Goal: Information Seeking & Learning: Compare options

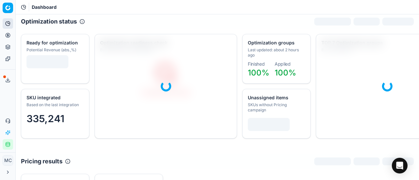
click at [10, 38] on button "Pricing" at bounding box center [8, 35] width 10 height 10
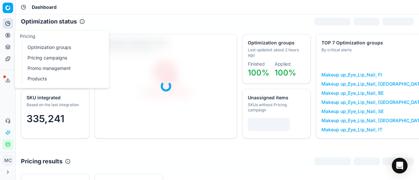
click at [54, 51] on link "Optimization groups" at bounding box center [63, 47] width 76 height 9
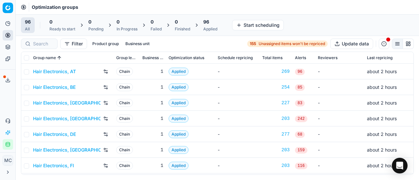
click at [69, 70] on link "Hair Electronics, AT" at bounding box center [54, 71] width 43 height 7
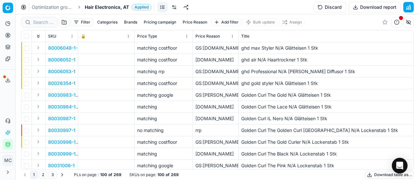
drag, startPoint x: 11, startPoint y: 106, endPoint x: 10, endPoint y: 102, distance: 3.7
click at [11, 106] on div "Analytics Pricing Product portfolio Templates Export service 21 Contact support…" at bounding box center [7, 84] width 15 height 137
click at [102, 7] on span "Hair Electronics, AT" at bounding box center [107, 7] width 44 height 7
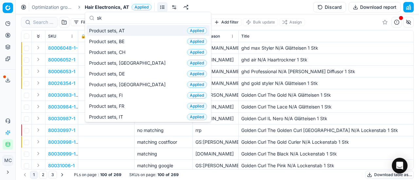
scroll to position [82, 0]
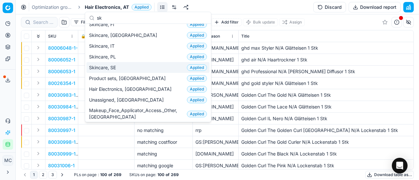
type input "sk"
click at [114, 69] on span "Skincare, SE" at bounding box center [103, 67] width 29 height 7
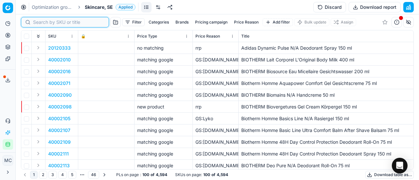
click at [39, 23] on input at bounding box center [69, 22] width 72 height 7
paste input "80063719-30"
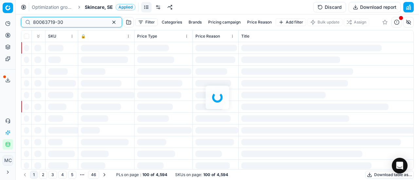
type input "80063719-30"
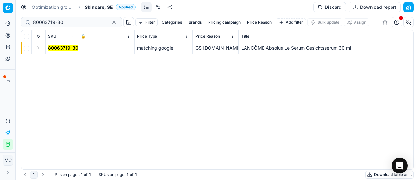
click at [40, 49] on button "Expand" at bounding box center [38, 48] width 8 height 8
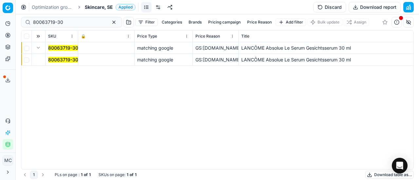
click at [64, 58] on mark "80063719-30" at bounding box center [63, 60] width 30 height 6
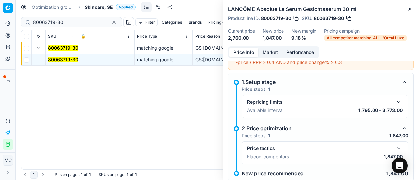
scroll to position [54, 0]
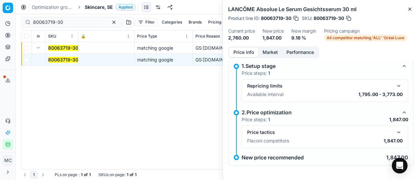
drag, startPoint x: 396, startPoint y: 130, endPoint x: 350, endPoint y: 102, distance: 53.9
click at [396, 130] on button "button" at bounding box center [399, 133] width 8 height 8
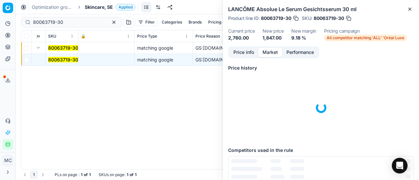
click at [265, 50] on button "Market" at bounding box center [270, 52] width 24 height 9
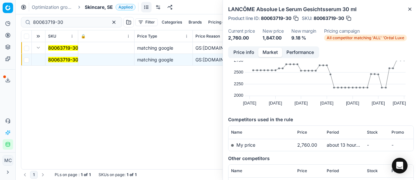
scroll to position [48, 0]
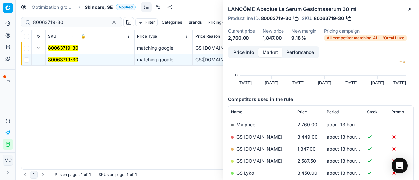
click at [259, 149] on link "GS:[DOMAIN_NAME]" at bounding box center [259, 149] width 46 height 6
click at [103, 6] on span "Skincare, SE" at bounding box center [99, 7] width 28 height 7
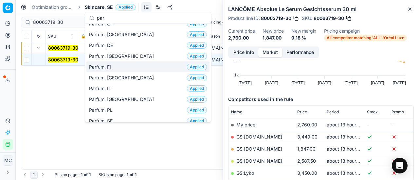
scroll to position [65, 0]
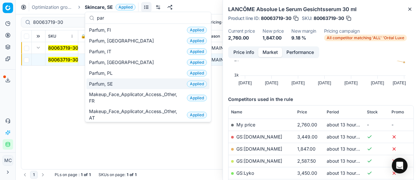
type input "par"
click at [123, 81] on div "Parfum, SE Applied" at bounding box center [147, 84] width 123 height 11
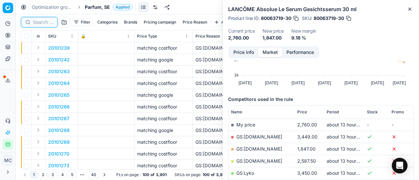
click at [42, 21] on input at bounding box center [43, 22] width 20 height 7
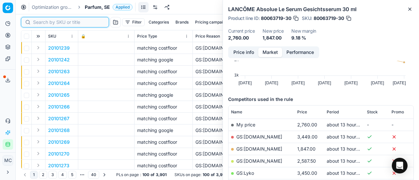
paste input "80037616-90"
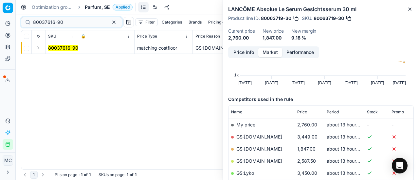
click at [37, 48] on button "Expand" at bounding box center [38, 48] width 8 height 8
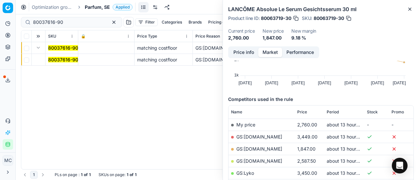
click at [59, 57] on mark "80037616-90" at bounding box center [63, 60] width 30 height 6
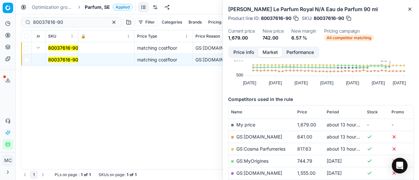
click at [251, 55] on button "Price info" at bounding box center [243, 52] width 29 height 9
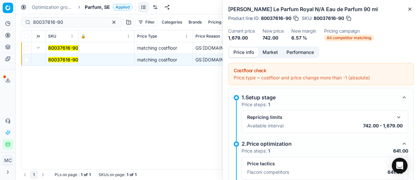
scroll to position [87, 0]
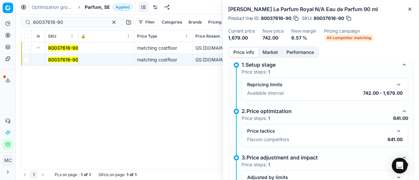
click at [396, 131] on button "button" at bounding box center [399, 131] width 8 height 8
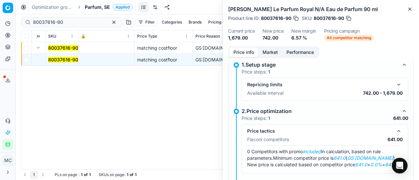
click at [269, 53] on button "Market" at bounding box center [270, 52] width 24 height 9
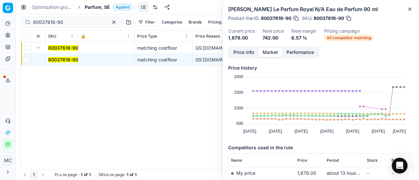
scroll to position [65, 0]
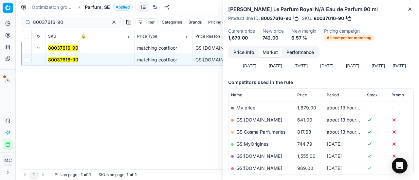
click at [262, 120] on link "GS:[DOMAIN_NAME]" at bounding box center [259, 120] width 46 height 6
drag, startPoint x: 74, startPoint y: 24, endPoint x: 0, endPoint y: -5, distance: 79.5
click at [0, 0] on html "Pricing platform Analytics Pricing Product portfolio Templates Export service 2…" at bounding box center [209, 90] width 419 height 180
paste input "19374-10"
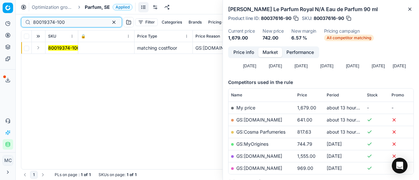
type input "80019374-100"
click at [38, 49] on button "Expand" at bounding box center [38, 48] width 8 height 8
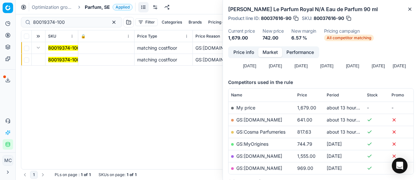
click at [58, 57] on mark "80019374-100" at bounding box center [64, 60] width 32 height 6
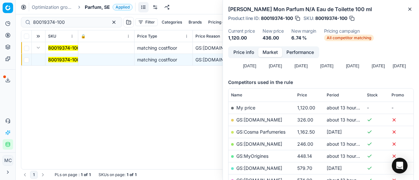
click at [72, 59] on mark "80019374-100" at bounding box center [64, 60] width 32 height 6
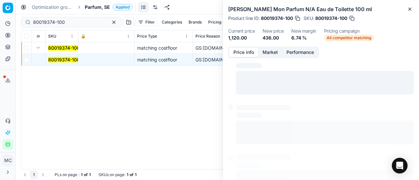
click at [239, 54] on button "Price info" at bounding box center [243, 52] width 29 height 9
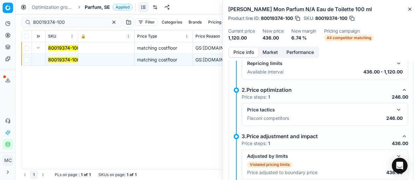
scroll to position [139, 0]
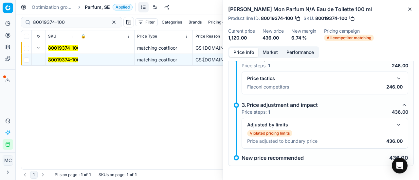
click at [395, 79] on button "button" at bounding box center [399, 79] width 8 height 8
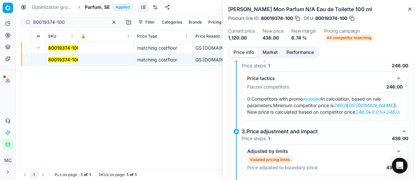
click at [275, 51] on button "Market" at bounding box center [270, 52] width 24 height 9
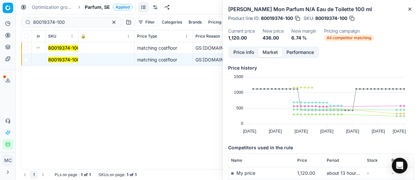
scroll to position [65, 0]
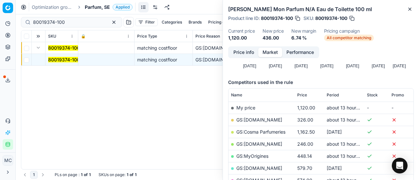
click at [262, 142] on link "GS:[DOMAIN_NAME]" at bounding box center [259, 144] width 46 height 6
click at [101, 7] on span "Parfum, SE" at bounding box center [97, 7] width 25 height 7
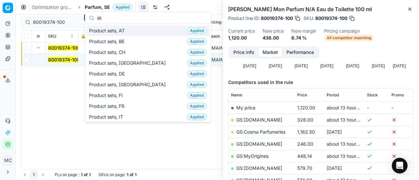
scroll to position [82, 0]
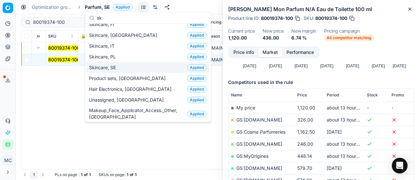
type input "sk"
click at [122, 65] on div "Skincare, SE Applied" at bounding box center [147, 67] width 123 height 11
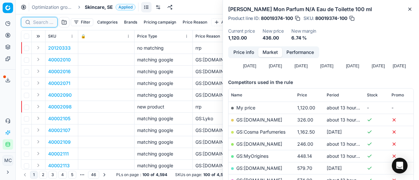
click at [43, 23] on input at bounding box center [43, 22] width 20 height 7
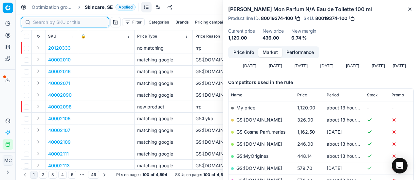
paste input "80054259-183"
type input "80054259-183"
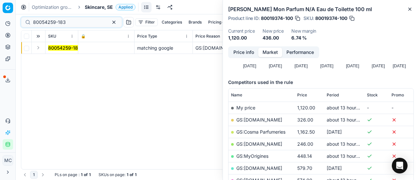
click at [39, 45] on button "Expand" at bounding box center [38, 48] width 8 height 8
click at [68, 61] on mark "80054259-183" at bounding box center [64, 60] width 33 height 6
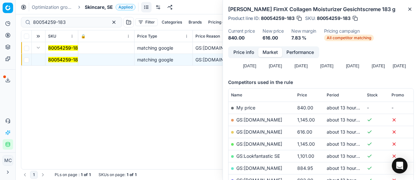
click at [251, 55] on button "Price info" at bounding box center [243, 52] width 29 height 9
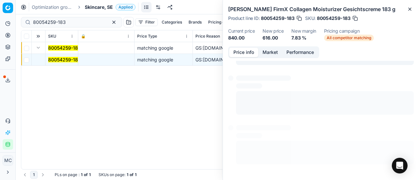
scroll to position [29, 0]
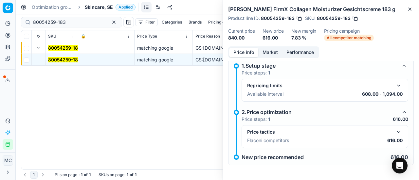
click at [395, 132] on button "button" at bounding box center [399, 132] width 8 height 8
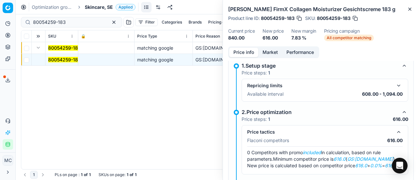
click at [271, 52] on button "Market" at bounding box center [270, 52] width 24 height 9
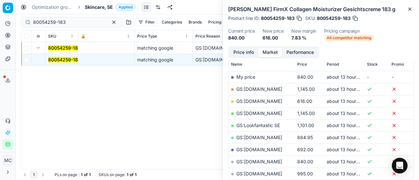
scroll to position [98, 0]
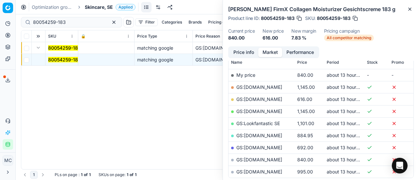
click at [263, 98] on link "GS:[DOMAIN_NAME]" at bounding box center [259, 100] width 46 height 6
click at [88, 6] on span "Skincare, SE" at bounding box center [99, 7] width 28 height 7
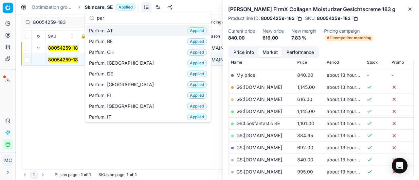
type input "par"
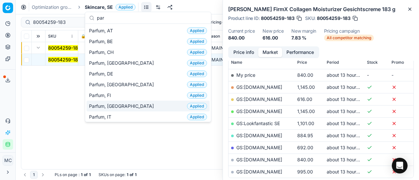
scroll to position [33, 0]
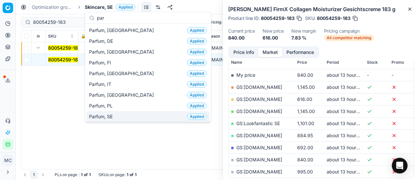
click at [113, 114] on span "Parfum, SE" at bounding box center [102, 117] width 26 height 7
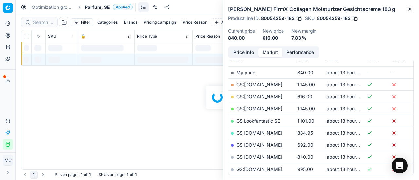
scroll to position [98, 0]
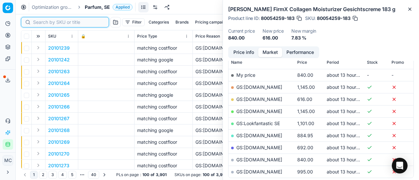
click at [46, 22] on input at bounding box center [69, 22] width 72 height 7
paste input "20102952"
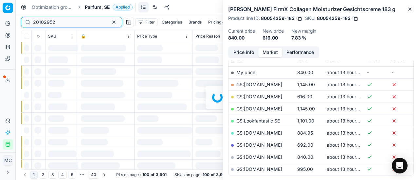
scroll to position [98, 0]
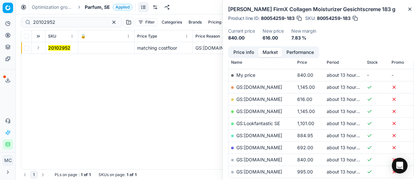
click at [37, 50] on button "Expand" at bounding box center [38, 48] width 8 height 8
click at [54, 58] on mark "20102952" at bounding box center [59, 60] width 22 height 6
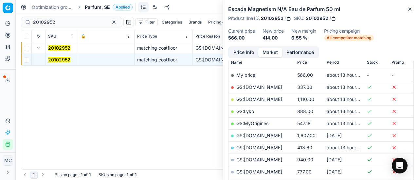
click at [252, 52] on button "Price info" at bounding box center [243, 52] width 29 height 9
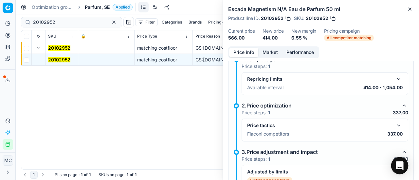
scroll to position [95, 0]
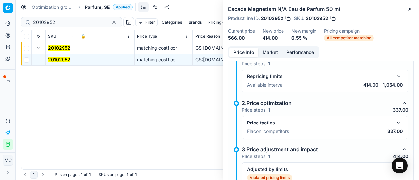
click at [395, 120] on button "button" at bounding box center [399, 123] width 8 height 8
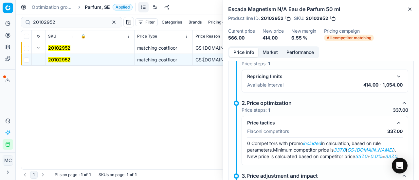
click at [267, 52] on button "Market" at bounding box center [270, 52] width 24 height 9
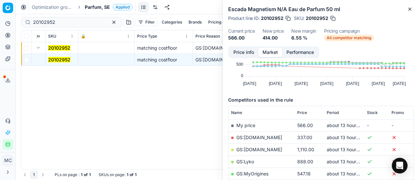
scroll to position [98, 0]
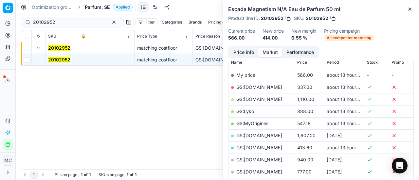
click at [265, 87] on link "GS:[DOMAIN_NAME]" at bounding box center [259, 87] width 46 height 6
drag, startPoint x: 77, startPoint y: 21, endPoint x: 5, endPoint y: 6, distance: 74.2
click at [0, 7] on div "Pricing platform Analytics Pricing Product portfolio Templates Export service 2…" at bounding box center [209, 90] width 419 height 180
paste input "1471"
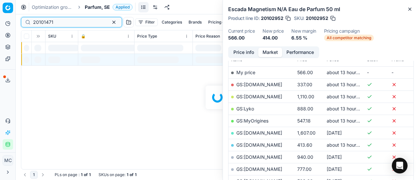
scroll to position [98, 0]
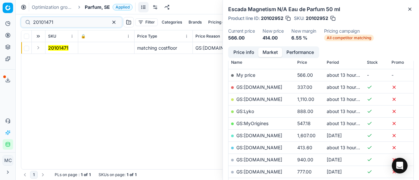
click at [40, 49] on button "Expand" at bounding box center [38, 48] width 8 height 8
click at [62, 59] on mark "20101471" at bounding box center [58, 60] width 20 height 6
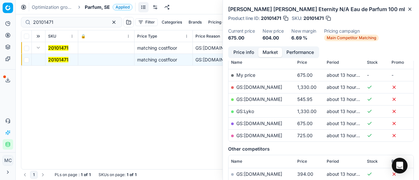
click at [251, 52] on button "Price info" at bounding box center [243, 52] width 29 height 9
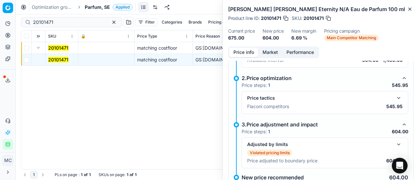
scroll to position [91, 0]
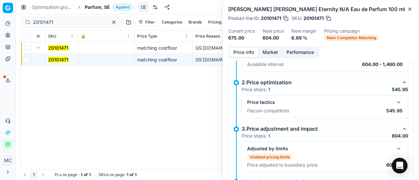
click at [395, 101] on button "button" at bounding box center [399, 102] width 8 height 8
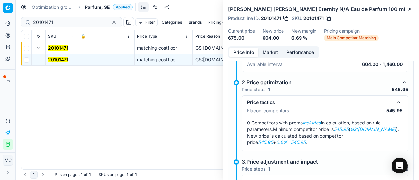
click at [269, 54] on button "Market" at bounding box center [270, 52] width 24 height 9
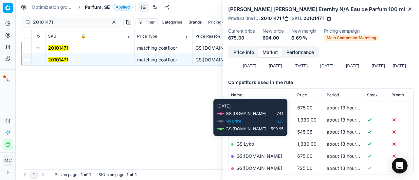
scroll to position [98, 0]
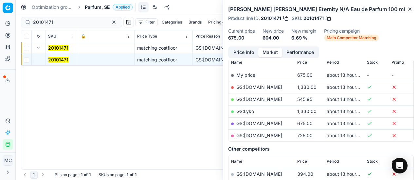
click at [260, 99] on link "GS:[DOMAIN_NAME]" at bounding box center [259, 100] width 46 height 6
drag, startPoint x: 72, startPoint y: 21, endPoint x: 0, endPoint y: 4, distance: 74.1
click at [0, 4] on div "Pricing platform Analytics Pricing Product portfolio Templates Export service 2…" at bounding box center [209, 90] width 419 height 180
paste input "90004627-000695"
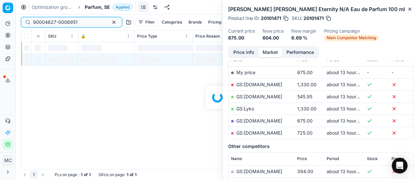
scroll to position [98, 0]
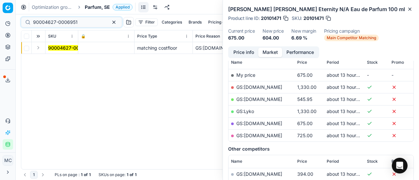
click at [39, 48] on button "Expand" at bounding box center [38, 48] width 8 height 8
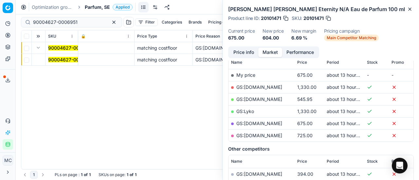
click at [68, 59] on mark "90004627-0006951" at bounding box center [70, 60] width 44 height 6
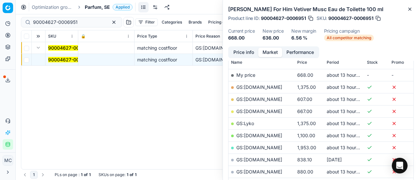
click at [251, 49] on button "Price info" at bounding box center [243, 52] width 29 height 9
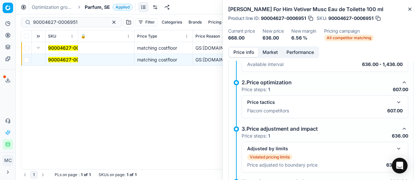
click at [395, 102] on button "button" at bounding box center [399, 102] width 8 height 8
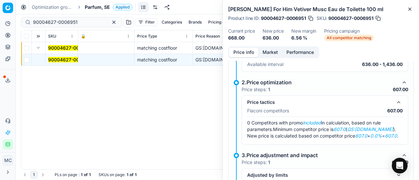
click at [273, 48] on button "Market" at bounding box center [270, 52] width 24 height 9
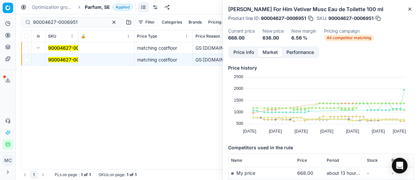
scroll to position [81, 0]
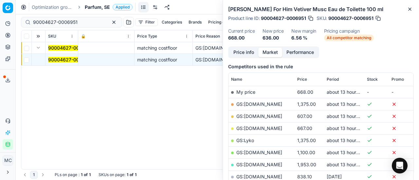
click at [273, 115] on link "GS:[DOMAIN_NAME]" at bounding box center [259, 117] width 46 height 6
drag, startPoint x: 86, startPoint y: 23, endPoint x: 0, endPoint y: 20, distance: 85.8
click at [0, 21] on div "Pricing platform Analytics Pricing Product portfolio Templates Export service 2…" at bounding box center [209, 90] width 419 height 180
paste input "80076904-50"
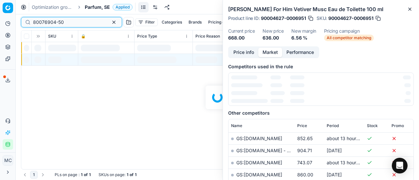
scroll to position [81, 0]
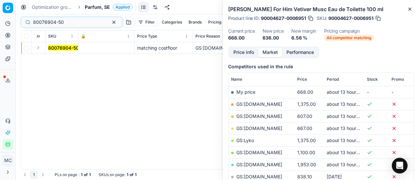
click at [38, 46] on button "Expand" at bounding box center [38, 48] width 8 height 8
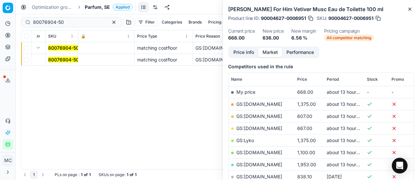
click at [63, 59] on mark "80076904-50" at bounding box center [63, 60] width 31 height 6
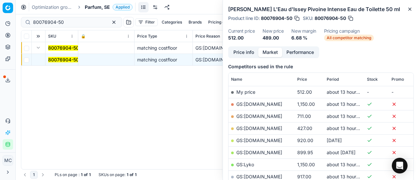
click at [247, 56] on button "Price info" at bounding box center [243, 52] width 29 height 9
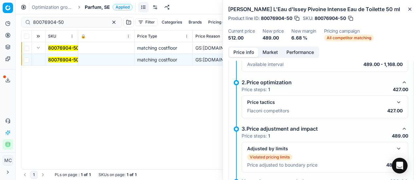
scroll to position [114, 0]
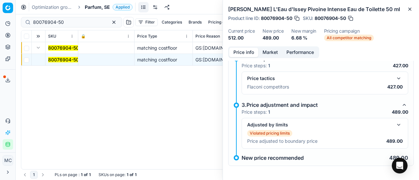
click at [395, 77] on button "button" at bounding box center [399, 79] width 8 height 8
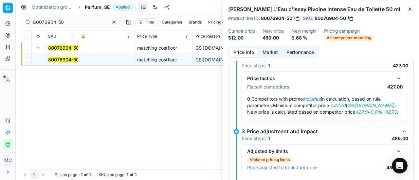
scroll to position [141, 0]
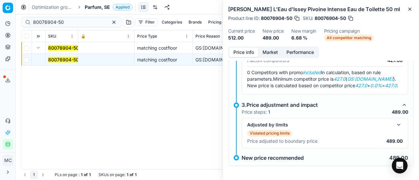
click at [267, 53] on button "Market" at bounding box center [270, 52] width 24 height 9
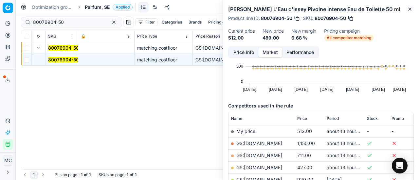
scroll to position [65, 0]
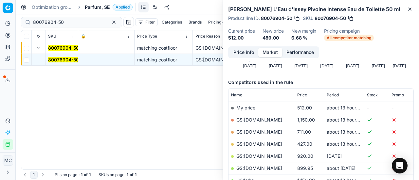
click at [259, 141] on link "GS:[DOMAIN_NAME]" at bounding box center [259, 144] width 46 height 6
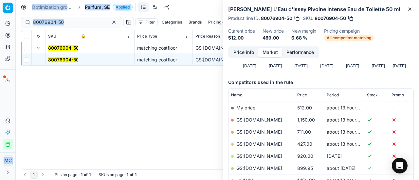
drag, startPoint x: 73, startPoint y: 26, endPoint x: 0, endPoint y: 22, distance: 73.4
click at [0, 22] on div "Pricing platform Analytics Pricing Product portfolio Templates Export service 2…" at bounding box center [209, 90] width 419 height 180
click at [72, 24] on input "80076904-50" at bounding box center [69, 22] width 72 height 7
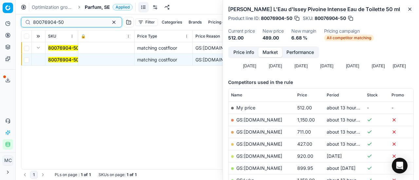
drag, startPoint x: 77, startPoint y: 22, endPoint x: 0, endPoint y: 7, distance: 77.9
click at [0, 7] on div "Pricing platform Analytics Pricing Product portfolio Templates Export service 2…" at bounding box center [209, 90] width 419 height 180
paste input "90008703-0013421"
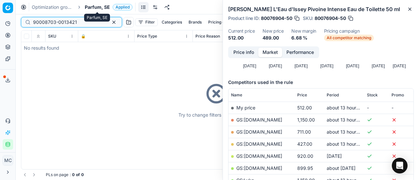
type input "90008703-0013421"
click at [85, 7] on span "Parfum, SE" at bounding box center [97, 7] width 25 height 7
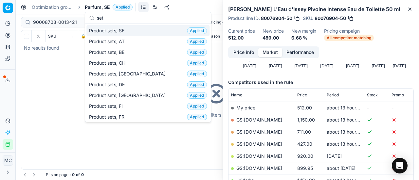
type input "set"
click at [111, 33] on span "Product sets, SE" at bounding box center [108, 30] width 38 height 7
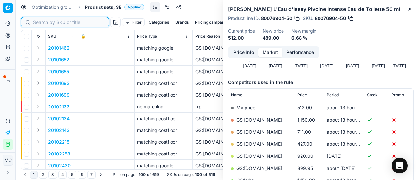
click at [43, 23] on input at bounding box center [69, 22] width 72 height 7
paste input "90008703-0013421"
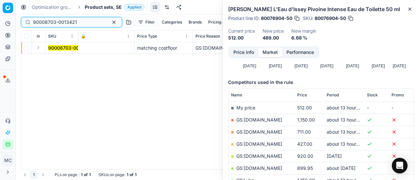
type input "90008703-0013421"
click at [40, 48] on button "Expand" at bounding box center [38, 48] width 8 height 8
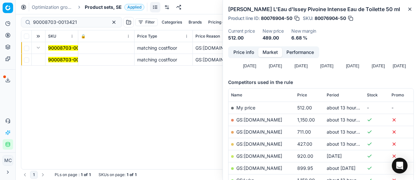
click at [67, 55] on td "90008703-0013421" at bounding box center [61, 60] width 33 height 12
click at [67, 57] on mark "90008703-0013421" at bounding box center [70, 60] width 44 height 6
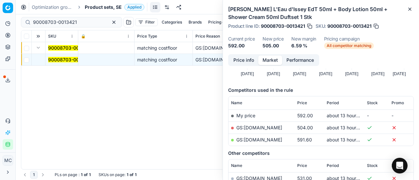
click at [238, 58] on button "Price info" at bounding box center [243, 60] width 29 height 9
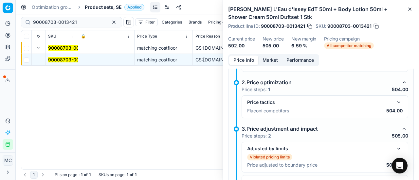
scroll to position [131, 0]
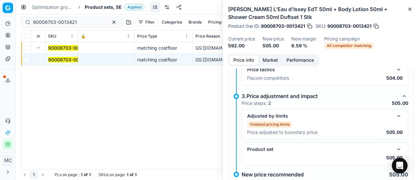
click at [395, 116] on button "button" at bounding box center [399, 116] width 8 height 8
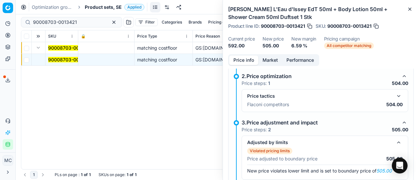
scroll to position [98, 0]
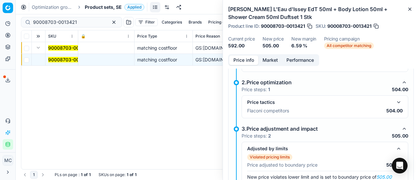
click at [395, 100] on button "button" at bounding box center [399, 102] width 8 height 8
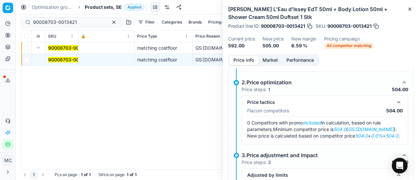
click at [273, 61] on button "Market" at bounding box center [270, 60] width 24 height 9
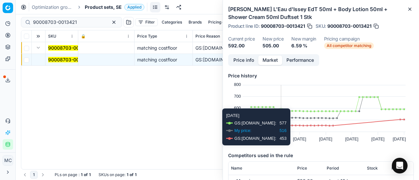
scroll to position [65, 0]
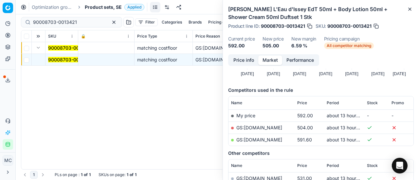
click at [263, 127] on link "GS:[DOMAIN_NAME]" at bounding box center [259, 128] width 46 height 6
click at [107, 8] on span "Product sets, SE" at bounding box center [103, 7] width 37 height 7
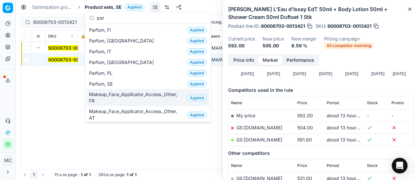
type input "par"
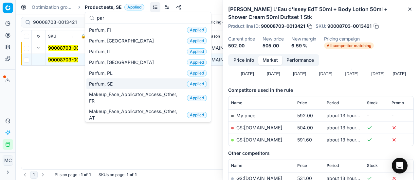
click at [114, 83] on span "Parfum, SE" at bounding box center [102, 84] width 26 height 7
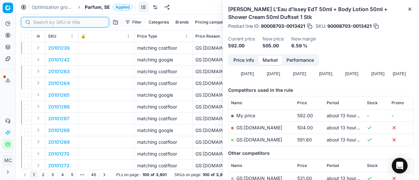
click at [37, 22] on input at bounding box center [69, 22] width 72 height 7
paste input "80077295-0005769"
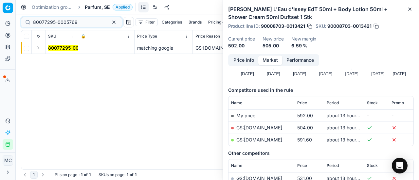
click at [41, 49] on button "Expand" at bounding box center [38, 48] width 8 height 8
click at [59, 58] on mark "80077295-0005769" at bounding box center [70, 60] width 44 height 6
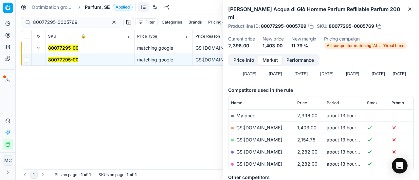
click at [243, 56] on button "Price info" at bounding box center [243, 60] width 29 height 9
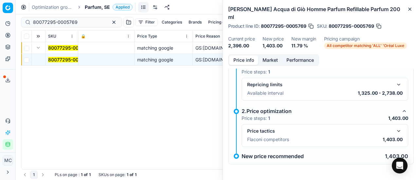
scroll to position [29, 0]
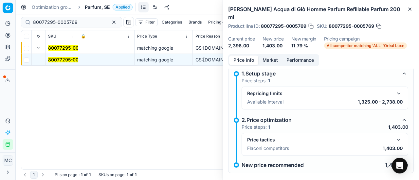
click at [395, 136] on button "button" at bounding box center [399, 140] width 8 height 8
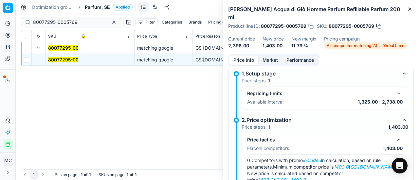
click at [269, 56] on button "Market" at bounding box center [270, 60] width 24 height 9
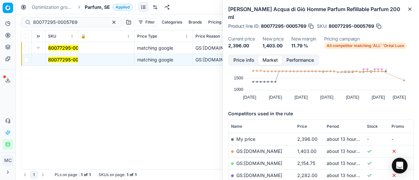
scroll to position [65, 0]
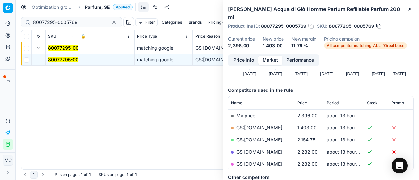
click at [270, 125] on link "GS:[DOMAIN_NAME]" at bounding box center [259, 128] width 46 height 6
drag, startPoint x: 79, startPoint y: 21, endPoint x: 0, endPoint y: -1, distance: 81.7
click at [0, 0] on html "Pricing platform Analytics Pricing Product portfolio Templates Export service 2…" at bounding box center [209, 90] width 419 height 180
paste input "2010248"
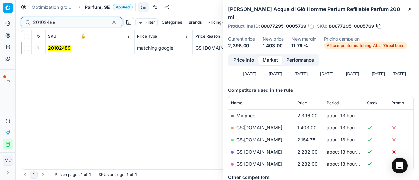
type input "20102489"
click at [37, 48] on button "Expand" at bounding box center [38, 48] width 8 height 8
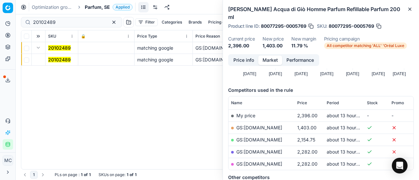
click at [58, 58] on mark "20102489" at bounding box center [59, 60] width 23 height 6
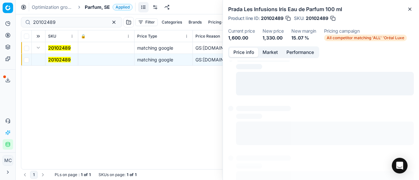
click at [251, 50] on button "Price info" at bounding box center [243, 52] width 29 height 9
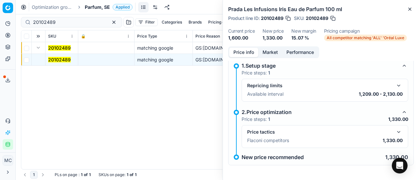
click at [395, 135] on button "button" at bounding box center [399, 132] width 8 height 8
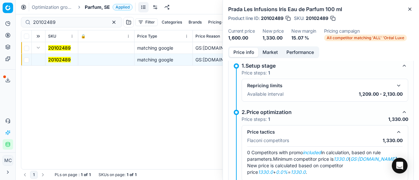
drag, startPoint x: 270, startPoint y: 51, endPoint x: 273, endPoint y: 64, distance: 13.5
click at [270, 52] on button "Market" at bounding box center [270, 52] width 24 height 9
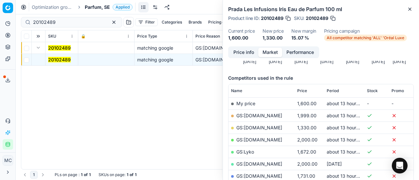
scroll to position [98, 0]
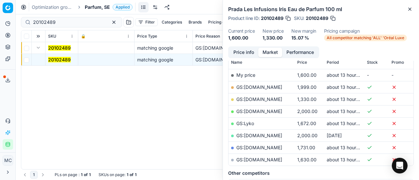
click at [263, 98] on link "GS:[DOMAIN_NAME]" at bounding box center [259, 100] width 46 height 6
click at [95, 8] on span "Parfum, SE" at bounding box center [97, 7] width 25 height 7
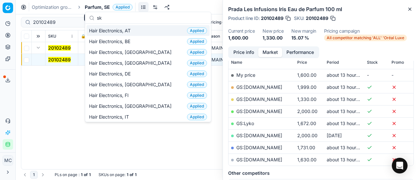
scroll to position [82, 0]
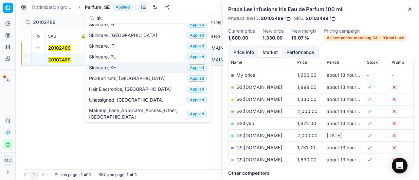
type input "sk"
click at [107, 65] on span "Skincare, SE" at bounding box center [103, 67] width 29 height 7
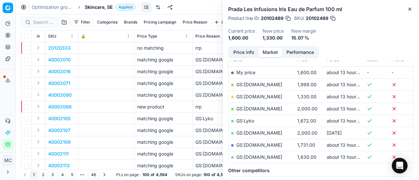
scroll to position [98, 0]
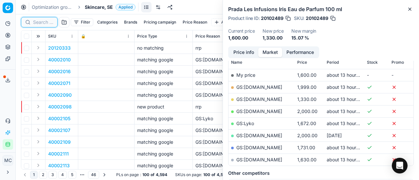
click at [40, 20] on input at bounding box center [43, 22] width 20 height 7
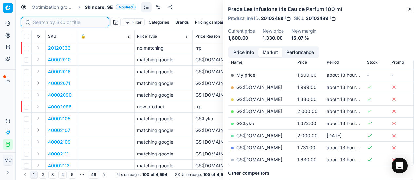
paste input "90002511-0003532"
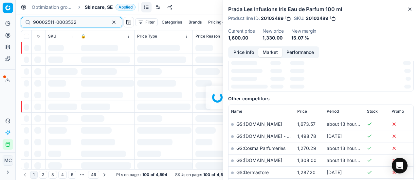
scroll to position [98, 0]
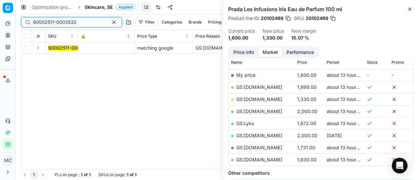
type input "90002511-0003532"
click at [37, 48] on button "Expand" at bounding box center [38, 48] width 8 height 8
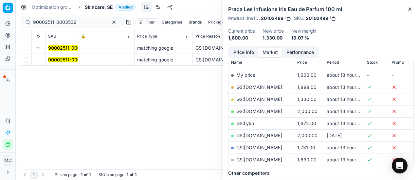
click at [68, 59] on mark "90002511-0003532" at bounding box center [70, 60] width 44 height 6
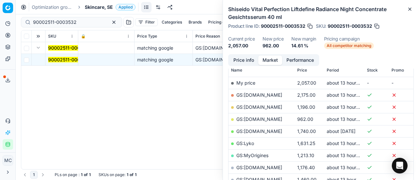
click at [247, 58] on button "Price info" at bounding box center [243, 60] width 29 height 9
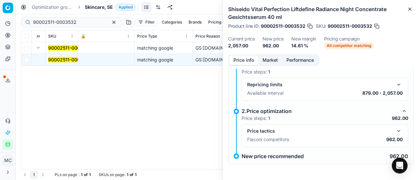
scroll to position [12, 0]
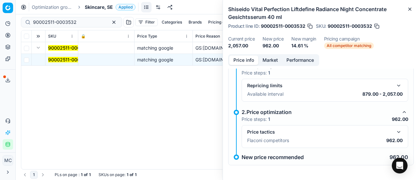
click at [395, 132] on button "button" at bounding box center [399, 132] width 8 height 8
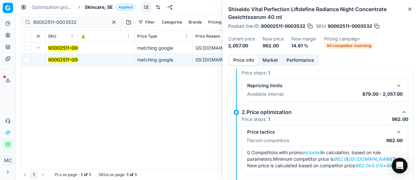
click at [273, 65] on div "Price info Market Performance" at bounding box center [273, 60] width 91 height 12
click at [271, 58] on button "Market" at bounding box center [270, 60] width 24 height 9
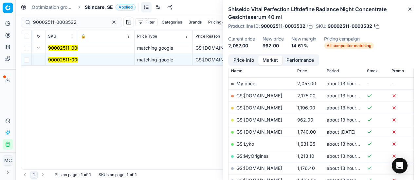
scroll to position [98, 0]
click at [262, 119] on link "GS:[DOMAIN_NAME]" at bounding box center [259, 119] width 46 height 6
click at [107, 7] on span "Skincare, SE" at bounding box center [99, 7] width 28 height 7
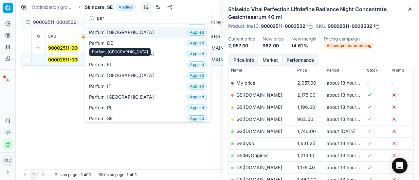
scroll to position [65, 0]
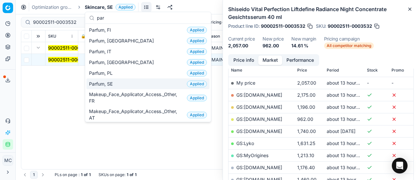
type input "par"
click at [115, 84] on span "Parfum, SE" at bounding box center [102, 84] width 26 height 7
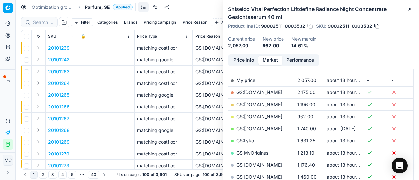
scroll to position [98, 0]
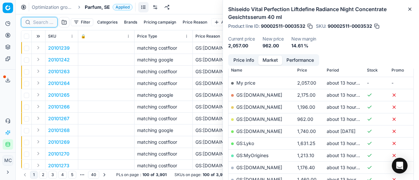
click at [44, 21] on input at bounding box center [43, 22] width 20 height 7
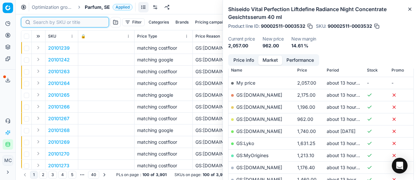
paste input "80035331-100"
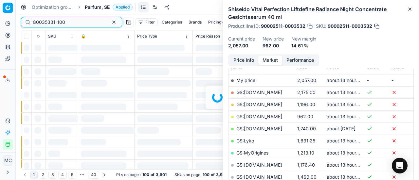
scroll to position [98, 0]
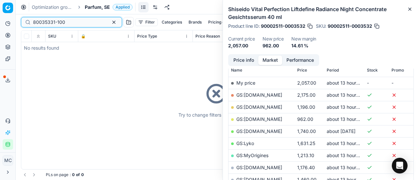
type input "80035331-100"
click at [92, 10] on div "Optimization groups Parfum, SE Applied Discard Download report" at bounding box center [217, 7] width 403 height 14
click at [95, 8] on span "Parfum, SE" at bounding box center [97, 7] width 25 height 7
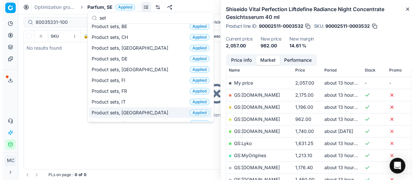
scroll to position [0, 0]
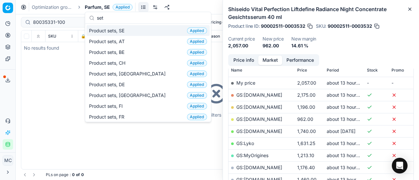
type input "set"
click at [110, 26] on div "Product sets, SE Applied" at bounding box center [147, 30] width 123 height 11
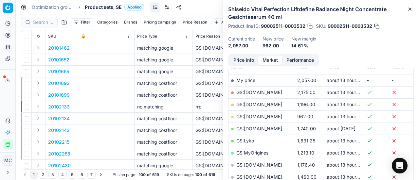
scroll to position [98, 0]
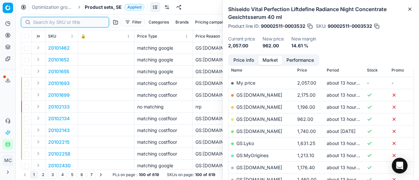
click at [43, 22] on input at bounding box center [69, 22] width 72 height 7
paste input "80035331-100"
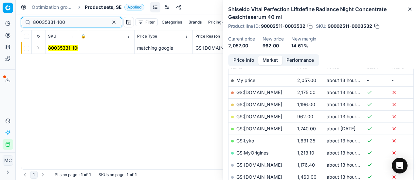
scroll to position [98, 0]
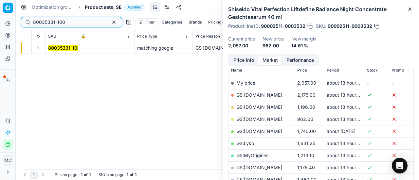
type input "80035331-100"
click at [41, 48] on button "Expand" at bounding box center [38, 48] width 8 height 8
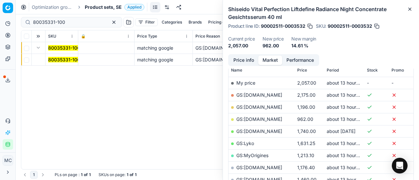
click at [55, 58] on mark "80035331-100" at bounding box center [64, 60] width 32 height 6
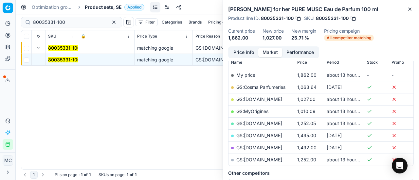
click at [251, 53] on button "Price info" at bounding box center [243, 52] width 29 height 9
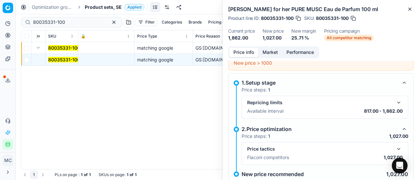
click at [395, 148] on button "button" at bounding box center [399, 149] width 8 height 8
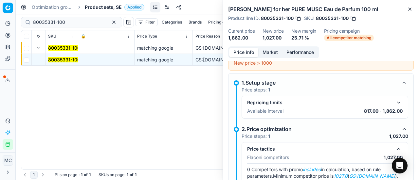
scroll to position [45, 0]
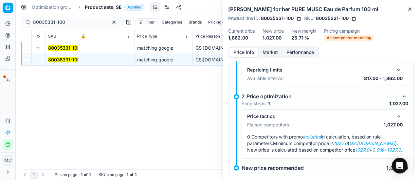
click at [271, 54] on button "Market" at bounding box center [270, 52] width 24 height 9
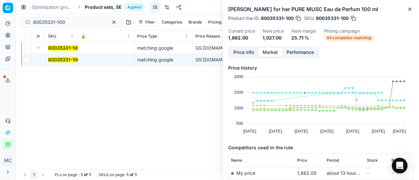
scroll to position [98, 0]
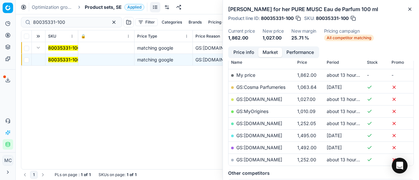
click at [256, 101] on link "GS:[DOMAIN_NAME]" at bounding box center [259, 100] width 46 height 6
click at [101, 8] on span "Product sets, SE" at bounding box center [103, 7] width 37 height 7
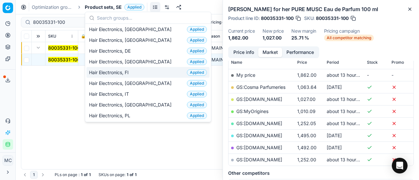
scroll to position [33, 0]
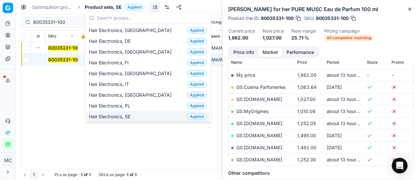
click at [103, 114] on span "Hair Electronics, SE" at bounding box center [111, 117] width 44 height 7
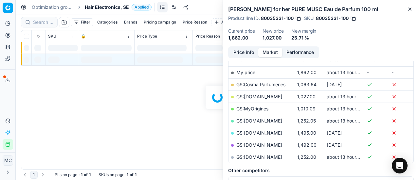
scroll to position [98, 0]
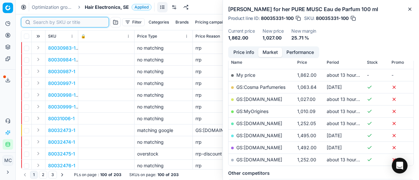
click at [43, 21] on input at bounding box center [69, 22] width 72 height 7
paste input "90009879-0015226"
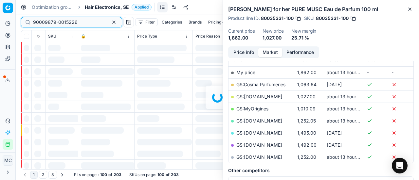
scroll to position [98, 0]
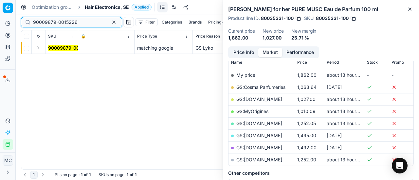
type input "90009879-0015226"
click at [37, 50] on button "Expand" at bounding box center [38, 48] width 8 height 8
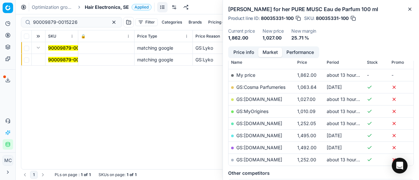
click at [57, 65] on td "90009879-0015226" at bounding box center [61, 60] width 33 height 12
click at [58, 63] on td "90009879-0015226" at bounding box center [61, 60] width 33 height 12
click at [59, 61] on mark "90009879-0015226" at bounding box center [70, 60] width 44 height 6
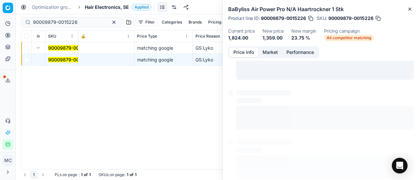
click at [244, 54] on button "Price info" at bounding box center [243, 52] width 29 height 9
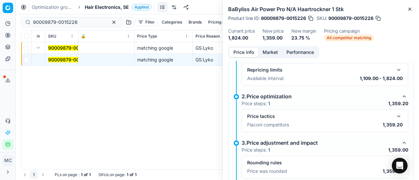
click at [395, 115] on button "button" at bounding box center [399, 117] width 8 height 8
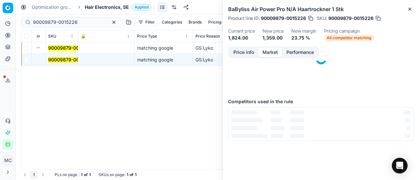
click at [270, 48] on button "Market" at bounding box center [270, 52] width 24 height 9
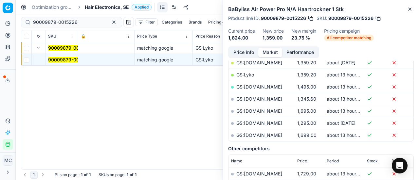
scroll to position [164, 0]
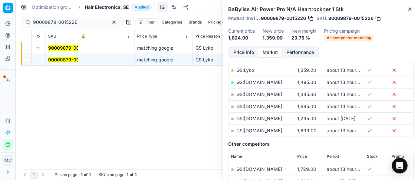
click at [252, 70] on link "GS:Lyko" at bounding box center [245, 70] width 18 height 6
click at [126, 8] on span "Hair Electronics, SE" at bounding box center [107, 7] width 44 height 7
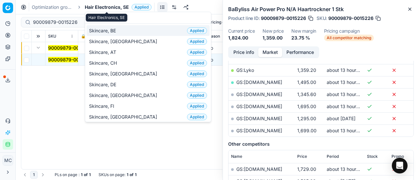
scroll to position [82, 0]
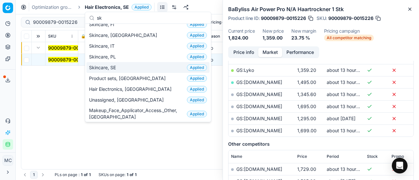
type input "sk"
click at [130, 67] on div "Skincare, SE Applied" at bounding box center [147, 67] width 123 height 11
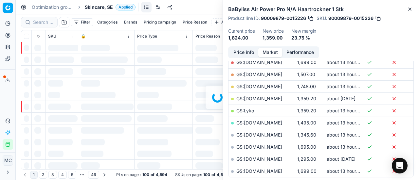
scroll to position [164, 0]
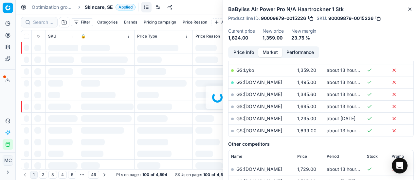
click at [41, 23] on div at bounding box center [217, 97] width 403 height 166
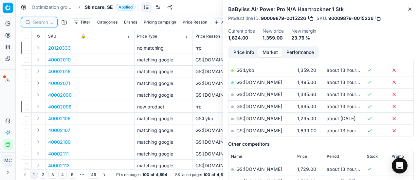
click at [41, 23] on input at bounding box center [43, 22] width 20 height 7
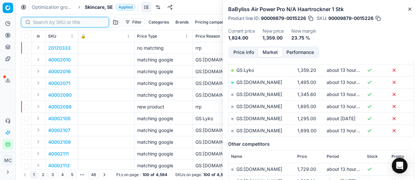
paste input "90008238-0012813"
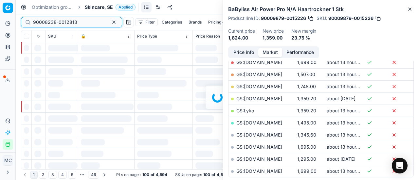
scroll to position [164, 0]
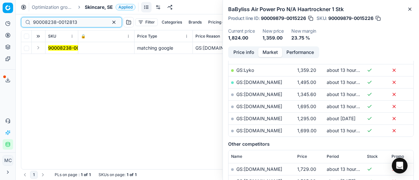
type input "90008238-0012813"
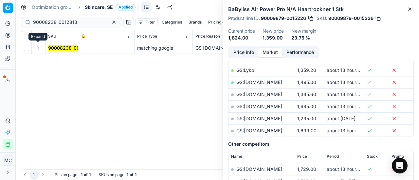
click at [39, 49] on button "Expand" at bounding box center [38, 48] width 8 height 8
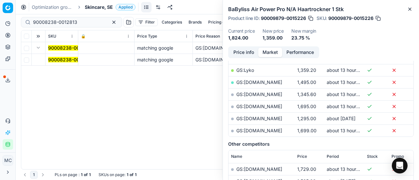
click at [51, 57] on span "90008238-0012813" at bounding box center [70, 60] width 44 height 7
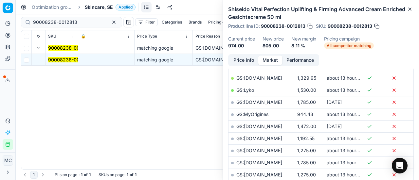
click at [252, 61] on button "Price info" at bounding box center [243, 60] width 29 height 9
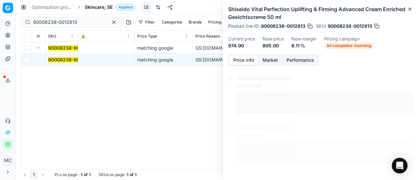
scroll to position [12, 0]
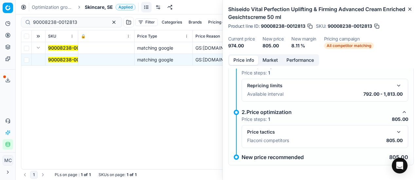
click at [395, 131] on button "button" at bounding box center [399, 132] width 8 height 8
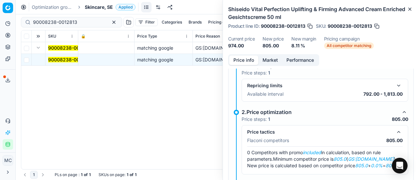
click at [269, 58] on button "Market" at bounding box center [270, 60] width 24 height 9
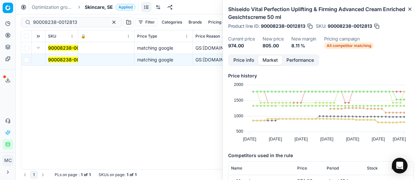
scroll to position [65, 0]
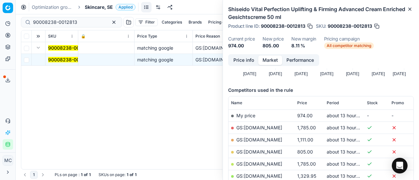
click at [256, 151] on link "GS:[DOMAIN_NAME]" at bounding box center [259, 152] width 46 height 6
click at [97, 5] on span "Skincare, SE" at bounding box center [99, 7] width 28 height 7
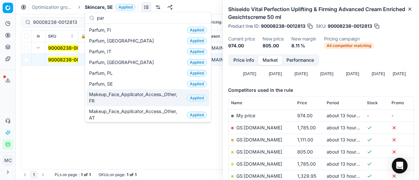
type input "par"
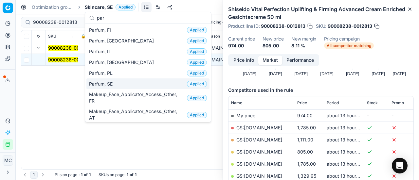
click at [117, 82] on div "Parfum, SE Applied" at bounding box center [147, 84] width 123 height 11
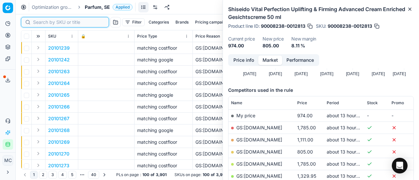
click at [39, 22] on input at bounding box center [69, 22] width 72 height 7
paste input "90010889-0017263"
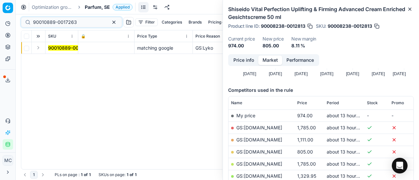
click at [39, 48] on button "Expand" at bounding box center [38, 48] width 8 height 8
click at [53, 60] on mark "90010889-0017263" at bounding box center [70, 60] width 44 height 6
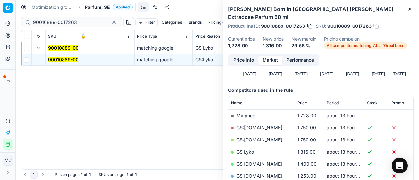
click at [247, 56] on button "Price info" at bounding box center [243, 60] width 29 height 9
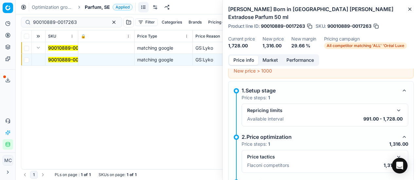
click at [395, 153] on button "button" at bounding box center [399, 157] width 8 height 8
click at [266, 56] on button "Market" at bounding box center [270, 60] width 24 height 9
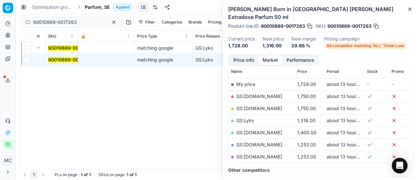
scroll to position [98, 0]
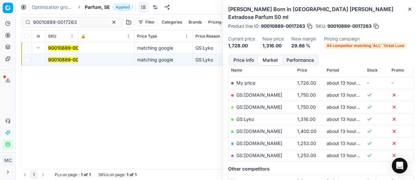
click at [253, 116] on link "GS:Lyko" at bounding box center [245, 119] width 18 height 6
drag, startPoint x: 79, startPoint y: 22, endPoint x: 0, endPoint y: 19, distance: 79.5
click at [0, 19] on div "Pricing platform Analytics Pricing Product portfolio Templates Export service 2…" at bounding box center [209, 90] width 419 height 180
paste input "1084-001755"
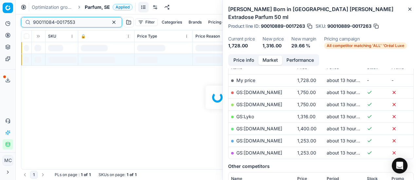
scroll to position [98, 0]
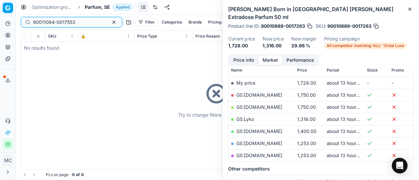
type input "90011084-0017553"
click at [100, 6] on span "Parfum, SE" at bounding box center [97, 7] width 25 height 7
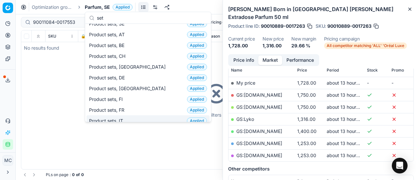
scroll to position [0, 0]
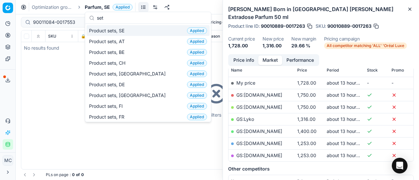
type input "set"
click at [134, 27] on div "Product sets, SE Applied" at bounding box center [147, 30] width 123 height 11
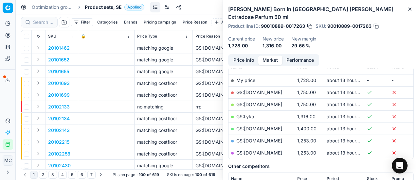
scroll to position [98, 0]
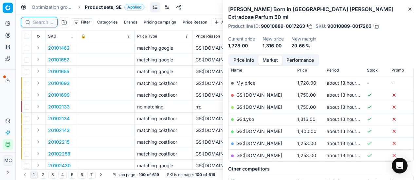
click at [48, 23] on input at bounding box center [43, 22] width 20 height 7
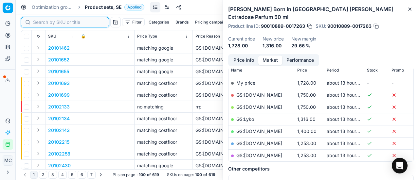
paste input "90011084-0017553"
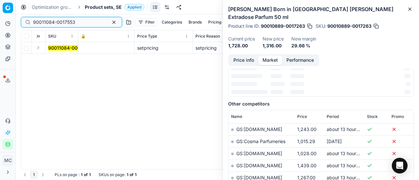
scroll to position [98, 0]
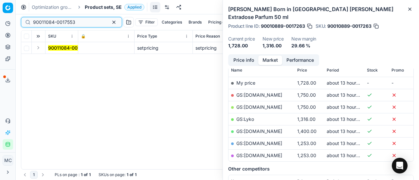
type input "90011084-0017553"
click at [39, 46] on button "Expand" at bounding box center [38, 48] width 8 height 8
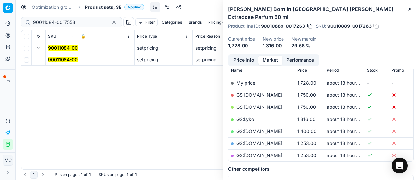
click at [56, 60] on mark "90011084-0017553" at bounding box center [69, 60] width 42 height 6
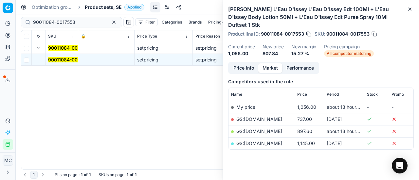
scroll to position [82, 0]
click at [248, 64] on button "Price info" at bounding box center [243, 67] width 29 height 9
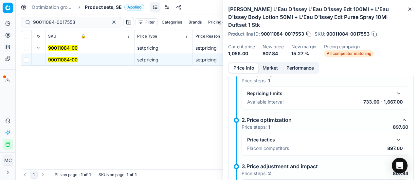
click at [395, 136] on button "button" at bounding box center [399, 140] width 8 height 8
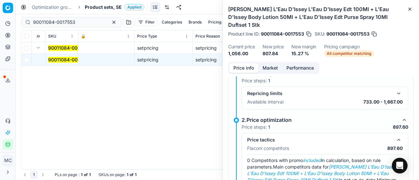
scroll to position [78, 0]
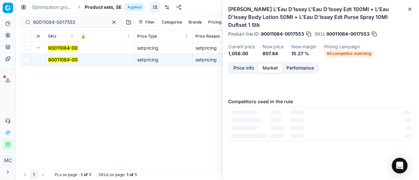
click at [269, 63] on button "Market" at bounding box center [270, 67] width 24 height 9
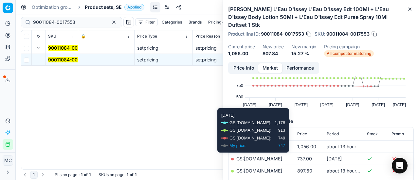
scroll to position [65, 0]
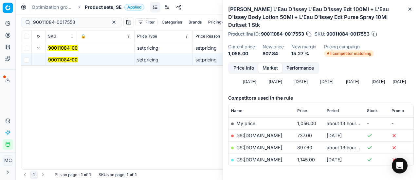
click at [261, 145] on link "GS:[DOMAIN_NAME]" at bounding box center [259, 148] width 46 height 6
click at [105, 9] on span "Product sets, SE" at bounding box center [103, 7] width 37 height 7
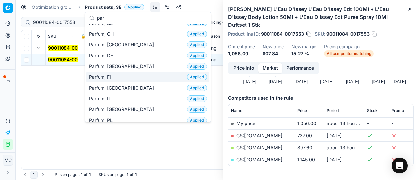
scroll to position [33, 0]
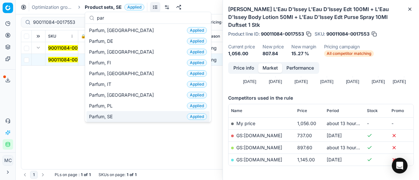
type input "par"
click at [120, 115] on div "Parfum, SE Applied" at bounding box center [147, 116] width 123 height 11
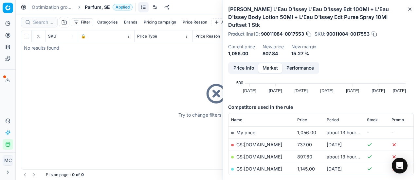
scroll to position [65, 0]
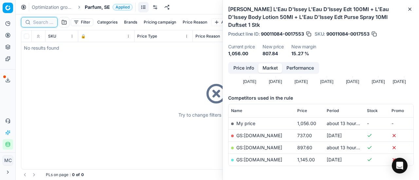
click at [47, 21] on input at bounding box center [43, 22] width 20 height 7
paste input "80075907-50"
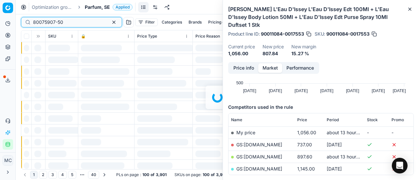
scroll to position [65, 0]
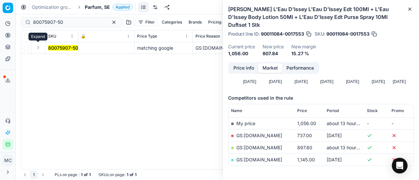
click at [42, 47] on button "Expand" at bounding box center [38, 48] width 8 height 8
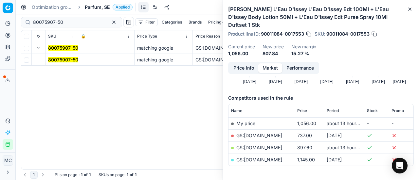
click at [66, 55] on td "80075907-50" at bounding box center [61, 60] width 33 height 12
click at [68, 58] on mark "80075907-50" at bounding box center [63, 60] width 30 height 6
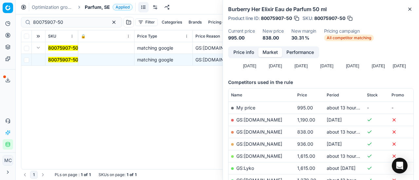
click at [249, 52] on button "Price info" at bounding box center [243, 52] width 29 height 9
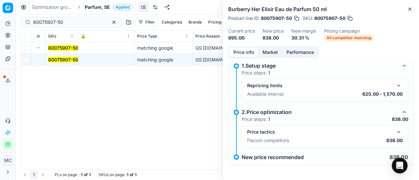
click at [396, 134] on button "button" at bounding box center [399, 132] width 8 height 8
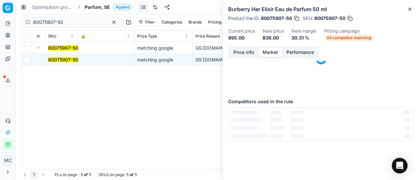
click at [273, 52] on button "Market" at bounding box center [270, 52] width 24 height 9
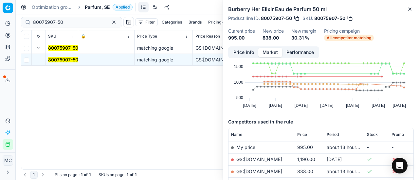
scroll to position [65, 0]
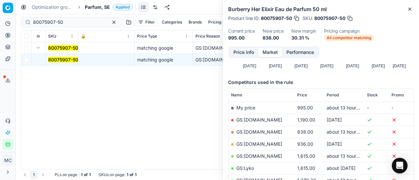
click at [274, 132] on link "GS:[DOMAIN_NAME]" at bounding box center [259, 132] width 46 height 6
drag, startPoint x: 68, startPoint y: 25, endPoint x: 0, endPoint y: 24, distance: 68.4
click at [0, 24] on div "Pricing platform Analytics Pricing Product portfolio Templates Export service 2…" at bounding box center [209, 90] width 419 height 180
paste input "52156-10"
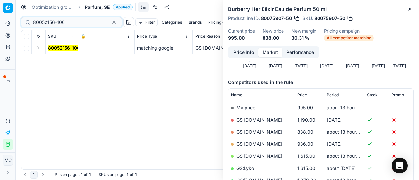
click at [38, 49] on button "Expand" at bounding box center [38, 48] width 8 height 8
click at [70, 60] on mark "80052156-100" at bounding box center [64, 60] width 32 height 6
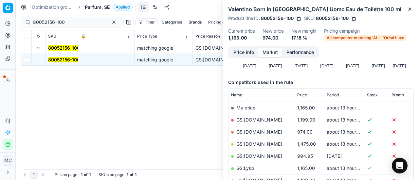
click at [246, 54] on button "Price info" at bounding box center [243, 52] width 29 height 9
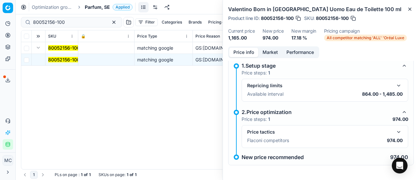
click at [395, 130] on button "button" at bounding box center [399, 132] width 8 height 8
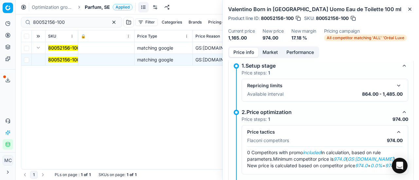
click at [272, 48] on button "Market" at bounding box center [270, 52] width 24 height 9
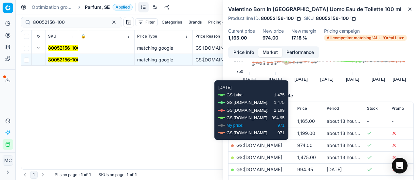
scroll to position [98, 0]
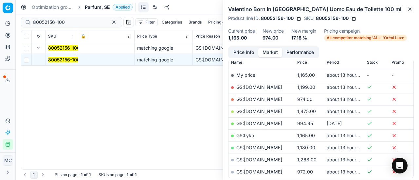
click at [265, 99] on link "GS:[DOMAIN_NAME]" at bounding box center [259, 100] width 46 height 6
drag, startPoint x: 70, startPoint y: 22, endPoint x: 0, endPoint y: 19, distance: 70.1
click at [0, 19] on div "Pricing platform Analytics Pricing Product portfolio Templates Export service 2…" at bounding box center [209, 90] width 419 height 180
paste input "20102651"
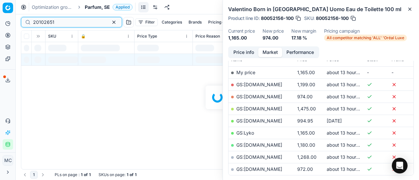
scroll to position [98, 0]
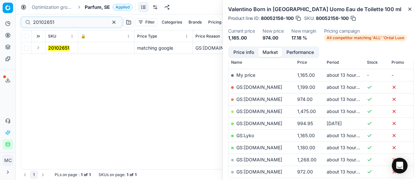
click at [37, 47] on button "Expand" at bounding box center [38, 48] width 8 height 8
click at [58, 57] on mark "20102651" at bounding box center [58, 60] width 21 height 6
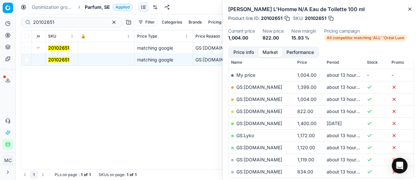
click at [242, 50] on button "Price info" at bounding box center [243, 52] width 29 height 9
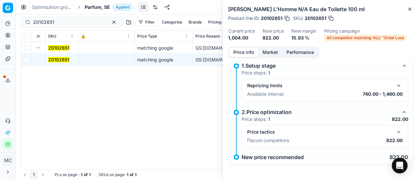
click at [395, 132] on button "button" at bounding box center [399, 132] width 8 height 8
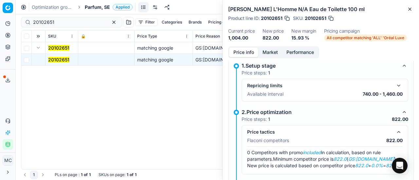
click at [274, 50] on button "Market" at bounding box center [270, 52] width 24 height 9
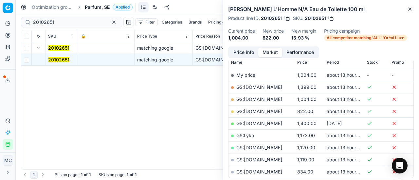
click at [265, 100] on link "GS:[DOMAIN_NAME]" at bounding box center [259, 100] width 46 height 6
click at [271, 109] on link "GS:[DOMAIN_NAME]" at bounding box center [259, 112] width 46 height 6
drag, startPoint x: 62, startPoint y: 23, endPoint x: 0, endPoint y: 18, distance: 62.3
click at [0, 18] on div "Pricing platform Analytics Pricing Product portfolio Templates Export service 2…" at bounding box center [209, 90] width 419 height 180
paste input "80052110-50"
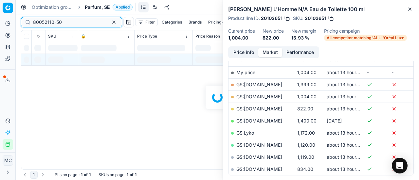
scroll to position [98, 0]
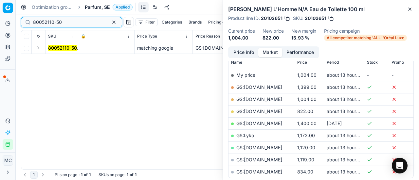
type input "80052110-50"
click at [41, 47] on button "Expand" at bounding box center [38, 48] width 8 height 8
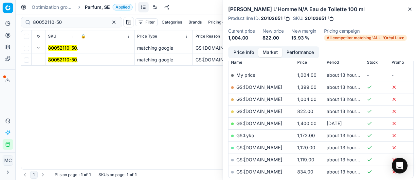
drag, startPoint x: 60, startPoint y: 59, endPoint x: 373, endPoint y: 52, distance: 313.8
click at [61, 59] on mark "80052110-50" at bounding box center [62, 60] width 29 height 6
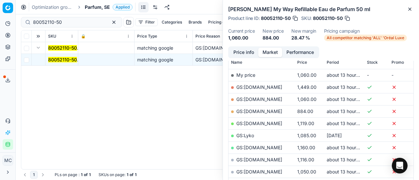
click at [251, 52] on button "Price info" at bounding box center [243, 52] width 29 height 9
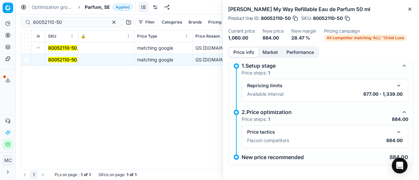
click at [395, 131] on button "button" at bounding box center [399, 132] width 8 height 8
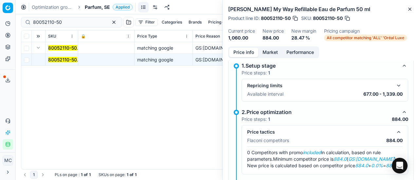
click at [273, 54] on button "Market" at bounding box center [270, 52] width 24 height 9
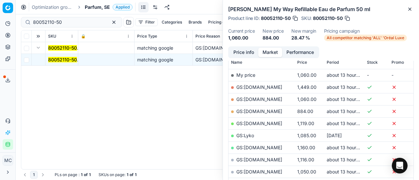
click at [277, 111] on link "GS:[DOMAIN_NAME]" at bounding box center [259, 112] width 46 height 6
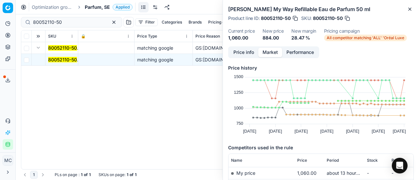
scroll to position [98, 0]
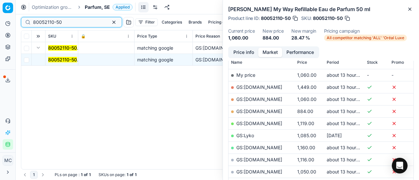
drag, startPoint x: 64, startPoint y: 22, endPoint x: 0, endPoint y: 1, distance: 67.2
click at [0, 1] on div "Pricing platform Analytics Pricing Product portfolio Templates Export service 2…" at bounding box center [209, 90] width 419 height 180
paste input "20517-10"
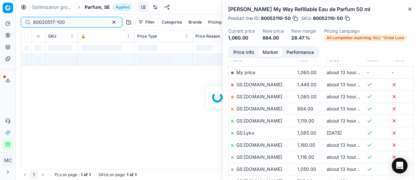
scroll to position [98, 0]
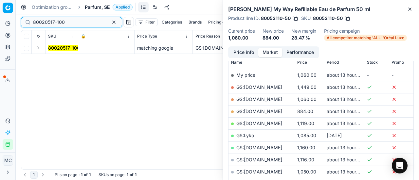
type input "80020517-100"
click at [38, 53] on td at bounding box center [39, 48] width 14 height 12
click at [38, 49] on button "Expand" at bounding box center [38, 48] width 8 height 8
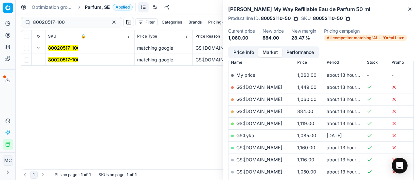
click at [68, 60] on mark "80020517-100" at bounding box center [64, 60] width 32 height 6
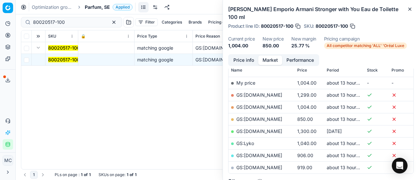
click at [247, 52] on div "Giorgio Armani Emporio Armani Stronger with You Eau de Toilette 100 ml Product …" at bounding box center [321, 27] width 196 height 54
click at [246, 62] on button "Price info" at bounding box center [243, 60] width 29 height 9
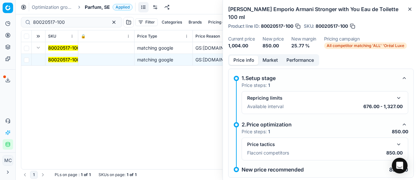
click at [395, 141] on button "button" at bounding box center [399, 145] width 8 height 8
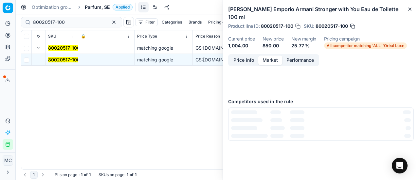
click at [275, 58] on button "Market" at bounding box center [270, 60] width 24 height 9
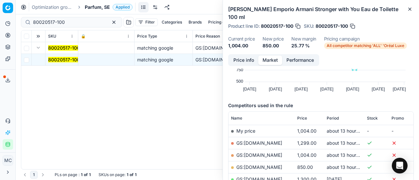
scroll to position [56, 0]
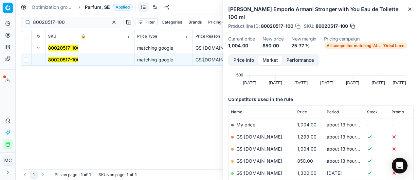
click at [273, 161] on link "GS:[DOMAIN_NAME]" at bounding box center [259, 161] width 46 height 6
click at [85, 5] on span "Parfum, SE" at bounding box center [97, 7] width 25 height 7
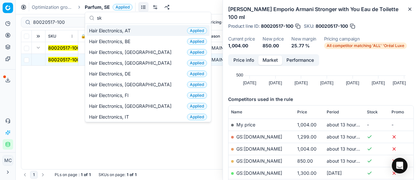
scroll to position [82, 0]
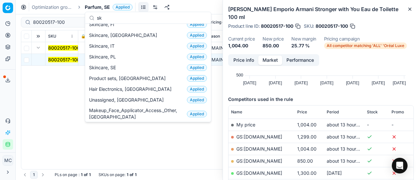
type input "sk"
click at [115, 67] on span "Skincare, SE" at bounding box center [103, 67] width 29 height 7
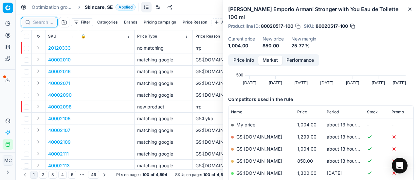
click at [38, 24] on input at bounding box center [43, 22] width 20 height 7
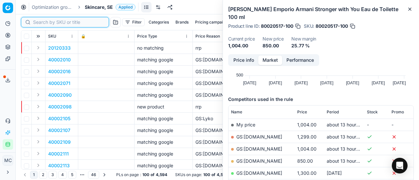
paste input "80049616-50"
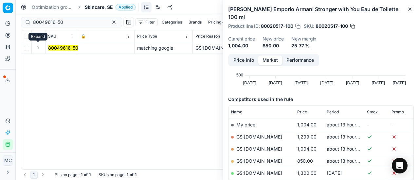
click at [38, 49] on button "Expand" at bounding box center [38, 48] width 8 height 8
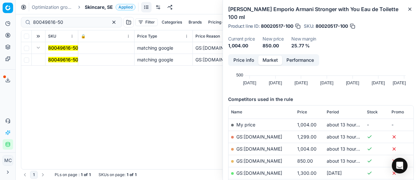
drag, startPoint x: 46, startPoint y: 53, endPoint x: 275, endPoint y: 53, distance: 229.0
click at [58, 60] on mark "80049616-50" at bounding box center [63, 60] width 30 height 6
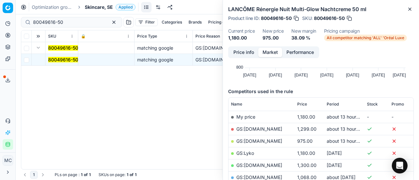
click at [246, 53] on button "Price info" at bounding box center [243, 52] width 29 height 9
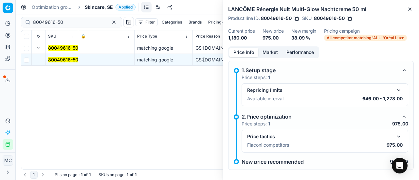
click at [395, 133] on button "button" at bounding box center [399, 137] width 8 height 8
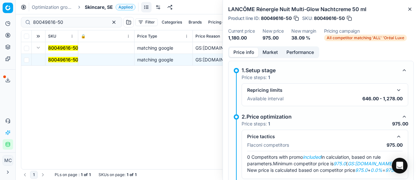
click at [265, 53] on button "Market" at bounding box center [270, 52] width 24 height 9
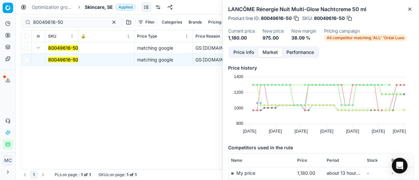
scroll to position [65, 0]
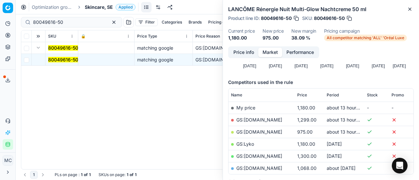
click at [252, 132] on link "GS:[DOMAIN_NAME]" at bounding box center [259, 132] width 46 height 6
drag, startPoint x: 73, startPoint y: 23, endPoint x: 0, endPoint y: 16, distance: 73.6
click at [0, 16] on div "Pricing platform Analytics Pricing Product portfolio Templates Export service 2…" at bounding box center [209, 90] width 419 height 180
paste input "52850-15"
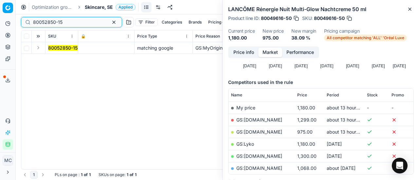
type input "80052850-15"
click at [40, 47] on button "Expand" at bounding box center [38, 48] width 8 height 8
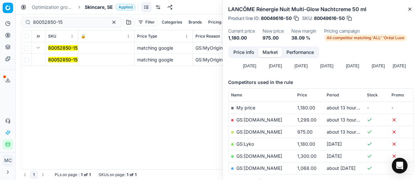
click at [59, 59] on mark "80052850-15" at bounding box center [62, 60] width 29 height 6
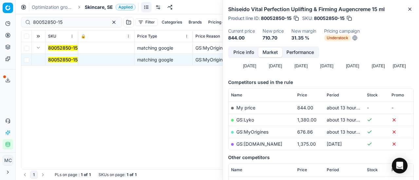
click at [246, 54] on button "Price info" at bounding box center [243, 52] width 29 height 9
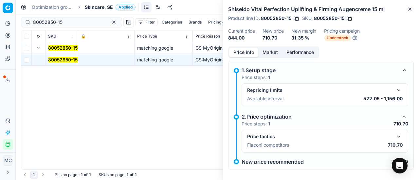
click at [395, 133] on button "button" at bounding box center [399, 137] width 8 height 8
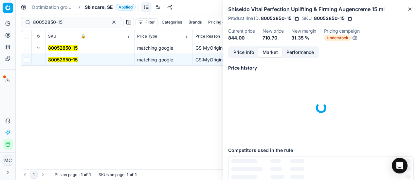
click at [265, 53] on button "Market" at bounding box center [270, 52] width 24 height 9
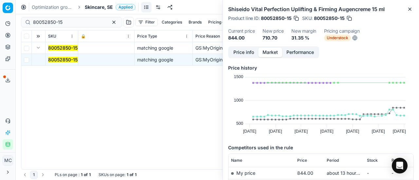
scroll to position [65, 0]
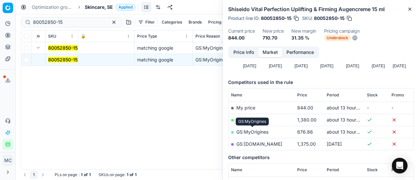
click at [259, 131] on link "GS:MyOrigines" at bounding box center [252, 132] width 32 height 6
click at [106, 7] on span "Skincare, SE" at bounding box center [99, 7] width 28 height 7
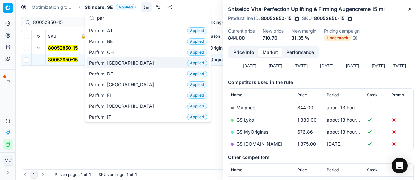
scroll to position [33, 0]
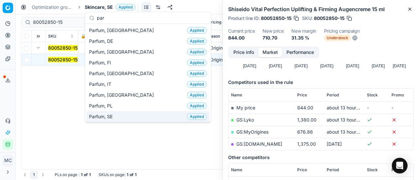
type input "par"
click at [99, 116] on span "Parfum, SE" at bounding box center [102, 117] width 26 height 7
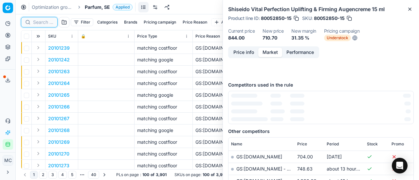
click at [44, 24] on input at bounding box center [43, 22] width 20 height 7
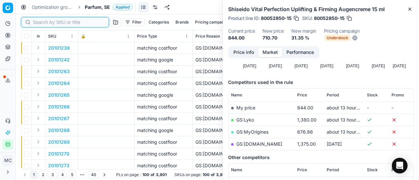
paste input "80012031-50"
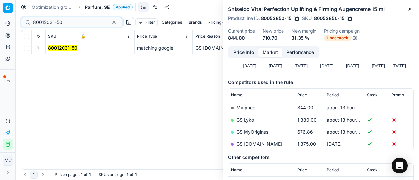
click at [39, 48] on button "Expand" at bounding box center [38, 48] width 8 height 8
click at [57, 60] on mark "80012031-50" at bounding box center [62, 60] width 29 height 6
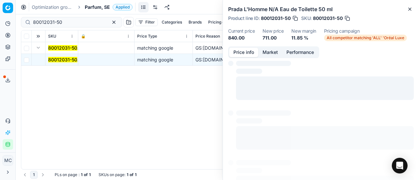
click at [241, 55] on button "Price info" at bounding box center [243, 52] width 29 height 9
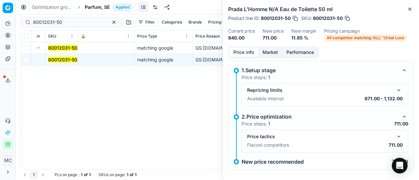
click at [395, 133] on button "button" at bounding box center [399, 137] width 8 height 8
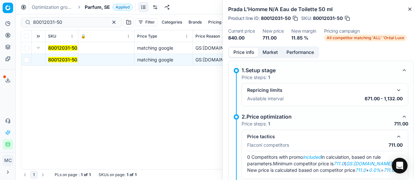
click at [276, 50] on button "Market" at bounding box center [270, 52] width 24 height 9
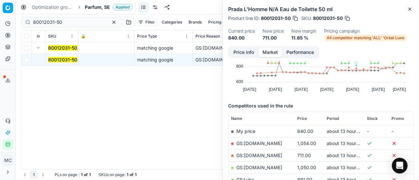
scroll to position [65, 0]
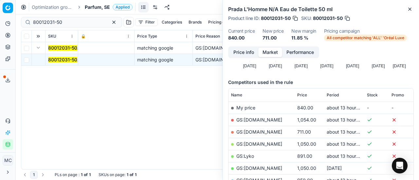
click at [264, 126] on td "GS:[DOMAIN_NAME]" at bounding box center [261, 132] width 66 height 12
click at [265, 129] on td "GS:[DOMAIN_NAME]" at bounding box center [261, 132] width 66 height 12
click at [265, 132] on link "GS:[DOMAIN_NAME]" at bounding box center [259, 132] width 46 height 6
drag, startPoint x: 71, startPoint y: 24, endPoint x: 0, endPoint y: 4, distance: 73.5
click at [0, 12] on div "Pricing platform Analytics Pricing Product portfolio Templates Export service 2…" at bounding box center [209, 90] width 419 height 180
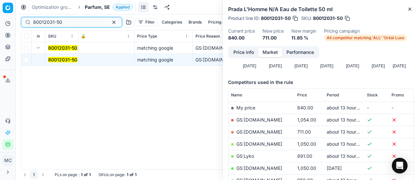
paste input "20150052"
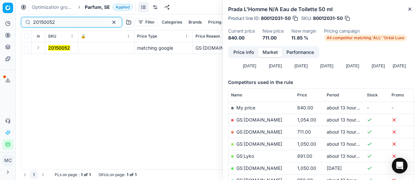
type input "20150052"
drag, startPoint x: 37, startPoint y: 49, endPoint x: 49, endPoint y: 53, distance: 12.6
click at [37, 49] on button "Expand" at bounding box center [38, 48] width 8 height 8
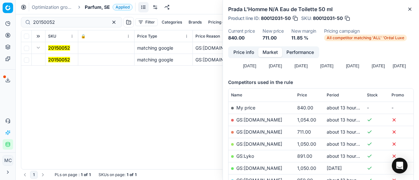
click at [58, 60] on mark "20150052" at bounding box center [59, 60] width 22 height 6
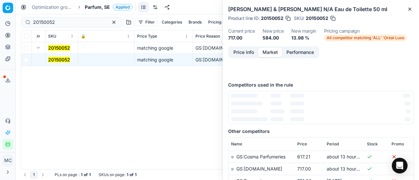
click at [247, 54] on button "Price info" at bounding box center [243, 52] width 29 height 9
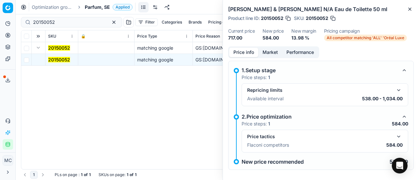
click at [391, 136] on div "Price tactics Flaconi competitors 584.00" at bounding box center [324, 141] width 155 height 17
click at [388, 133] on div "Price tactics" at bounding box center [324, 137] width 155 height 8
click at [395, 133] on button "button" at bounding box center [399, 137] width 8 height 8
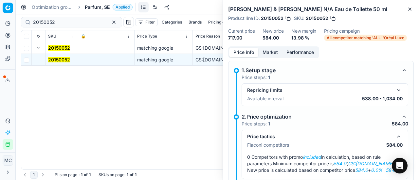
click at [266, 53] on button "Market" at bounding box center [270, 52] width 24 height 9
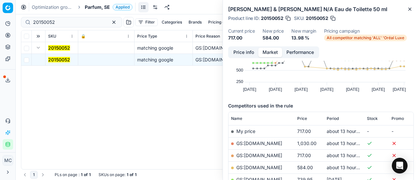
scroll to position [65, 0]
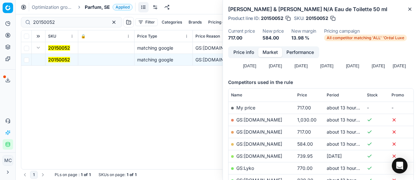
click at [268, 144] on link "GS:[DOMAIN_NAME]" at bounding box center [259, 144] width 46 height 6
click at [92, 8] on span "Parfum, SE" at bounding box center [97, 7] width 25 height 7
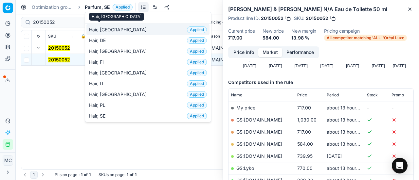
scroll to position [164, 0]
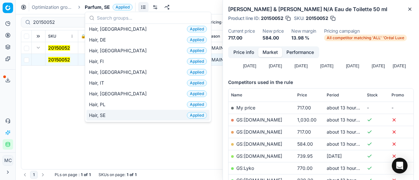
click at [95, 114] on span "Hair, SE" at bounding box center [98, 115] width 19 height 7
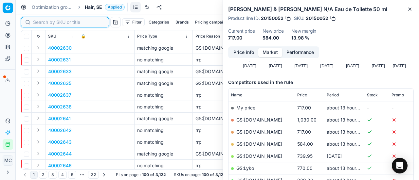
click at [44, 22] on input at bounding box center [69, 22] width 72 height 7
paste input "80009400-125"
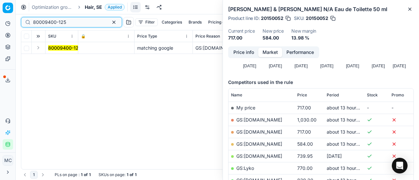
type input "80009400-125"
click at [38, 50] on button "Expand" at bounding box center [38, 48] width 8 height 8
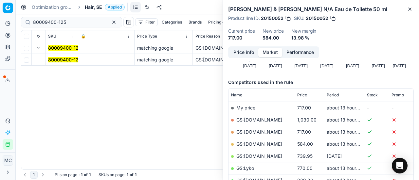
click at [69, 62] on span "80009400-125" at bounding box center [64, 60] width 33 height 7
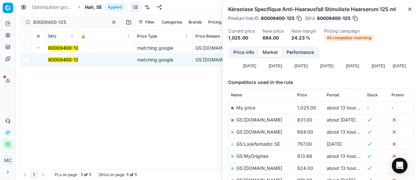
click at [238, 54] on button "Price info" at bounding box center [243, 52] width 29 height 9
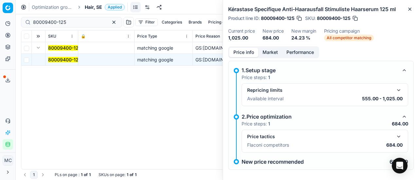
click at [396, 133] on button "button" at bounding box center [399, 137] width 8 height 8
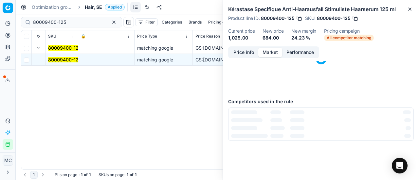
click at [275, 54] on button "Market" at bounding box center [270, 52] width 24 height 9
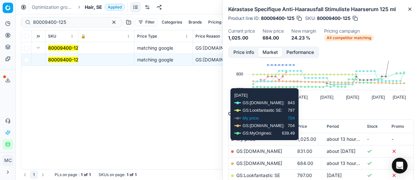
scroll to position [65, 0]
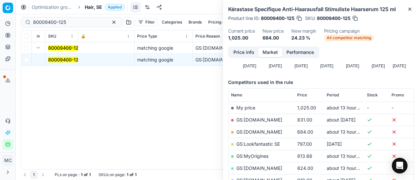
click at [262, 133] on link "GS:[DOMAIN_NAME]" at bounding box center [259, 132] width 46 height 6
click at [92, 8] on span "Hair, SE" at bounding box center [93, 7] width 17 height 7
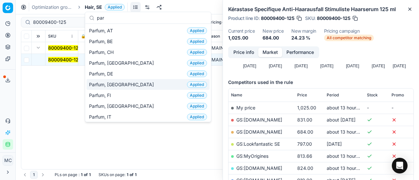
type input "par"
drag, startPoint x: 115, startPoint y: 83, endPoint x: 105, endPoint y: 71, distance: 16.0
click at [116, 83] on span "Parfum, [GEOGRAPHIC_DATA]" at bounding box center [122, 84] width 67 height 7
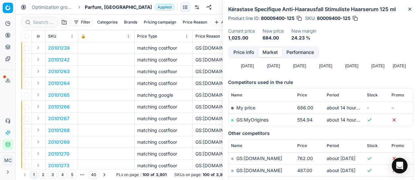
click at [54, 27] on div at bounding box center [39, 22] width 37 height 10
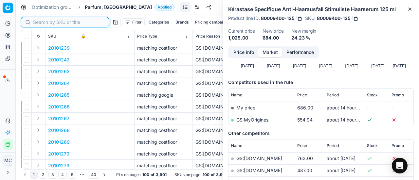
paste input "80037616-90"
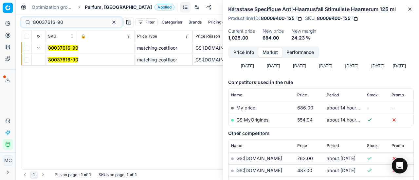
click at [59, 62] on mark "80037616-90" at bounding box center [63, 60] width 30 height 6
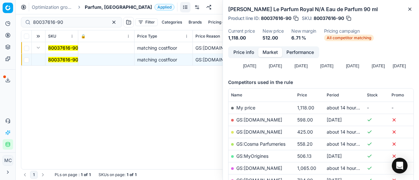
click at [249, 48] on button "Price info" at bounding box center [243, 52] width 29 height 9
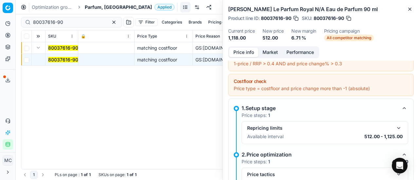
scroll to position [70, 0]
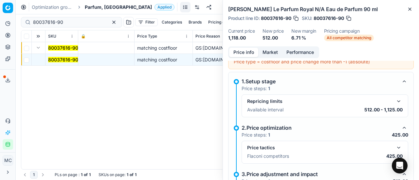
click at [395, 146] on button "button" at bounding box center [399, 148] width 8 height 8
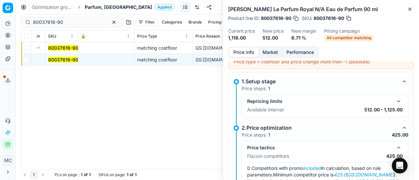
scroll to position [135, 0]
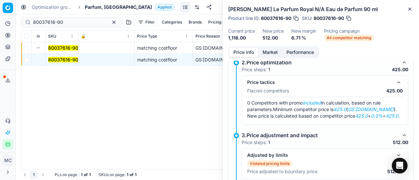
click at [268, 54] on button "Market" at bounding box center [270, 52] width 24 height 9
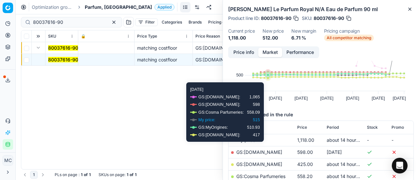
scroll to position [65, 0]
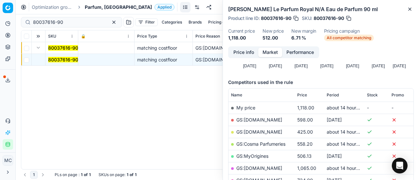
click at [267, 132] on link "GS:ComputerSalg.dk" at bounding box center [259, 132] width 46 height 6
drag, startPoint x: 68, startPoint y: 25, endPoint x: 0, endPoint y: -11, distance: 76.8
click at [0, 0] on html "Pricing platform Analytics Pricing Product portfolio Templates Export service 2…" at bounding box center [209, 90] width 419 height 180
paste input "20102504"
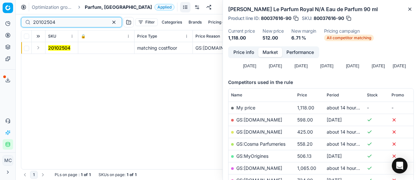
type input "20102504"
click at [41, 50] on button "Expand" at bounding box center [38, 48] width 8 height 8
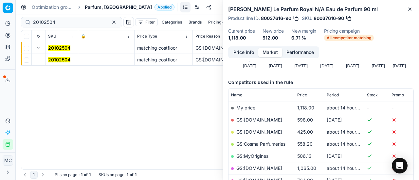
click at [68, 57] on span "20102504" at bounding box center [59, 60] width 22 height 7
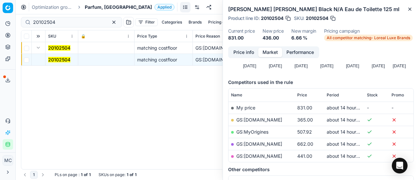
click at [245, 53] on button "Price info" at bounding box center [243, 52] width 29 height 9
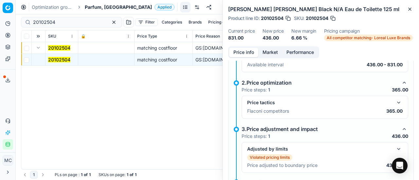
click at [395, 103] on button "button" at bounding box center [399, 103] width 8 height 8
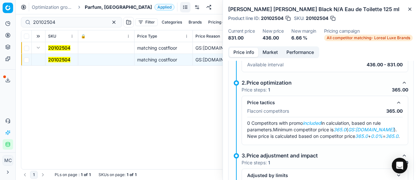
click at [273, 51] on button "Market" at bounding box center [270, 52] width 24 height 9
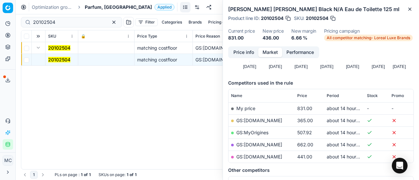
scroll to position [65, 0]
click at [275, 119] on link "GS:ComputerSalg.dk" at bounding box center [259, 120] width 46 height 6
click at [91, 8] on span "Parfum, [GEOGRAPHIC_DATA]" at bounding box center [118, 7] width 67 height 7
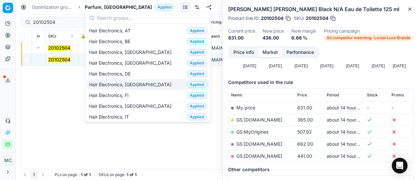
click at [145, 82] on div "Hair Electronics, DK Applied" at bounding box center [147, 84] width 123 height 11
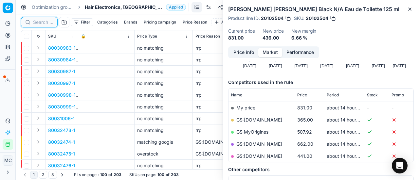
click at [46, 23] on input at bounding box center [43, 22] width 20 height 7
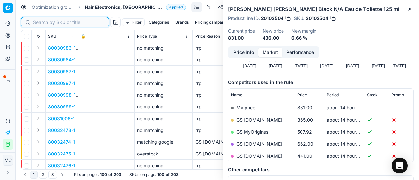
paste input "90000111-0000154"
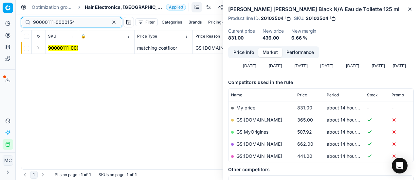
type input "90000111-0000154"
click at [37, 47] on button "Expand" at bounding box center [38, 48] width 8 height 8
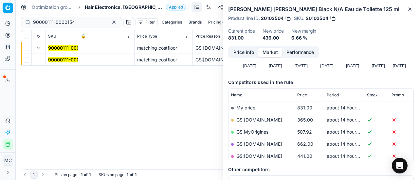
click at [66, 62] on mark "90000111-0000154" at bounding box center [69, 60] width 42 height 6
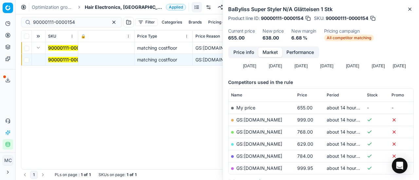
click at [247, 53] on button "Price info" at bounding box center [243, 52] width 29 height 9
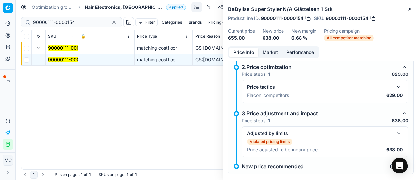
scroll to position [114, 0]
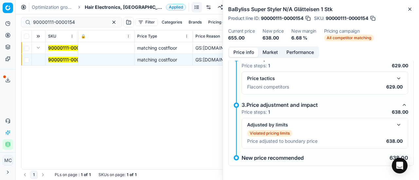
click at [395, 78] on button "button" at bounding box center [399, 79] width 8 height 8
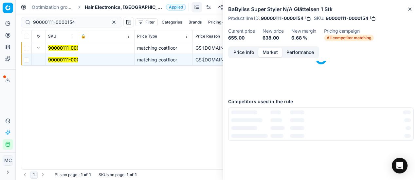
click at [273, 52] on button "Market" at bounding box center [270, 52] width 24 height 9
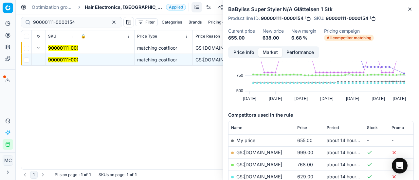
scroll to position [98, 0]
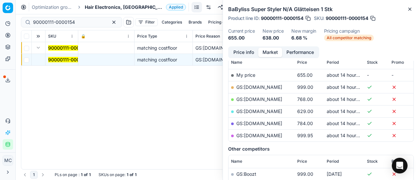
click at [257, 110] on link "GS:NiceHair.dk" at bounding box center [259, 112] width 46 height 6
click at [104, 8] on span "Hair Electronics, [GEOGRAPHIC_DATA]" at bounding box center [124, 7] width 79 height 7
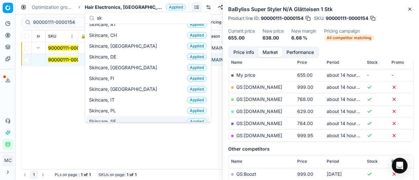
scroll to position [0, 0]
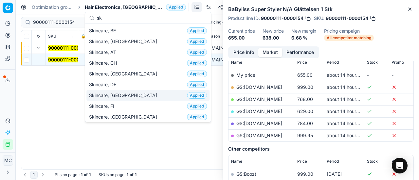
type input "sk"
click at [124, 93] on div "Skincare, DK Applied" at bounding box center [147, 95] width 123 height 11
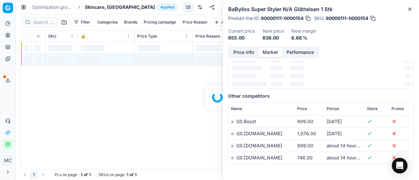
scroll to position [98, 0]
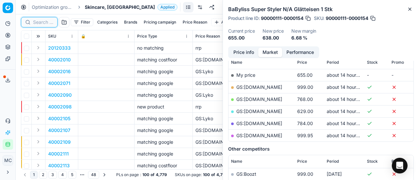
click at [41, 23] on input at bounding box center [43, 22] width 20 height 7
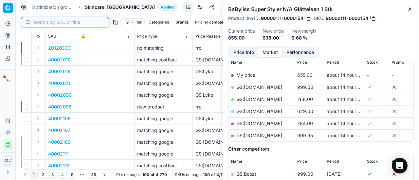
paste input "80060046-1"
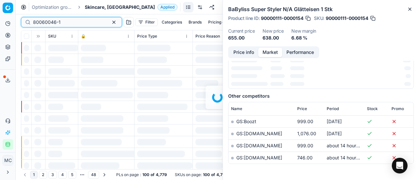
scroll to position [98, 0]
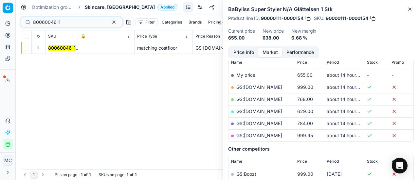
click at [39, 49] on button "Expand" at bounding box center [38, 48] width 8 height 8
drag, startPoint x: 39, startPoint y: 49, endPoint x: 334, endPoint y: 59, distance: 295.9
click at [57, 59] on mark "80060046-1" at bounding box center [61, 60] width 27 height 6
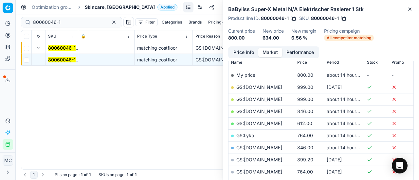
click at [242, 51] on button "Price info" at bounding box center [243, 52] width 29 height 9
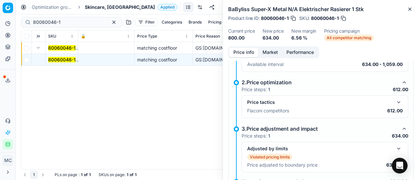
click at [395, 102] on button "button" at bounding box center [399, 102] width 8 height 8
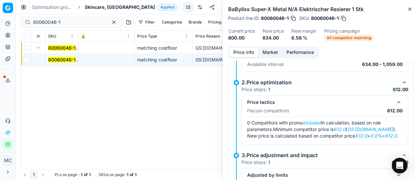
click at [259, 51] on button "Market" at bounding box center [270, 52] width 24 height 9
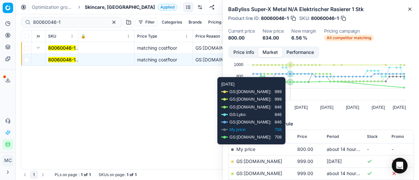
scroll to position [65, 0]
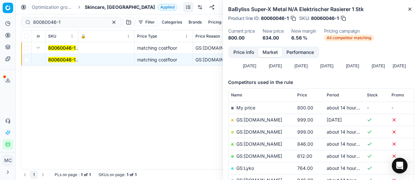
click at [55, 58] on mark "80060046-1" at bounding box center [61, 60] width 27 height 6
click at [235, 49] on button "Price info" at bounding box center [243, 52] width 29 height 9
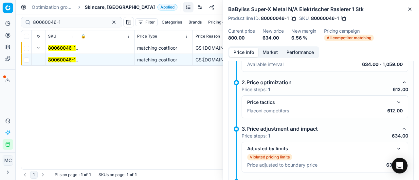
click at [395, 102] on button "button" at bounding box center [399, 102] width 8 height 8
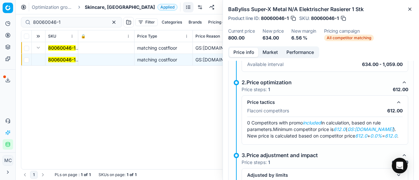
click at [269, 49] on button "Market" at bounding box center [270, 52] width 24 height 9
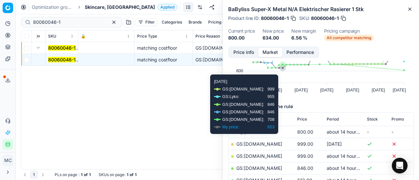
scroll to position [98, 0]
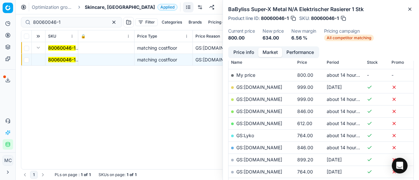
click at [261, 123] on link "GS:ComputerSalg.dk" at bounding box center [259, 124] width 46 height 6
drag, startPoint x: 65, startPoint y: 24, endPoint x: 0, endPoint y: 22, distance: 65.4
click at [0, 16] on div "Pricing platform Analytics Pricing Product portfolio Templates Export service 2…" at bounding box center [209, 90] width 419 height 180
paste input "90003844-0005584"
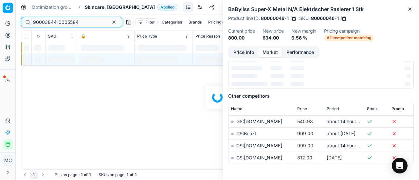
scroll to position [98, 0]
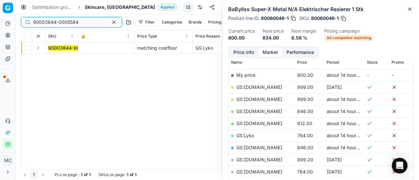
type input "90003844-0005584"
drag, startPoint x: 37, startPoint y: 49, endPoint x: 46, endPoint y: 53, distance: 10.0
click at [37, 49] on button "Expand" at bounding box center [38, 48] width 8 height 8
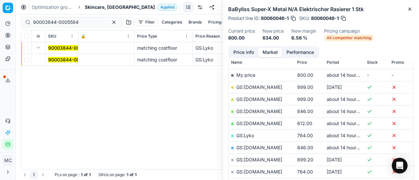
click at [60, 61] on mark "90003844-0005584" at bounding box center [70, 60] width 45 height 6
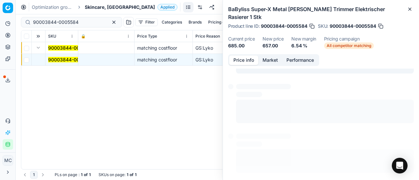
click at [236, 56] on button "Price info" at bounding box center [243, 60] width 29 height 9
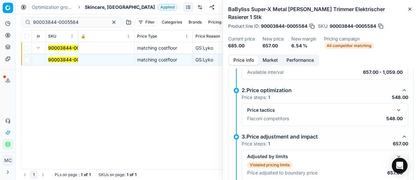
click at [395, 106] on button "button" at bounding box center [399, 110] width 8 height 8
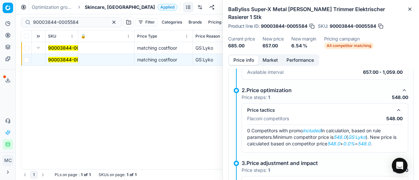
click at [266, 56] on button "Market" at bounding box center [270, 60] width 24 height 9
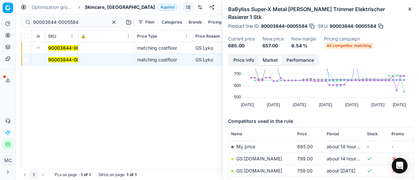
scroll to position [65, 0]
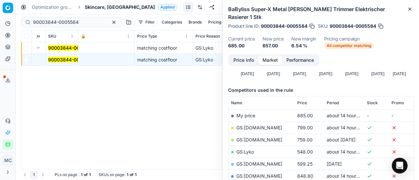
click at [253, 149] on link "GS:Lyko" at bounding box center [245, 152] width 18 height 6
click at [107, 6] on span "Skincare, [GEOGRAPHIC_DATA]" at bounding box center [120, 7] width 70 height 7
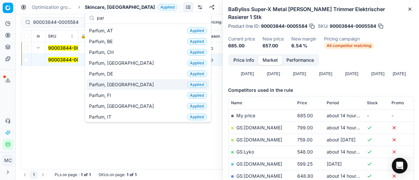
type input "par"
click at [118, 82] on div "Parfum, DK Applied" at bounding box center [147, 84] width 123 height 11
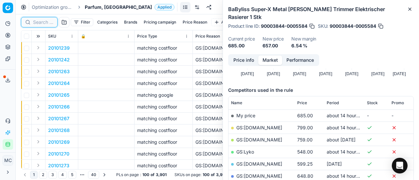
click at [41, 22] on input at bounding box center [43, 22] width 20 height 7
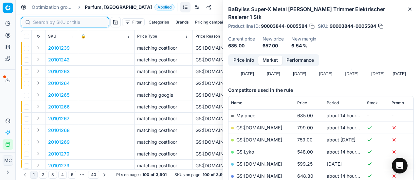
paste input "80006718-75"
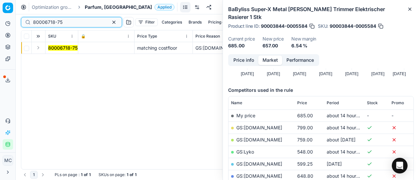
type input "80006718-75"
click at [39, 45] on button "Expand" at bounding box center [38, 48] width 8 height 8
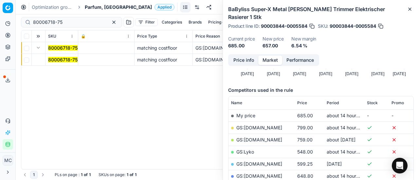
click at [55, 62] on mark "80006718-75" at bounding box center [62, 60] width 29 height 6
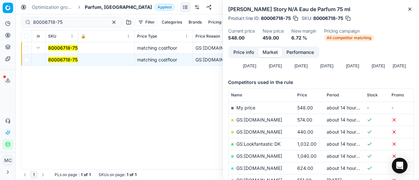
click at [246, 52] on button "Price info" at bounding box center [243, 52] width 29 height 9
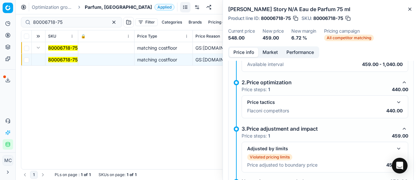
click at [395, 98] on button "button" at bounding box center [399, 102] width 8 height 8
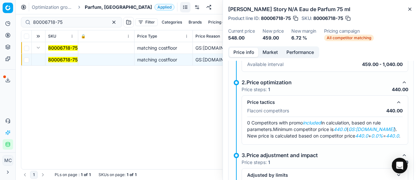
click at [271, 49] on button "Market" at bounding box center [270, 52] width 24 height 9
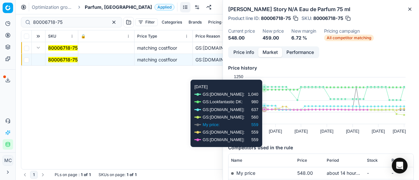
scroll to position [65, 0]
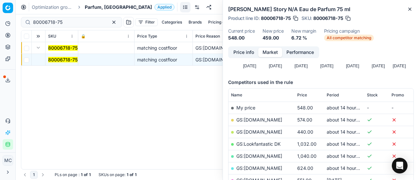
click at [264, 133] on link "GS:Deloox.dk" at bounding box center [259, 132] width 46 height 6
click at [94, 6] on span "Parfum, [GEOGRAPHIC_DATA]" at bounding box center [118, 7] width 67 height 7
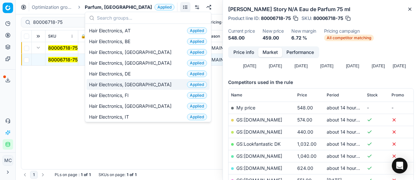
click at [139, 79] on div "Hair Electronics, DK Applied" at bounding box center [147, 84] width 123 height 11
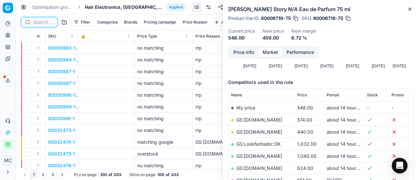
click at [43, 23] on input at bounding box center [43, 22] width 20 height 7
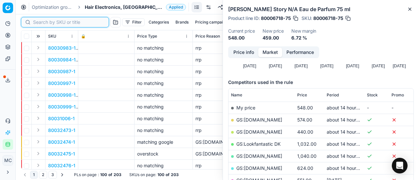
paste input "80070115-1"
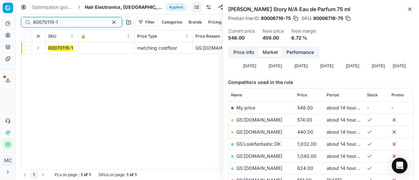
type input "80070115-1"
click at [37, 50] on button "Expand" at bounding box center [38, 48] width 8 height 8
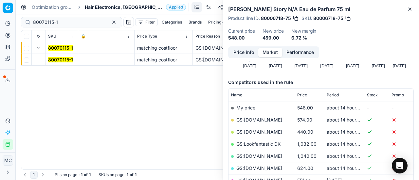
click at [50, 61] on mark "80070115-1" at bounding box center [60, 60] width 25 height 6
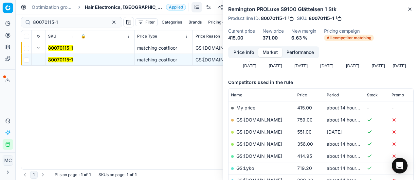
click at [246, 56] on button "Price info" at bounding box center [243, 52] width 29 height 9
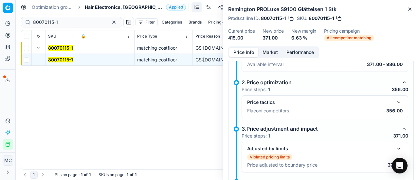
click at [389, 101] on div "Price tactics" at bounding box center [324, 102] width 155 height 8
click at [395, 100] on button "button" at bounding box center [399, 102] width 8 height 8
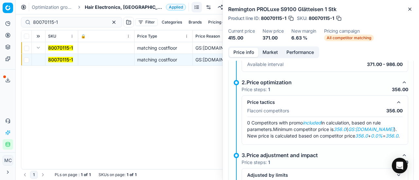
click at [267, 51] on button "Market" at bounding box center [270, 52] width 24 height 9
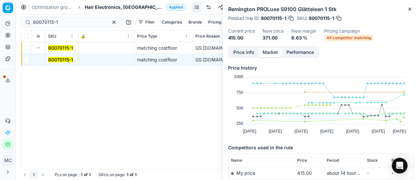
scroll to position [65, 0]
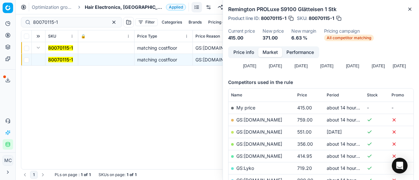
click at [276, 144] on link "GS:ComputerSalg.dk" at bounding box center [259, 144] width 46 height 6
click at [105, 9] on span "Hair Electronics, [GEOGRAPHIC_DATA]" at bounding box center [124, 7] width 79 height 7
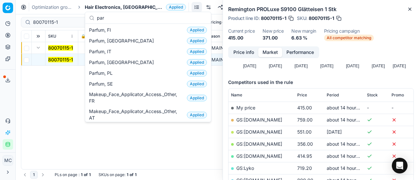
scroll to position [0, 0]
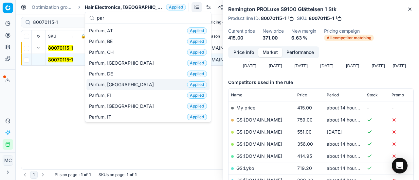
type input "par"
click at [133, 80] on div "Parfum, DK Applied" at bounding box center [147, 84] width 123 height 11
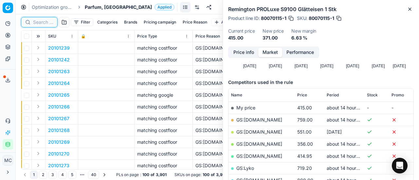
click at [40, 19] on input at bounding box center [43, 22] width 20 height 7
paste input "90004627-0006951"
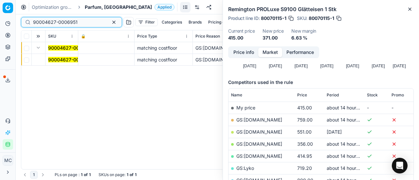
type input "90004627-0006951"
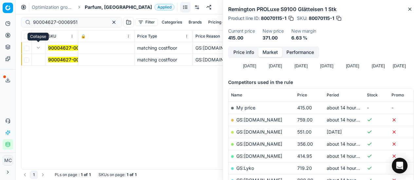
click at [40, 48] on button "Expand" at bounding box center [38, 48] width 8 height 8
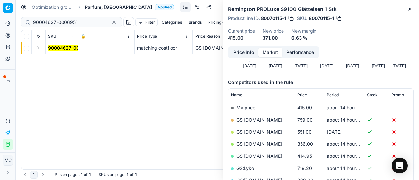
click at [40, 46] on button "Expand" at bounding box center [38, 48] width 8 height 8
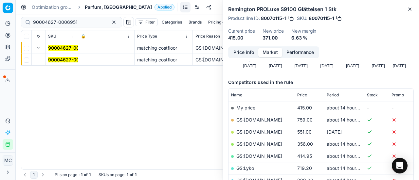
click at [61, 59] on mark "90004627-0006951" at bounding box center [70, 60] width 44 height 6
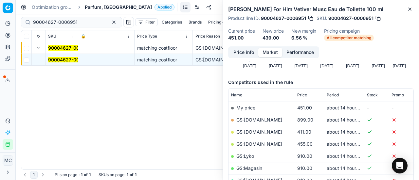
click at [249, 50] on button "Price info" at bounding box center [243, 52] width 29 height 9
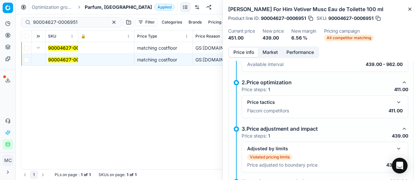
click at [395, 100] on button "button" at bounding box center [399, 102] width 8 height 8
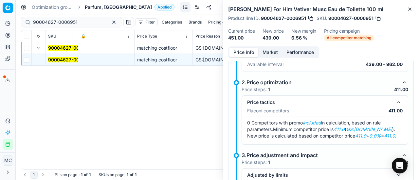
click at [266, 54] on button "Market" at bounding box center [270, 52] width 24 height 9
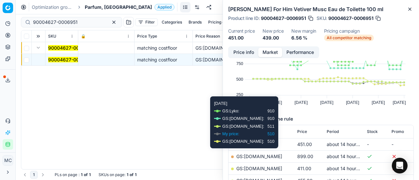
scroll to position [65, 0]
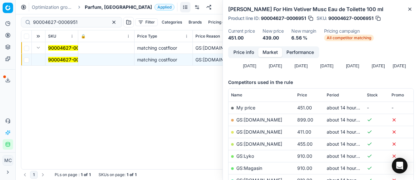
click at [272, 132] on link "GS:ComputerSalg.dk" at bounding box center [259, 132] width 46 height 6
click at [99, 9] on span "Parfum, [GEOGRAPHIC_DATA]" at bounding box center [118, 7] width 67 height 7
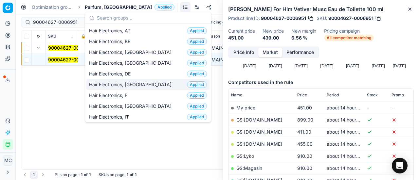
click at [154, 83] on div "Hair Electronics, DK Applied" at bounding box center [147, 84] width 123 height 11
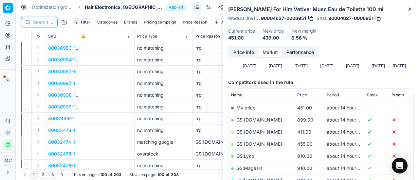
click at [44, 20] on input at bounding box center [43, 22] width 20 height 7
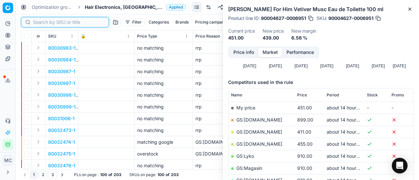
paste input "80070116-1"
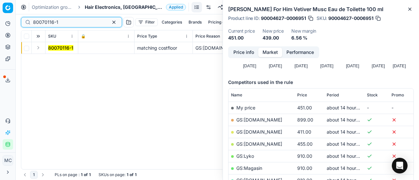
type input "80070116-1"
drag, startPoint x: 37, startPoint y: 48, endPoint x: 55, endPoint y: 53, distance: 19.5
click at [37, 48] on button "Expand" at bounding box center [38, 48] width 8 height 8
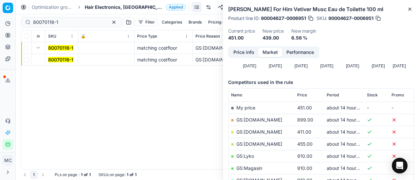
click at [71, 58] on mark "80070116-1" at bounding box center [60, 60] width 25 height 6
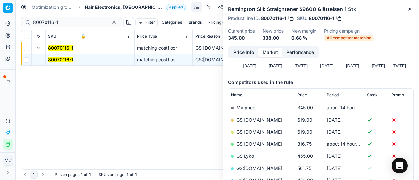
click at [249, 52] on button "Price info" at bounding box center [243, 52] width 29 height 9
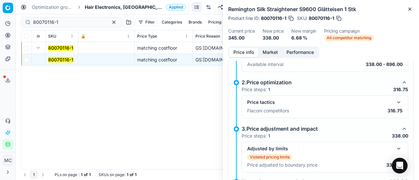
click at [395, 101] on button "button" at bounding box center [399, 102] width 8 height 8
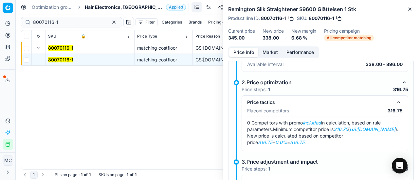
click at [269, 41] on dd "338.00" at bounding box center [272, 38] width 21 height 7
click at [268, 49] on button "Market" at bounding box center [270, 52] width 24 height 9
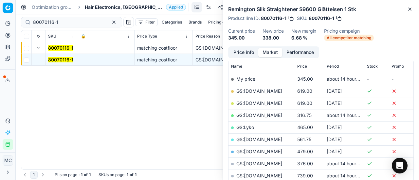
scroll to position [131, 0]
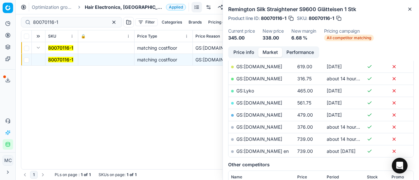
click at [253, 78] on link "GS:Luxplus.dk" at bounding box center [259, 79] width 46 height 6
click at [94, 11] on div "Optimization groups Hair Electronics, DK Applied Discard Download report" at bounding box center [217, 7] width 403 height 14
click at [95, 8] on span "Hair Electronics, [GEOGRAPHIC_DATA]" at bounding box center [124, 7] width 79 height 7
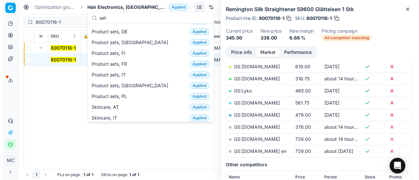
scroll to position [0, 0]
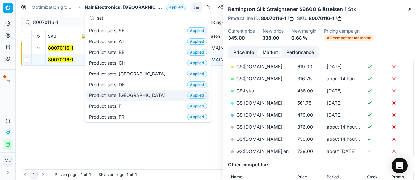
type input "set"
click at [134, 93] on div "Product sets, DK Applied" at bounding box center [147, 95] width 123 height 11
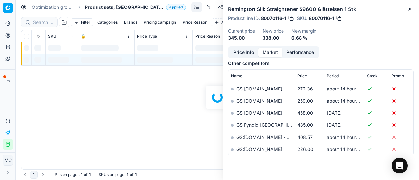
scroll to position [131, 0]
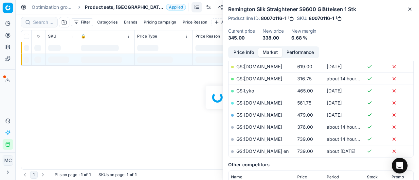
click at [41, 21] on div at bounding box center [217, 97] width 403 height 166
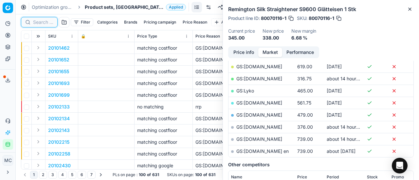
click at [42, 21] on input at bounding box center [43, 22] width 20 height 7
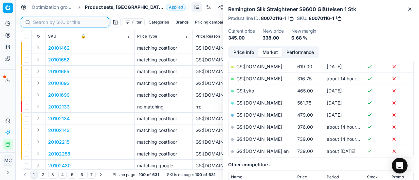
paste input "80076904-50"
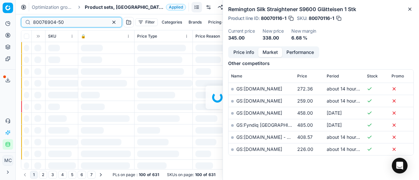
scroll to position [131, 0]
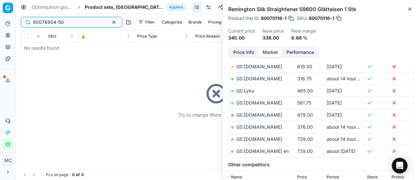
type input "80076904-50"
click at [99, 12] on div "Optimization groups Product sets, DK Applied Discard Download report" at bounding box center [217, 7] width 403 height 14
click at [99, 11] on div "Optimization groups Product sets, DK Applied Discard Download report" at bounding box center [217, 7] width 403 height 14
click at [99, 10] on div "Optimization groups Product sets, DK Applied Discard Download report" at bounding box center [217, 7] width 403 height 14
click at [99, 8] on span "Product sets, [GEOGRAPHIC_DATA]" at bounding box center [124, 7] width 79 height 7
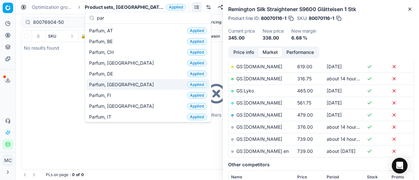
type input "par"
click at [114, 83] on span "Parfum, [GEOGRAPHIC_DATA]" at bounding box center [122, 84] width 67 height 7
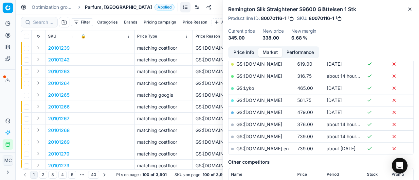
scroll to position [131, 0]
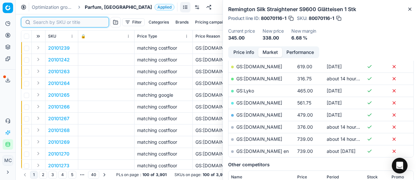
click at [38, 20] on input at bounding box center [69, 22] width 72 height 7
paste input "80076904-50"
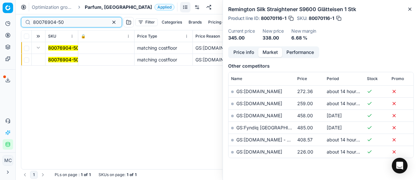
scroll to position [131, 0]
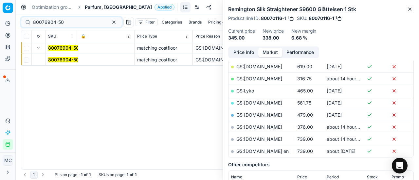
click at [60, 60] on mark "80076904-50" at bounding box center [63, 60] width 31 height 6
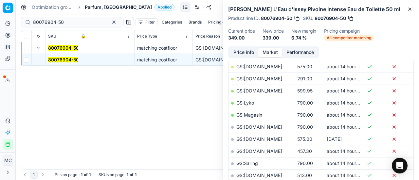
click at [248, 51] on button "Price info" at bounding box center [243, 52] width 29 height 9
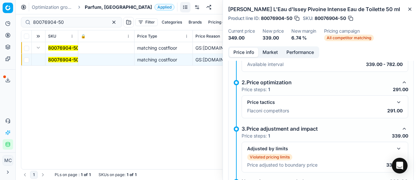
click at [395, 104] on button "button" at bounding box center [399, 102] width 8 height 8
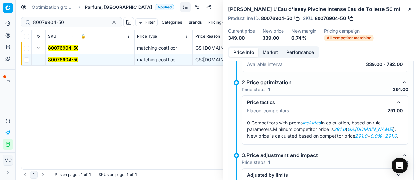
click at [274, 48] on button "Market" at bounding box center [270, 52] width 24 height 9
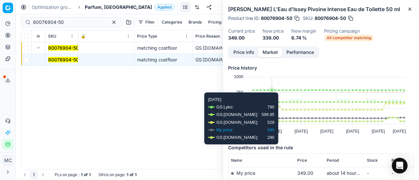
scroll to position [65, 0]
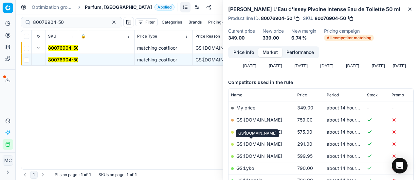
click at [259, 143] on link "GS:Deloox.dk" at bounding box center [259, 144] width 46 height 6
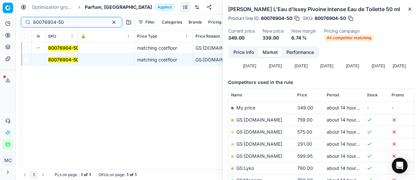
drag, startPoint x: 73, startPoint y: 25, endPoint x: 0, endPoint y: -22, distance: 87.3
click at [0, 0] on html "Pricing platform Analytics Pricing Product portfolio Templates Export service 2…" at bounding box center [209, 90] width 419 height 180
paste input "29198-20"
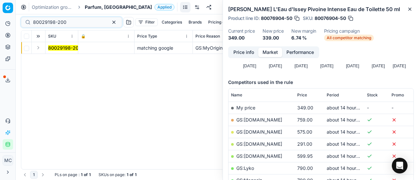
click at [40, 50] on button "Expand" at bounding box center [38, 48] width 8 height 8
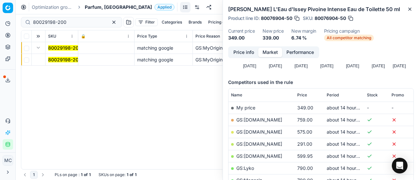
click at [51, 56] on td "80029198-200" at bounding box center [61, 60] width 33 height 12
click at [64, 57] on mark "80029198-200" at bounding box center [64, 60] width 33 height 6
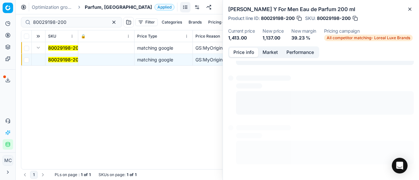
click at [244, 53] on button "Price info" at bounding box center [243, 52] width 29 height 9
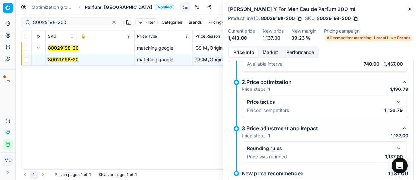
click at [395, 101] on button "button" at bounding box center [399, 102] width 8 height 8
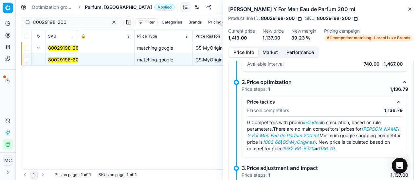
drag, startPoint x: 269, startPoint y: 53, endPoint x: 273, endPoint y: 64, distance: 12.2
click at [270, 57] on button "Market" at bounding box center [270, 52] width 24 height 9
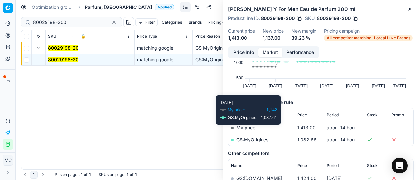
scroll to position [98, 0]
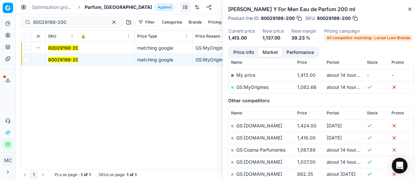
click at [261, 85] on link "GS:MyOrigines" at bounding box center [252, 87] width 32 height 6
drag, startPoint x: 73, startPoint y: 21, endPoint x: 0, endPoint y: -20, distance: 84.1
click at [0, 0] on html "Pricing platform Analytics Pricing Product portfolio Templates Export service 2…" at bounding box center [209, 90] width 419 height 180
paste input "20102489"
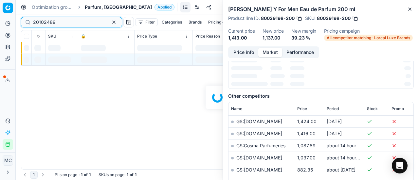
scroll to position [98, 0]
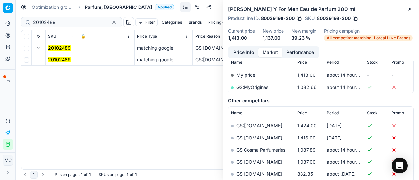
click at [58, 63] on td "20102489" at bounding box center [61, 60] width 33 height 12
click at [70, 61] on td "20102489" at bounding box center [61, 60] width 33 height 12
click at [67, 59] on mark "20102489" at bounding box center [59, 60] width 23 height 6
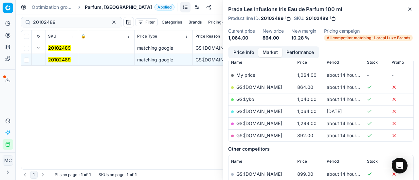
click at [246, 53] on button "Price info" at bounding box center [243, 52] width 29 height 9
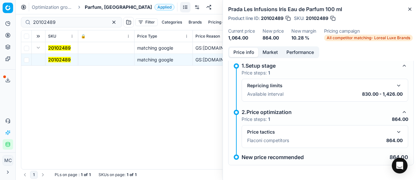
click at [389, 129] on div "Price tactics" at bounding box center [324, 132] width 155 height 8
click at [395, 130] on button "button" at bounding box center [399, 132] width 8 height 8
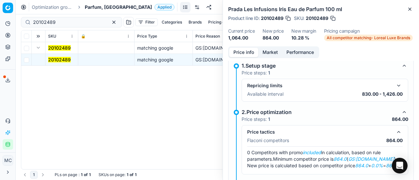
click at [265, 54] on button "Market" at bounding box center [270, 52] width 24 height 9
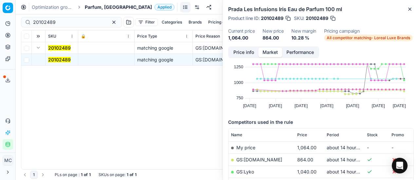
scroll to position [65, 0]
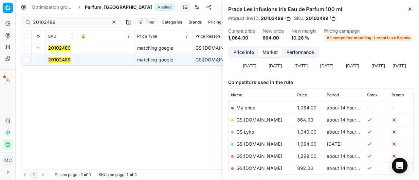
click at [271, 119] on link "GS:ComputerSalg.dk" at bounding box center [259, 120] width 46 height 6
drag, startPoint x: 61, startPoint y: 23, endPoint x: 0, endPoint y: -3, distance: 67.0
click at [0, 0] on html "Pricing platform Analytics Pricing Product portfolio Templates Export service 2…" at bounding box center [209, 90] width 419 height 180
paste input "90004792-0007256"
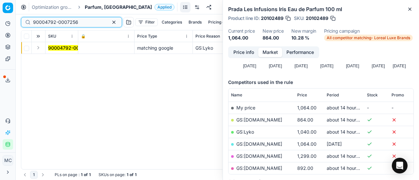
type input "90004792-0007256"
drag, startPoint x: 41, startPoint y: 47, endPoint x: 45, endPoint y: 52, distance: 6.2
click at [40, 47] on button "Expand" at bounding box center [38, 48] width 8 height 8
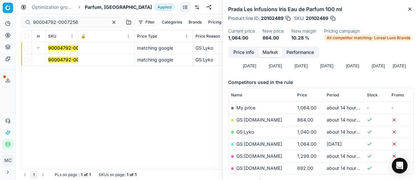
click at [69, 59] on mark "90004792-0007256" at bounding box center [70, 60] width 45 height 6
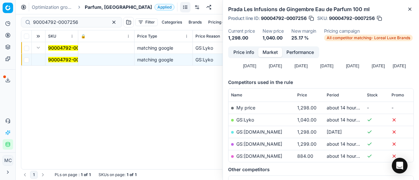
click at [251, 52] on button "Price info" at bounding box center [243, 52] width 29 height 9
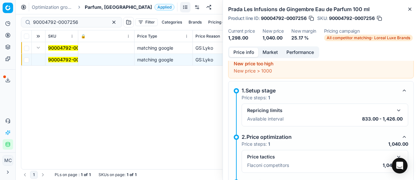
scroll to position [29, 0]
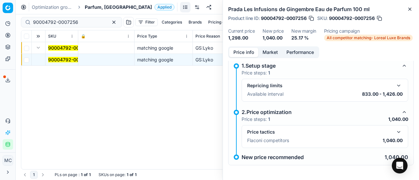
click at [395, 132] on button "button" at bounding box center [399, 132] width 8 height 8
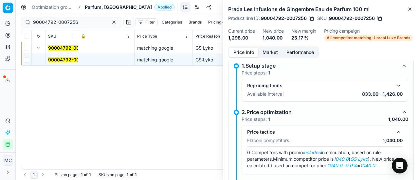
click at [276, 53] on button "Market" at bounding box center [270, 52] width 24 height 9
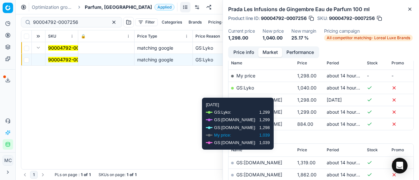
scroll to position [98, 0]
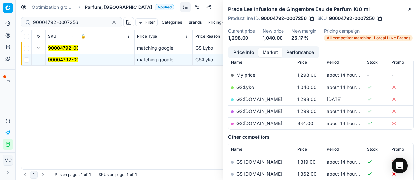
click at [245, 89] on link "GS:Lyko" at bounding box center [245, 87] width 18 height 6
click at [98, 10] on span "Parfum, [GEOGRAPHIC_DATA]" at bounding box center [118, 7] width 67 height 7
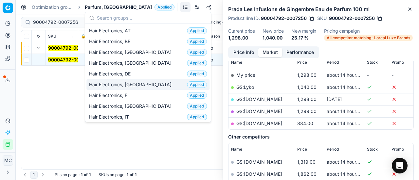
click at [149, 84] on div "Hair Electronics, DK Applied" at bounding box center [147, 84] width 123 height 11
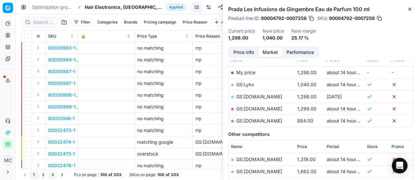
scroll to position [98, 0]
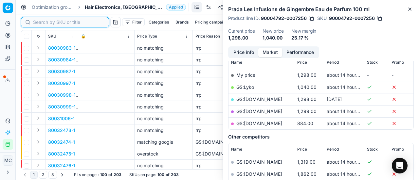
click at [37, 22] on input at bounding box center [69, 22] width 72 height 7
paste input "90009879-0015226"
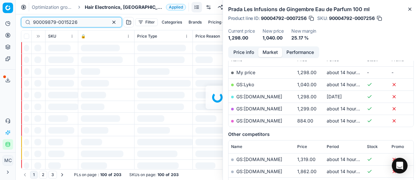
scroll to position [98, 0]
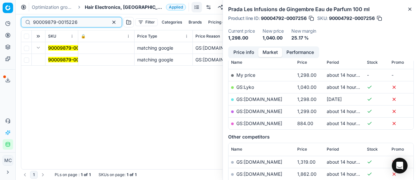
type input "90009879-0015226"
click at [59, 61] on mark "90009879-0015226" at bounding box center [70, 60] width 44 height 6
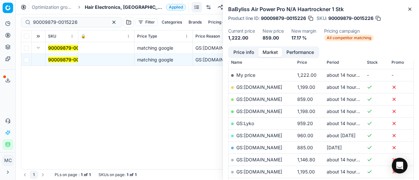
click at [246, 51] on button "Price info" at bounding box center [243, 52] width 29 height 9
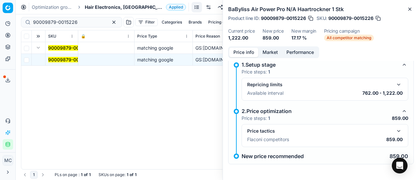
scroll to position [5, 0]
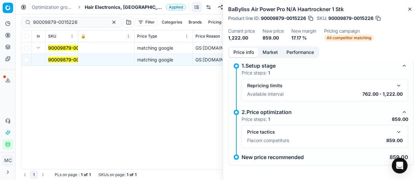
click at [395, 130] on button "button" at bounding box center [399, 132] width 8 height 8
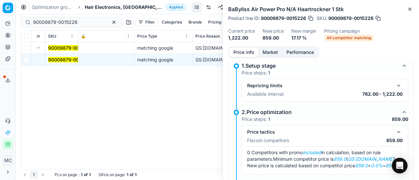
click at [273, 51] on button "Market" at bounding box center [270, 52] width 24 height 9
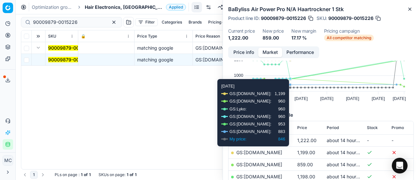
scroll to position [65, 0]
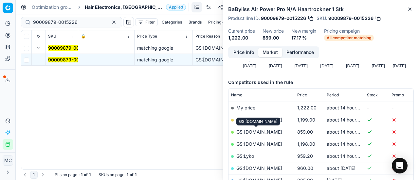
click at [251, 132] on link "GS:Cocopanda.dk" at bounding box center [259, 132] width 46 height 6
click at [92, 8] on span "Hair Electronics, [GEOGRAPHIC_DATA]" at bounding box center [124, 7] width 79 height 7
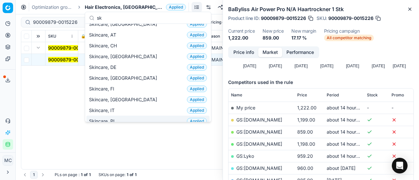
scroll to position [0, 0]
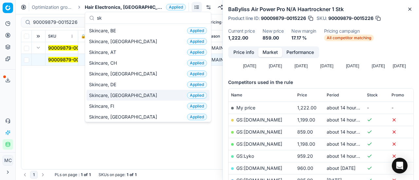
type input "sk"
click at [129, 92] on div "Skincare, DK Applied" at bounding box center [147, 95] width 123 height 11
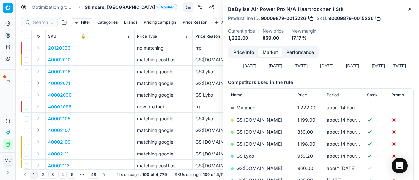
click at [43, 18] on div at bounding box center [39, 22] width 37 height 10
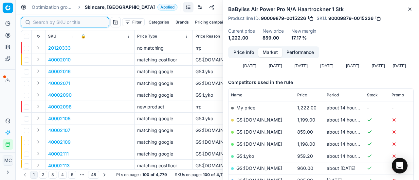
paste input "90008238-0012813"
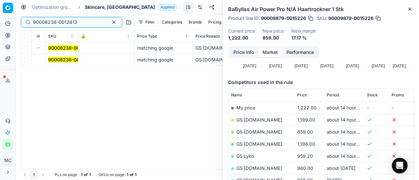
type input "90008238-0012813"
drag, startPoint x: 59, startPoint y: 60, endPoint x: 162, endPoint y: 60, distance: 103.0
click at [62, 60] on mark "90008238-0012813" at bounding box center [70, 60] width 44 height 6
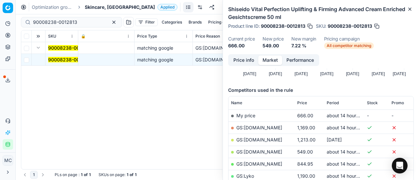
click at [245, 59] on button "Price info" at bounding box center [243, 60] width 29 height 9
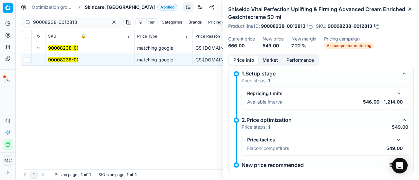
click at [395, 138] on button "button" at bounding box center [399, 140] width 8 height 8
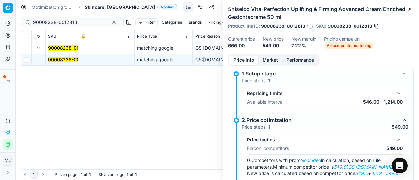
click at [275, 59] on button "Market" at bounding box center [270, 60] width 24 height 9
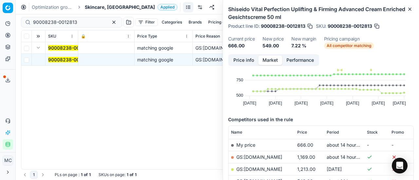
scroll to position [65, 0]
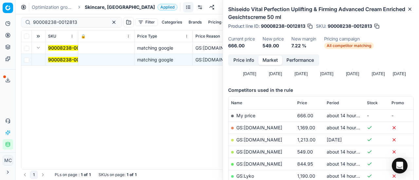
click at [258, 153] on link "GS:Deloox.dk" at bounding box center [259, 152] width 46 height 6
click at [103, 9] on span "Skincare, [GEOGRAPHIC_DATA]" at bounding box center [120, 7] width 70 height 7
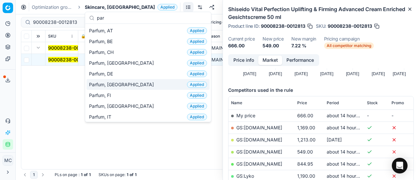
type input "par"
click at [107, 83] on span "Parfum, [GEOGRAPHIC_DATA]" at bounding box center [122, 84] width 67 height 7
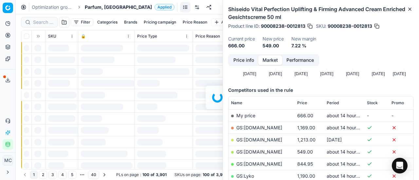
click at [36, 21] on div at bounding box center [217, 97] width 403 height 166
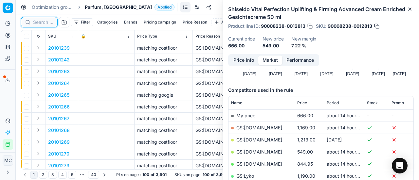
click at [37, 21] on input at bounding box center [43, 22] width 20 height 7
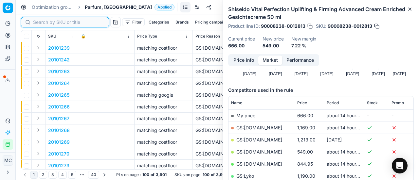
paste input "90010884-0017259"
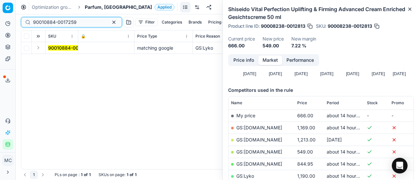
type input "90010884-0017259"
click at [39, 45] on button "Expand" at bounding box center [38, 48] width 8 height 8
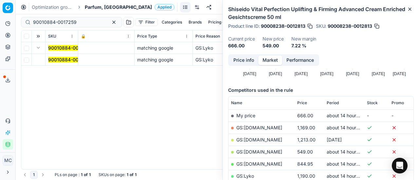
click at [60, 57] on mark "90010884-0017259" at bounding box center [70, 60] width 44 height 6
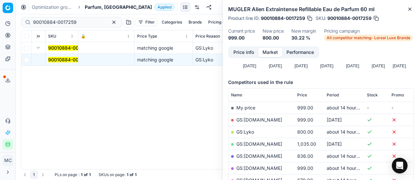
click at [241, 53] on button "Price info" at bounding box center [243, 52] width 29 height 9
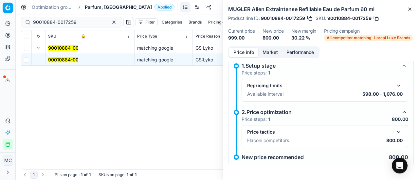
click at [395, 135] on button "button" at bounding box center [399, 132] width 8 height 8
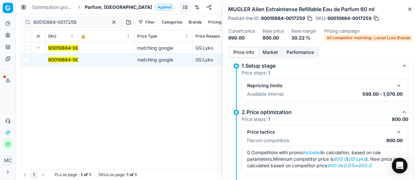
click at [256, 51] on button "Price info" at bounding box center [243, 52] width 29 height 9
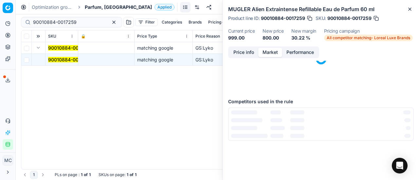
click at [264, 53] on button "Market" at bounding box center [270, 52] width 24 height 9
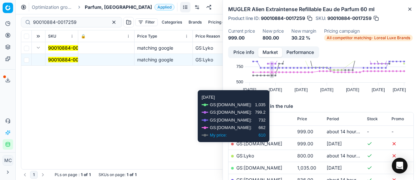
scroll to position [65, 0]
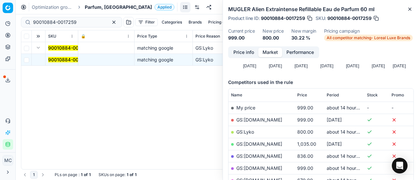
click at [251, 131] on link "GS:Lyko" at bounding box center [245, 132] width 18 height 6
click at [95, 9] on span "Parfum, [GEOGRAPHIC_DATA]" at bounding box center [118, 7] width 67 height 7
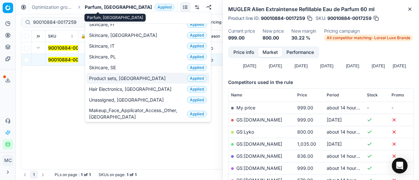
scroll to position [0, 0]
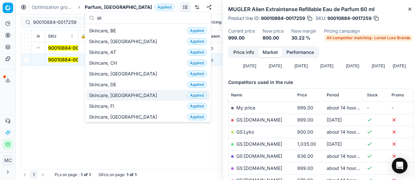
type input "sk"
click at [126, 97] on div "Skincare, DK Applied" at bounding box center [147, 95] width 123 height 11
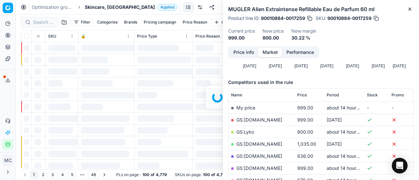
click at [47, 20] on div at bounding box center [217, 97] width 403 height 166
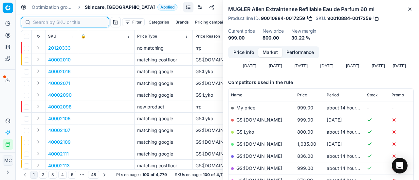
click at [47, 21] on input at bounding box center [69, 22] width 72 height 7
paste input "80075921-0001106"
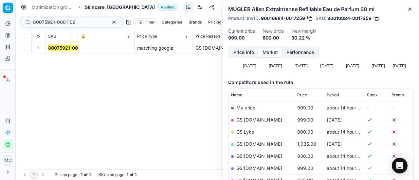
click at [39, 49] on button "Expand" at bounding box center [38, 48] width 8 height 8
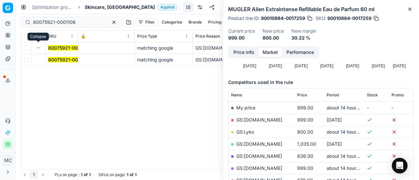
click at [60, 61] on mark "80075921-0001106" at bounding box center [69, 60] width 43 height 6
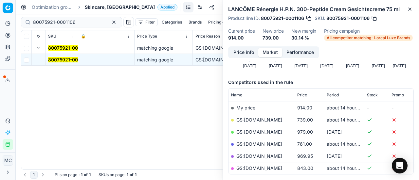
click at [246, 54] on button "Price info" at bounding box center [243, 52] width 29 height 9
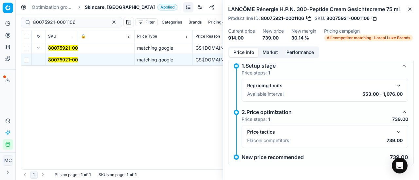
click at [395, 131] on button "button" at bounding box center [399, 132] width 8 height 8
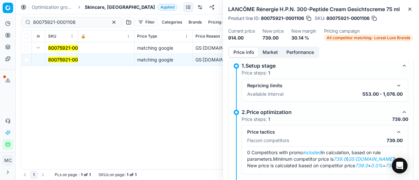
click at [266, 53] on button "Market" at bounding box center [270, 52] width 24 height 9
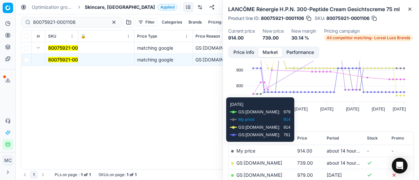
scroll to position [33, 0]
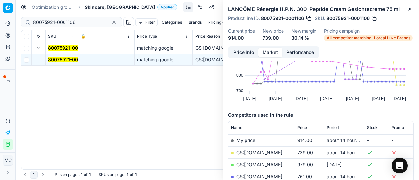
click at [264, 150] on link "GS:Cocopanda.dk" at bounding box center [259, 153] width 46 height 6
drag, startPoint x: 82, startPoint y: 21, endPoint x: 0, endPoint y: 21, distance: 82.1
click at [0, 21] on div "Pricing platform Analytics Pricing Product portfolio Templates Export service 2…" at bounding box center [209, 90] width 419 height 180
paste input "90011195-0017714"
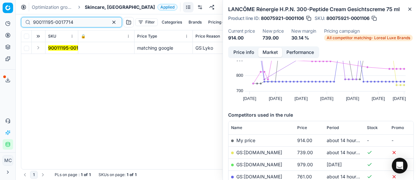
type input "90011195-0017714"
click at [40, 47] on button "Expand" at bounding box center [38, 48] width 8 height 8
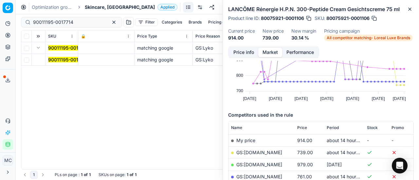
click at [66, 61] on mark "90011195-0017714" at bounding box center [68, 60] width 40 height 6
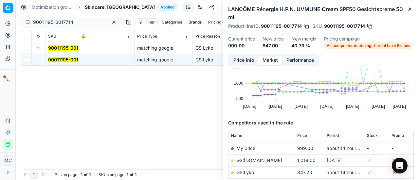
click at [238, 60] on button "Price info" at bounding box center [243, 60] width 29 height 9
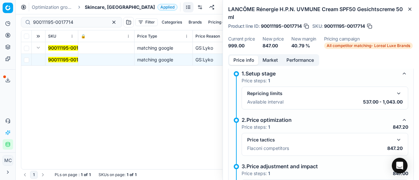
click at [395, 140] on button "button" at bounding box center [399, 140] width 8 height 8
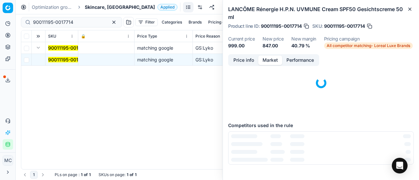
click at [274, 59] on button "Market" at bounding box center [270, 60] width 24 height 9
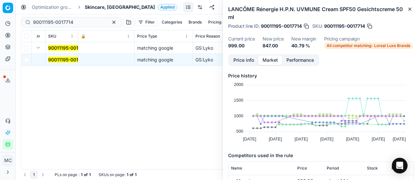
scroll to position [65, 0]
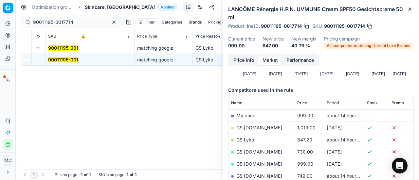
click at [248, 137] on link "GS:Lyko" at bounding box center [245, 140] width 18 height 6
click at [104, 9] on span "Skincare, [GEOGRAPHIC_DATA]" at bounding box center [120, 7] width 70 height 7
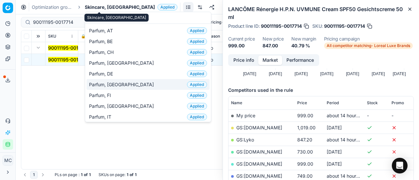
type input "par"
click at [98, 84] on span "Parfum, [GEOGRAPHIC_DATA]" at bounding box center [122, 84] width 67 height 7
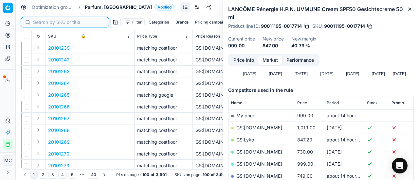
click at [44, 21] on input at bounding box center [69, 22] width 72 height 7
paste input "90005790-0008631"
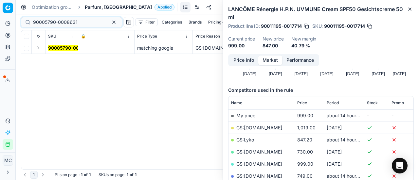
drag, startPoint x: 37, startPoint y: 50, endPoint x: 49, endPoint y: 53, distance: 12.7
click at [37, 50] on button "Expand" at bounding box center [38, 48] width 8 height 8
click at [53, 59] on mark "90005790-0008631" at bounding box center [70, 60] width 44 height 6
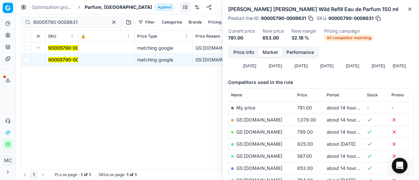
click at [246, 53] on button "Price info" at bounding box center [243, 52] width 29 height 9
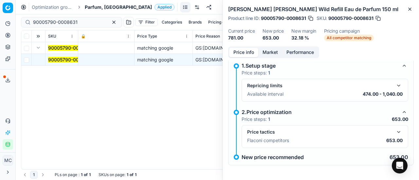
click at [395, 128] on button "button" at bounding box center [399, 132] width 8 height 8
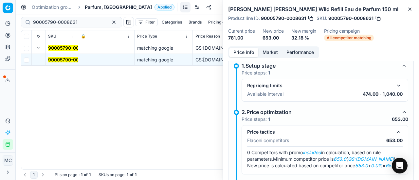
click at [275, 51] on button "Market" at bounding box center [270, 52] width 24 height 9
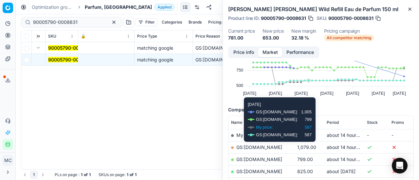
scroll to position [65, 0]
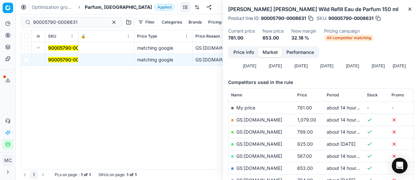
click at [260, 166] on link "GS:Zalando.dk" at bounding box center [259, 169] width 46 height 6
drag, startPoint x: 85, startPoint y: 21, endPoint x: 0, endPoint y: -7, distance: 89.0
click at [0, 0] on html "Pricing platform Analytics Pricing Product portfolio Templates Export service 2…" at bounding box center [209, 90] width 419 height 180
paste input "80075907-50"
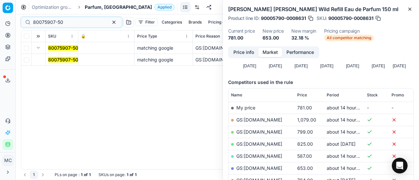
click at [37, 47] on button "Expand" at bounding box center [38, 48] width 8 height 8
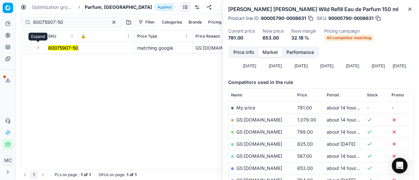
click at [37, 47] on button "Expand" at bounding box center [38, 48] width 8 height 8
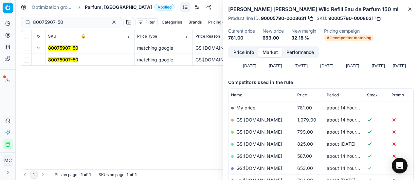
click at [53, 57] on mark "80075907-50" at bounding box center [63, 60] width 30 height 6
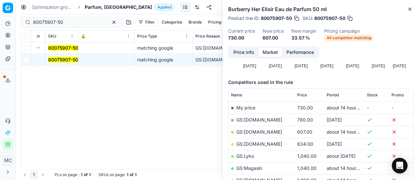
click at [250, 53] on button "Price info" at bounding box center [243, 52] width 29 height 9
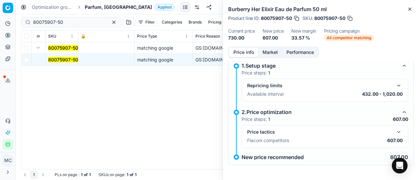
click at [395, 130] on button "button" at bounding box center [399, 132] width 8 height 8
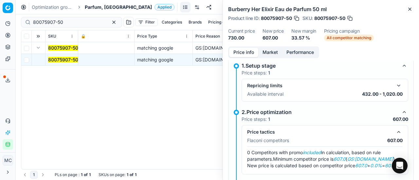
click at [268, 54] on button "Market" at bounding box center [270, 52] width 24 height 9
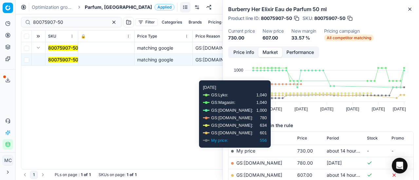
scroll to position [33, 0]
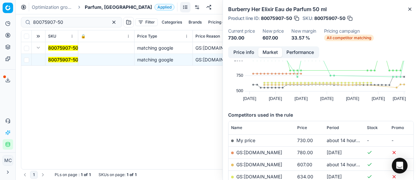
click at [273, 163] on link "GS:ComputerSalg.dk" at bounding box center [259, 165] width 46 height 6
drag, startPoint x: 82, startPoint y: 23, endPoint x: 0, endPoint y: 2, distance: 85.1
click at [0, 8] on div "Pricing platform Analytics Pricing Product portfolio Templates Export service 2…" at bounding box center [209, 90] width 419 height 180
paste input "36642"
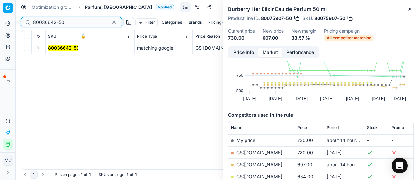
type input "80036642-50"
click at [40, 46] on button "Expand" at bounding box center [38, 48] width 8 height 8
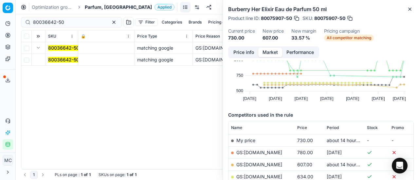
drag, startPoint x: 51, startPoint y: 60, endPoint x: 205, endPoint y: 66, distance: 154.5
click at [52, 60] on mark "80036642-50" at bounding box center [63, 60] width 31 height 6
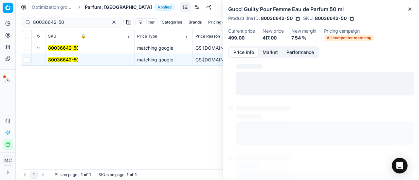
click at [240, 50] on button "Price info" at bounding box center [243, 52] width 29 height 9
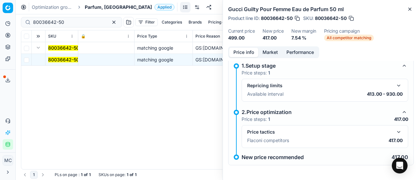
click at [397, 132] on button "button" at bounding box center [399, 132] width 8 height 8
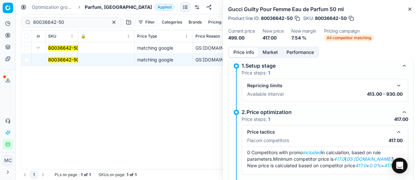
click at [272, 51] on button "Market" at bounding box center [270, 52] width 24 height 9
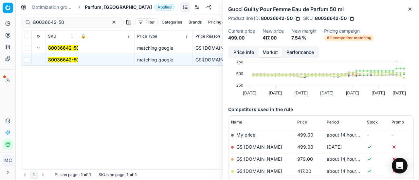
scroll to position [65, 0]
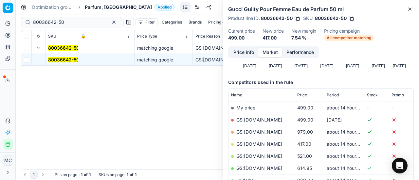
click at [272, 142] on link "GS:ComputerSalg.dk" at bounding box center [259, 144] width 46 height 6
click at [91, 9] on span "Parfum, [GEOGRAPHIC_DATA]" at bounding box center [118, 7] width 67 height 7
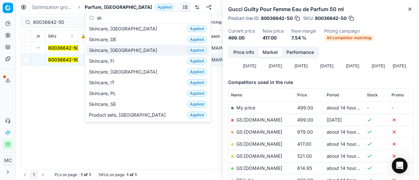
scroll to position [0, 0]
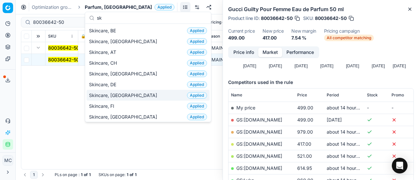
type input "sk"
click at [123, 93] on div "Skincare, DK Applied" at bounding box center [147, 95] width 123 height 11
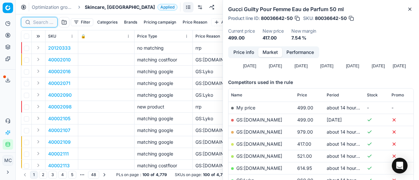
click at [47, 22] on input at bounding box center [43, 22] width 20 height 7
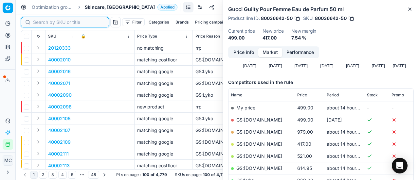
paste input "80049616-50"
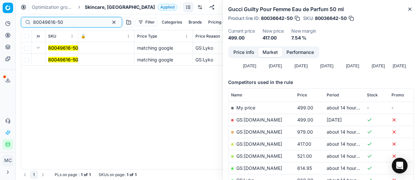
type input "80049616-50"
click at [57, 59] on mark "80049616-50" at bounding box center [63, 60] width 30 height 6
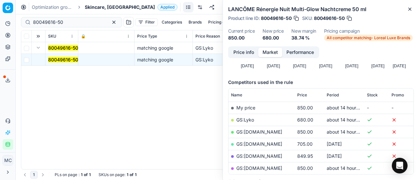
click at [247, 51] on button "Price info" at bounding box center [243, 52] width 29 height 9
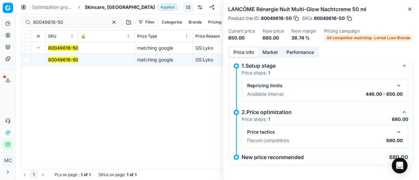
click at [395, 132] on button "button" at bounding box center [399, 132] width 8 height 8
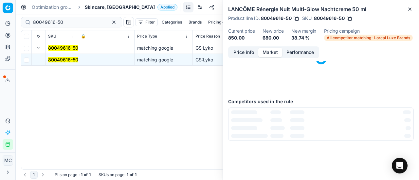
click at [270, 50] on button "Market" at bounding box center [270, 52] width 24 height 9
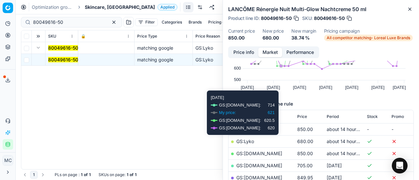
scroll to position [65, 0]
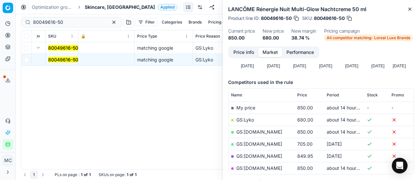
click at [253, 120] on link "GS:Lyko" at bounding box center [245, 120] width 18 height 6
click at [92, 7] on span "Skincare, [GEOGRAPHIC_DATA]" at bounding box center [120, 7] width 70 height 7
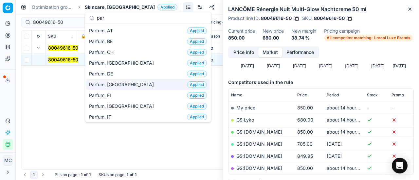
type input "par"
click at [129, 85] on div "Parfum, DK Applied" at bounding box center [147, 84] width 123 height 11
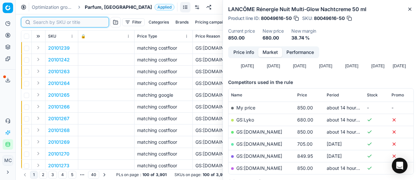
click at [43, 22] on input at bounding box center [69, 22] width 72 height 7
paste input "80070412-50"
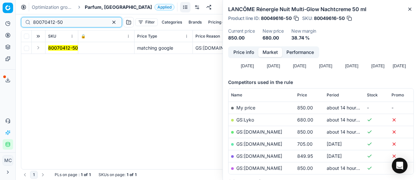
type input "80070412-50"
click at [40, 49] on button "Expand" at bounding box center [38, 48] width 8 height 8
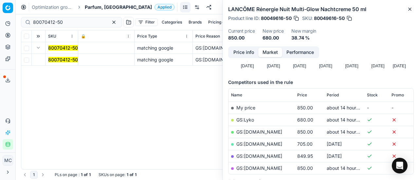
drag, startPoint x: 67, startPoint y: 58, endPoint x: 224, endPoint y: 65, distance: 156.5
click at [69, 58] on mark "80070412-50" at bounding box center [63, 60] width 30 height 6
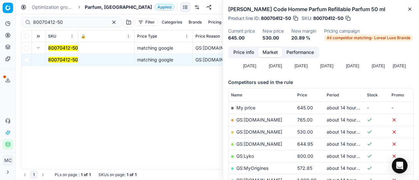
click at [242, 54] on button "Price info" at bounding box center [243, 52] width 29 height 9
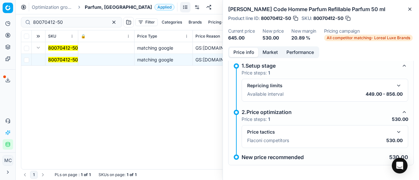
click at [395, 131] on button "button" at bounding box center [399, 132] width 8 height 8
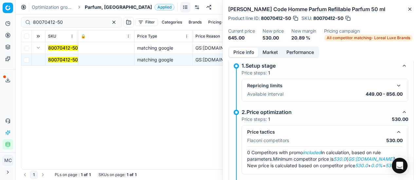
click at [272, 52] on button "Market" at bounding box center [270, 52] width 24 height 9
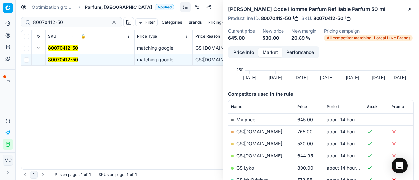
scroll to position [98, 0]
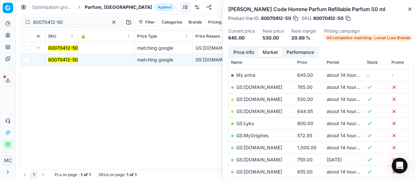
click at [268, 101] on link "GS:ComputerSalg.dk" at bounding box center [259, 100] width 46 height 6
click at [97, 8] on span "Parfum, [GEOGRAPHIC_DATA]" at bounding box center [118, 7] width 67 height 7
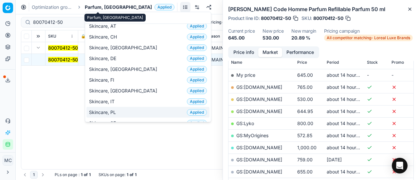
scroll to position [0, 0]
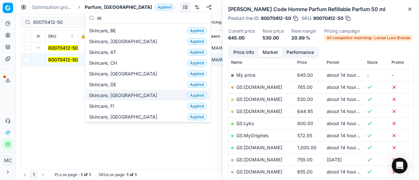
type input "sk"
click at [120, 93] on div "Skincare, DK Applied" at bounding box center [147, 95] width 123 height 11
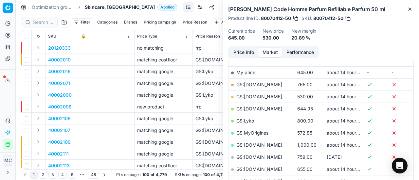
scroll to position [98, 0]
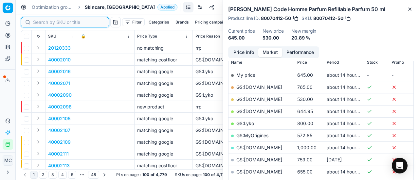
click at [48, 23] on input at bounding box center [69, 22] width 72 height 7
paste input "80058087-75"
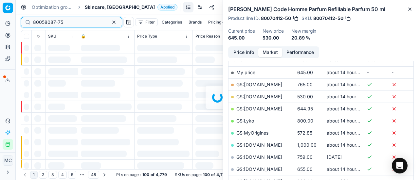
scroll to position [98, 0]
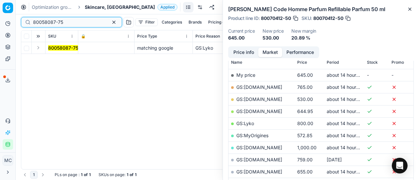
type input "80058087-75"
click at [40, 49] on button "Expand" at bounding box center [38, 48] width 8 height 8
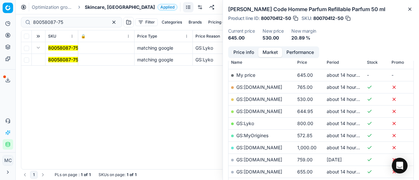
click at [64, 61] on mark "80058087-75" at bounding box center [63, 60] width 30 height 6
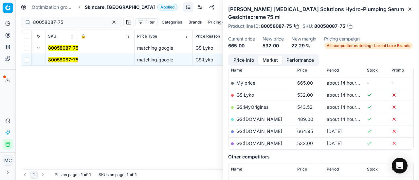
click at [247, 59] on button "Price info" at bounding box center [243, 60] width 29 height 9
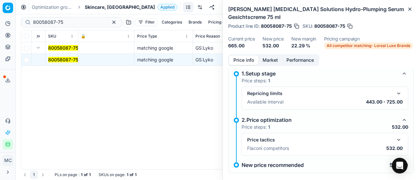
click at [395, 139] on button "button" at bounding box center [399, 140] width 8 height 8
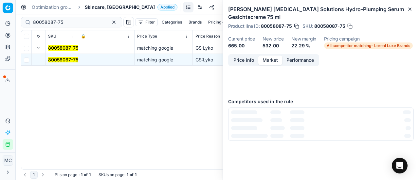
click at [275, 61] on button "Market" at bounding box center [270, 60] width 24 height 9
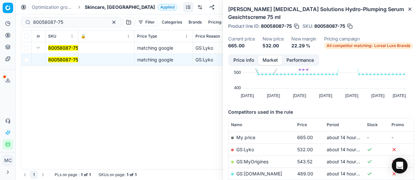
scroll to position [65, 0]
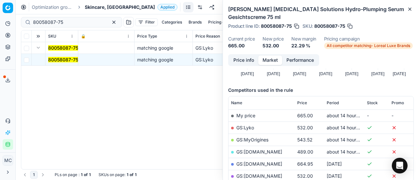
click at [248, 128] on link "GS:Lyko" at bounding box center [245, 128] width 18 height 6
click at [103, 7] on span "Skincare, [GEOGRAPHIC_DATA]" at bounding box center [120, 7] width 70 height 7
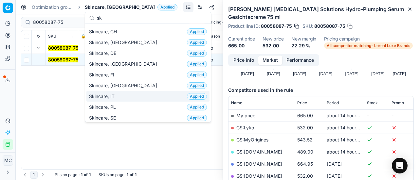
scroll to position [0, 0]
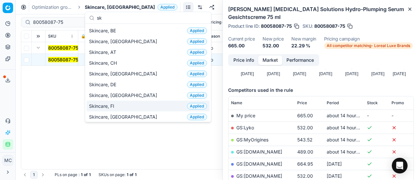
type input "sk"
click at [130, 107] on div "Skincare, FI Applied" at bounding box center [147, 106] width 123 height 11
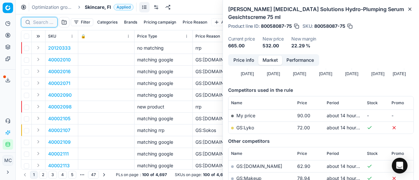
click at [41, 22] on input at bounding box center [43, 22] width 20 height 7
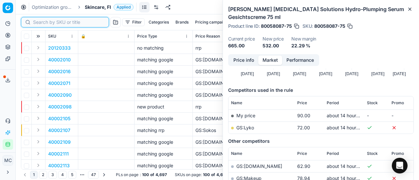
paste input "80075670-1"
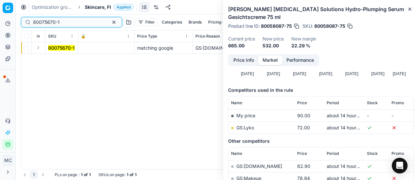
type input "80075670-1"
click at [39, 49] on button "Expand" at bounding box center [38, 48] width 8 height 8
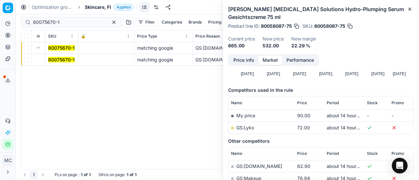
click at [61, 61] on mark "80075670-1" at bounding box center [61, 60] width 26 height 6
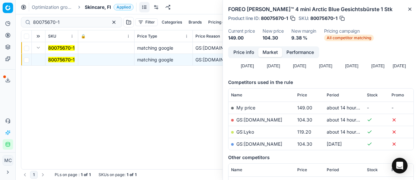
click at [236, 50] on button "Price info" at bounding box center [243, 52] width 29 height 9
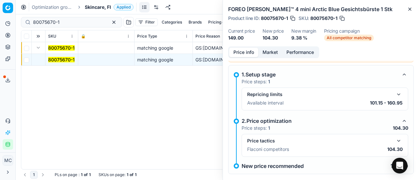
scroll to position [29, 0]
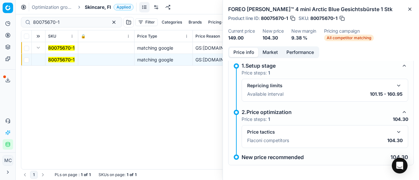
click at [396, 132] on button "button" at bounding box center [399, 132] width 8 height 8
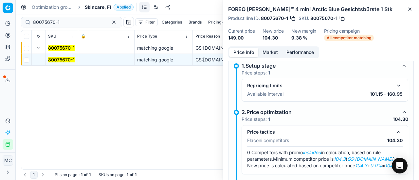
click at [268, 53] on button "Market" at bounding box center [270, 52] width 24 height 9
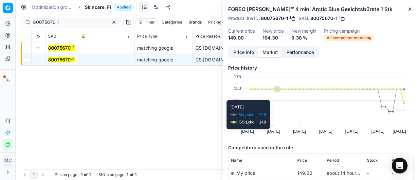
scroll to position [98, 0]
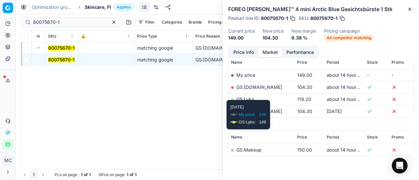
click at [258, 85] on link "GS:[DOMAIN_NAME]" at bounding box center [259, 87] width 46 height 6
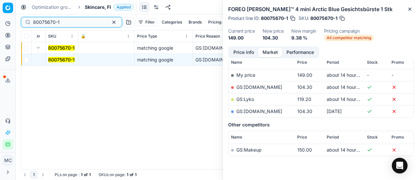
drag, startPoint x: 77, startPoint y: 24, endPoint x: 0, endPoint y: 4, distance: 79.7
click at [0, 3] on div "Pricing platform Analytics Pricing Product portfolio Templates Export service 2…" at bounding box center [209, 90] width 419 height 180
paste input "90008238-0012813"
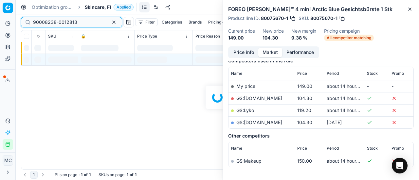
scroll to position [98, 0]
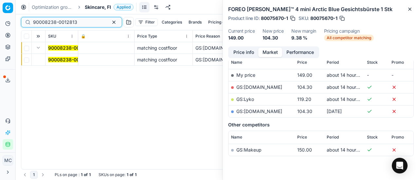
type input "90008238-0012813"
drag, startPoint x: 58, startPoint y: 60, endPoint x: 208, endPoint y: 62, distance: 150.8
click at [72, 61] on mark "90008238-0012813" at bounding box center [70, 60] width 44 height 6
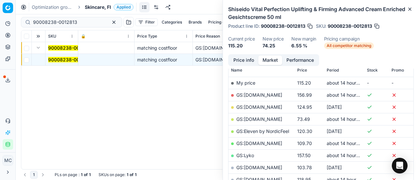
click at [247, 59] on button "Price info" at bounding box center [243, 60] width 29 height 9
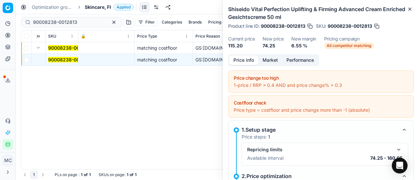
scroll to position [95, 0]
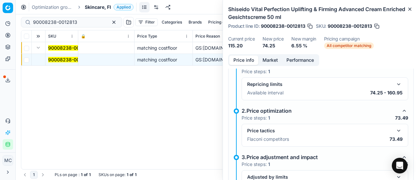
click at [395, 129] on button "button" at bounding box center [399, 131] width 8 height 8
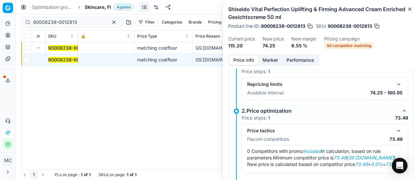
click at [268, 59] on button "Market" at bounding box center [270, 60] width 24 height 9
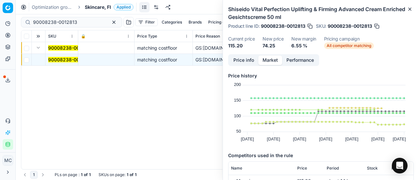
scroll to position [65, 0]
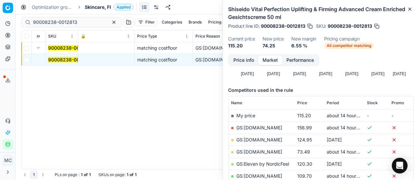
click at [260, 150] on link "GS:Deloox.fi" at bounding box center [259, 152] width 46 height 6
click at [93, 5] on span "Skincare, FI" at bounding box center [98, 7] width 26 height 7
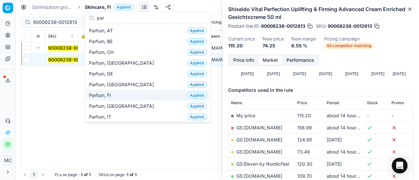
type input "par"
click at [131, 91] on div "Parfum, FI Applied" at bounding box center [147, 95] width 123 height 11
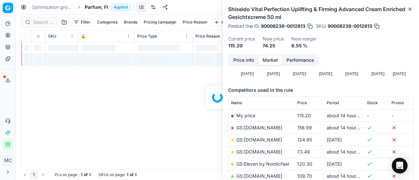
click at [43, 22] on div at bounding box center [217, 97] width 403 height 166
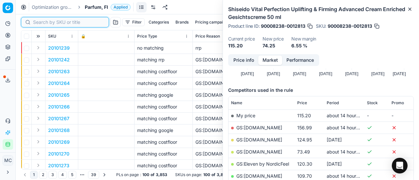
click at [46, 22] on input at bounding box center [69, 22] width 72 height 7
paste input "20103692"
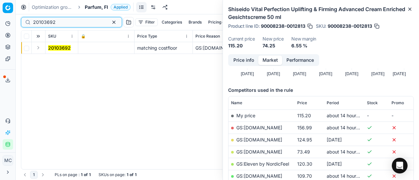
type input "20103692"
click at [36, 48] on button "Expand" at bounding box center [38, 48] width 8 height 8
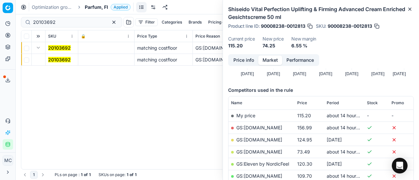
click at [49, 57] on mark "20103692" at bounding box center [59, 60] width 23 height 6
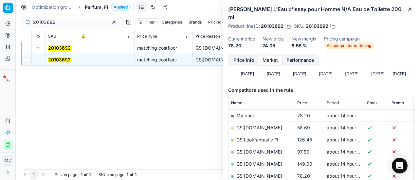
click at [242, 56] on button "Price info" at bounding box center [243, 60] width 29 height 9
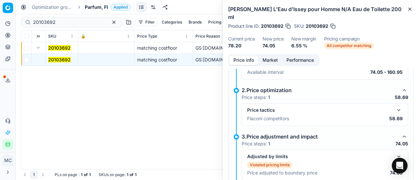
click at [395, 106] on button "button" at bounding box center [399, 110] width 8 height 8
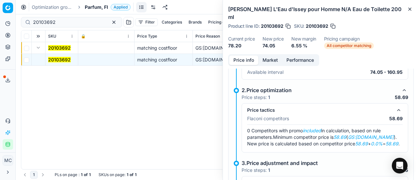
click at [272, 56] on button "Market" at bounding box center [270, 60] width 24 height 9
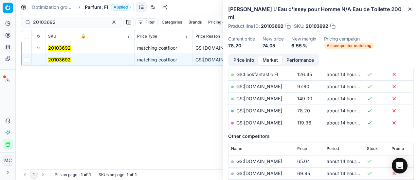
scroll to position [98, 0]
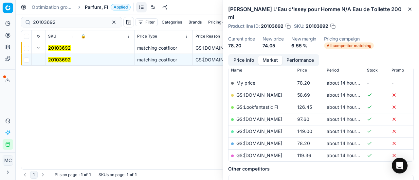
click at [256, 92] on link "GS:Deloox.fi" at bounding box center [259, 95] width 46 height 6
click at [97, 8] on span "Parfum, FI" at bounding box center [96, 7] width 23 height 7
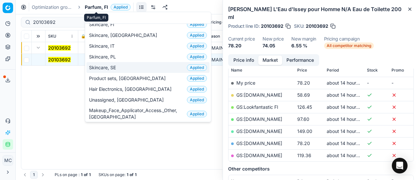
scroll to position [0, 0]
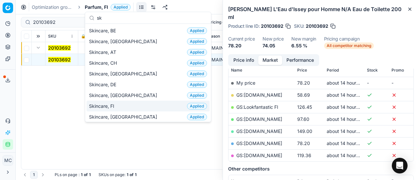
type input "sk"
click at [132, 104] on div "Skincare, FI Applied" at bounding box center [147, 106] width 123 height 11
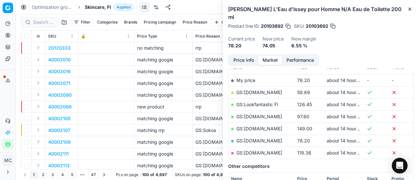
scroll to position [98, 0]
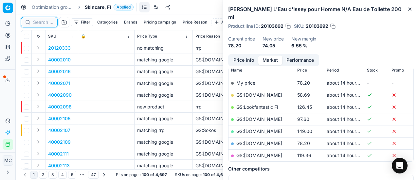
click at [43, 22] on input at bounding box center [43, 22] width 20 height 7
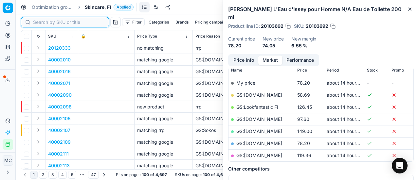
paste input "90003844-0005584"
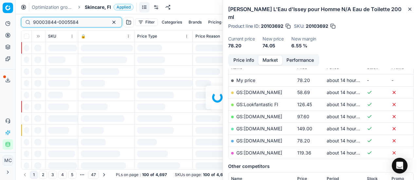
scroll to position [98, 0]
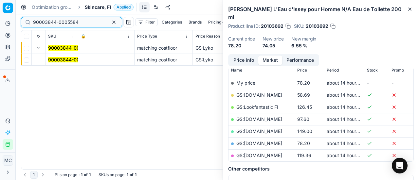
type input "90003844-0005584"
drag, startPoint x: 57, startPoint y: 64, endPoint x: 59, endPoint y: 57, distance: 7.6
click at [57, 63] on td "90003844-0005584" at bounding box center [61, 60] width 33 height 12
click at [59, 57] on span "90003844-0005584" at bounding box center [70, 60] width 45 height 7
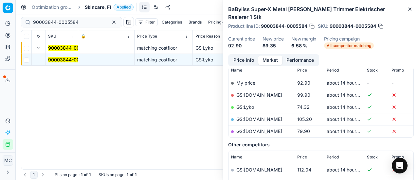
click at [249, 56] on button "Price info" at bounding box center [243, 60] width 29 height 9
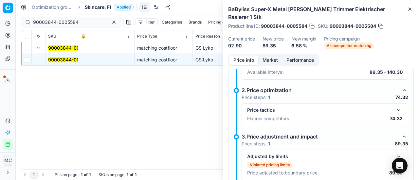
click at [391, 103] on div "Price tactics Flaconi competitors 74.32" at bounding box center [324, 114] width 167 height 23
click at [395, 106] on button "button" at bounding box center [399, 110] width 8 height 8
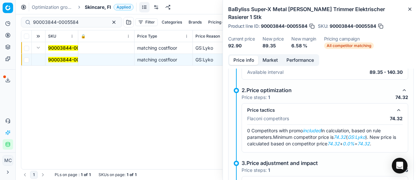
click at [264, 56] on button "Market" at bounding box center [270, 60] width 24 height 9
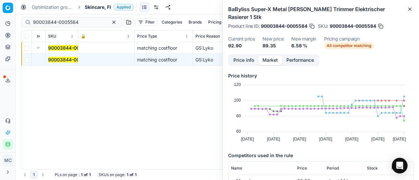
scroll to position [33, 0]
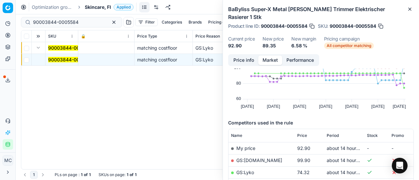
click at [243, 170] on link "GS:Lyko" at bounding box center [245, 173] width 18 height 6
click at [102, 10] on span "Skincare, FI" at bounding box center [98, 7] width 26 height 7
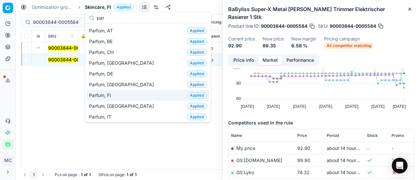
type input "par"
click at [119, 94] on div "Parfum, FI Applied" at bounding box center [147, 95] width 123 height 11
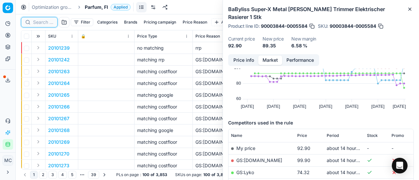
click at [48, 23] on input at bounding box center [43, 22] width 20 height 7
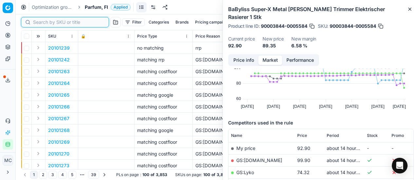
paste input "20101471"
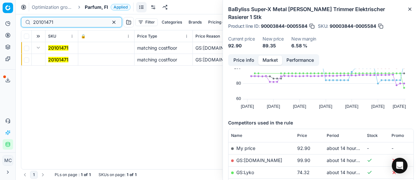
type input "20101471"
click at [60, 58] on mark "20101471" at bounding box center [58, 60] width 20 height 6
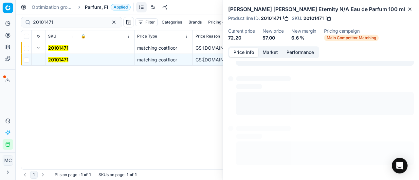
click at [246, 55] on button "Price info" at bounding box center [243, 52] width 29 height 9
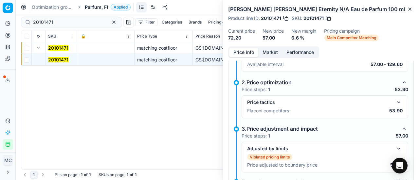
click at [395, 98] on button "button" at bounding box center [399, 102] width 8 height 8
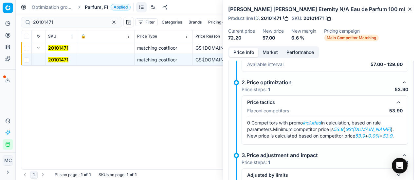
click at [279, 51] on button "Market" at bounding box center [270, 52] width 24 height 9
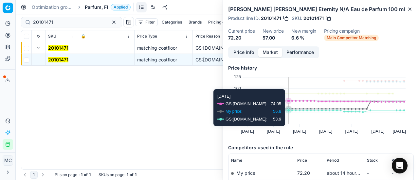
scroll to position [98, 0]
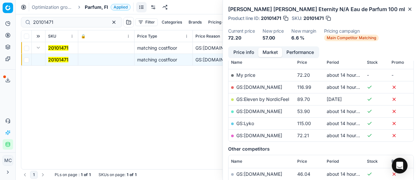
click at [255, 109] on link "GS:Luxplus.fi" at bounding box center [259, 112] width 46 height 6
click at [95, 8] on span "Parfum, FI" at bounding box center [96, 7] width 23 height 7
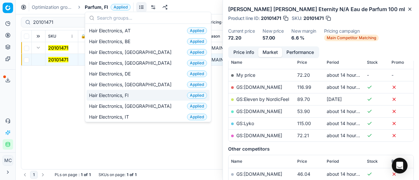
click at [150, 93] on div "Hair Electronics, FI Applied" at bounding box center [147, 95] width 123 height 11
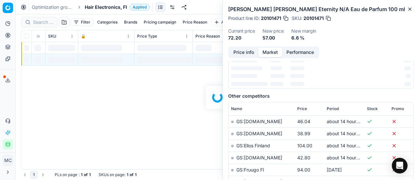
scroll to position [98, 0]
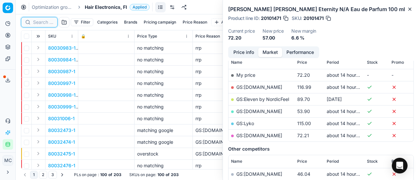
click at [44, 21] on input at bounding box center [43, 22] width 20 height 7
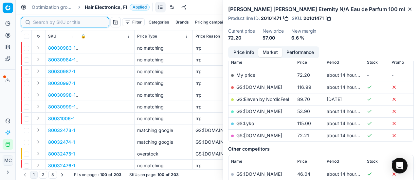
paste input "90014157-0022445"
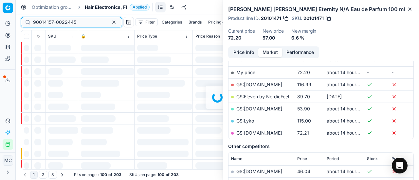
scroll to position [98, 0]
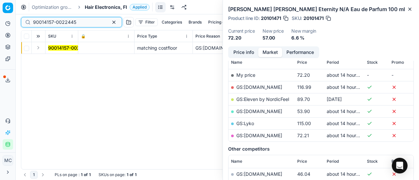
type input "90014157-0022445"
drag, startPoint x: 35, startPoint y: 47, endPoint x: 46, endPoint y: 52, distance: 12.4
click at [36, 47] on button "Expand" at bounding box center [38, 48] width 8 height 8
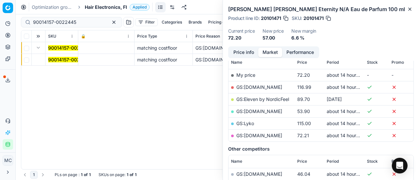
click at [61, 59] on mark "90014157-0022445" at bounding box center [69, 60] width 43 height 6
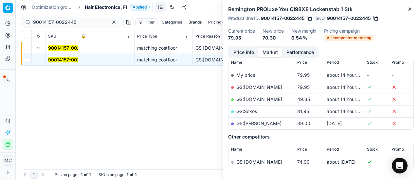
click at [243, 52] on button "Price info" at bounding box center [243, 52] width 29 height 9
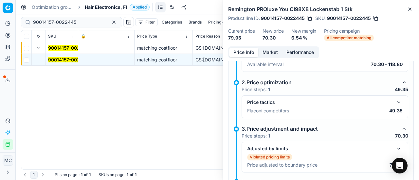
click at [389, 97] on div "Price tactics Flaconi competitors 49.35" at bounding box center [324, 107] width 167 height 23
click at [395, 99] on button "button" at bounding box center [399, 102] width 8 height 8
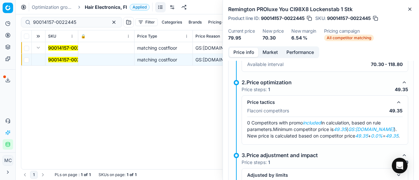
click at [269, 49] on button "Market" at bounding box center [270, 52] width 24 height 9
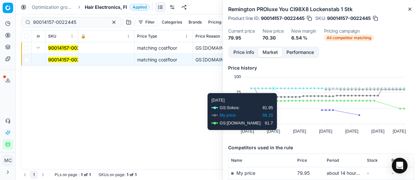
scroll to position [65, 0]
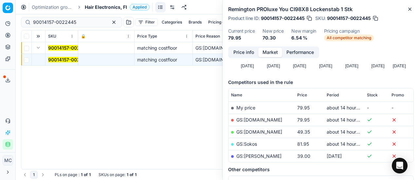
click at [262, 129] on link "GS:Cocopanda.fi" at bounding box center [259, 132] width 46 height 6
click at [95, 6] on span "Hair Electronics, FI" at bounding box center [106, 7] width 42 height 7
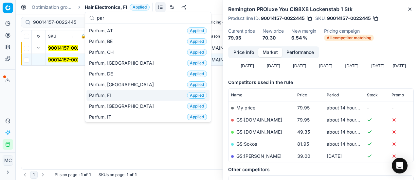
type input "par"
click at [112, 93] on span "Parfum, FI" at bounding box center [101, 95] width 25 height 7
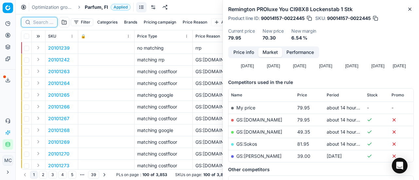
click at [43, 20] on input at bounding box center [43, 22] width 20 height 7
paste input "90008703-0013421"
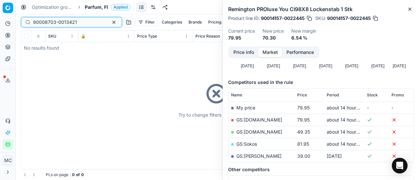
type input "90008703-0013421"
click at [97, 7] on span "Parfum, FI" at bounding box center [96, 7] width 23 height 7
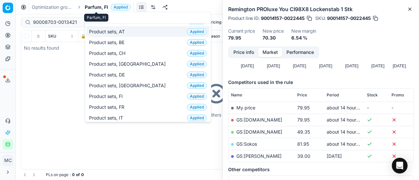
scroll to position [21, 0]
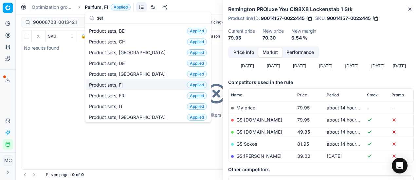
type input "set"
click at [140, 82] on div "Product sets, FI Applied" at bounding box center [147, 84] width 123 height 11
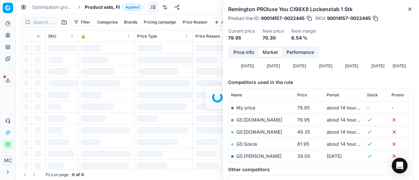
click at [43, 20] on div at bounding box center [217, 97] width 403 height 166
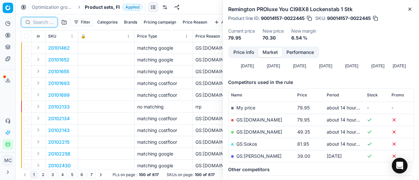
click at [43, 23] on input at bounding box center [43, 22] width 20 height 7
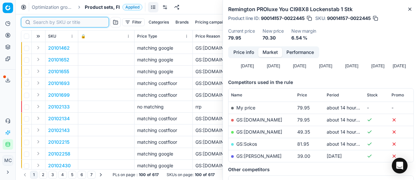
paste input "90008703-0013421"
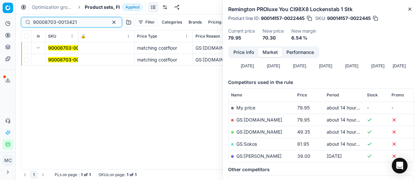
type input "90008703-0013421"
drag, startPoint x: 66, startPoint y: 59, endPoint x: 191, endPoint y: 66, distance: 125.2
click at [66, 59] on mark "90008703-0013421" at bounding box center [70, 60] width 44 height 6
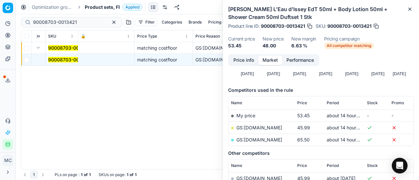
click at [242, 62] on button "Price info" at bounding box center [243, 60] width 29 height 9
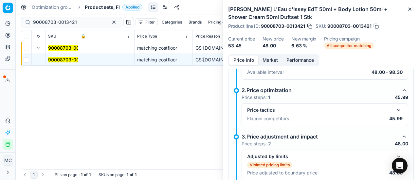
drag, startPoint x: 395, startPoint y: 108, endPoint x: 387, endPoint y: 97, distance: 13.3
click at [395, 108] on button "button" at bounding box center [399, 110] width 8 height 8
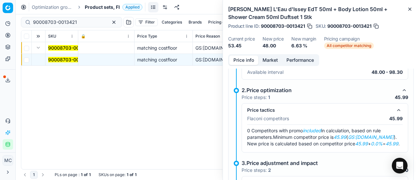
click at [270, 66] on div "Price info Market Performance" at bounding box center [273, 60] width 91 height 12
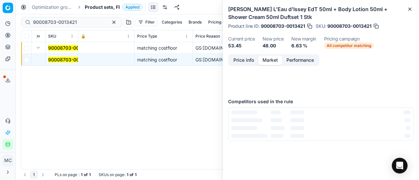
click at [269, 61] on button "Market" at bounding box center [270, 60] width 24 height 9
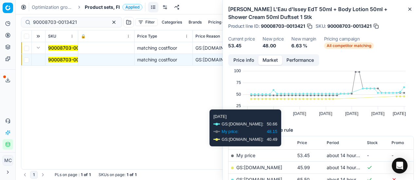
scroll to position [65, 0]
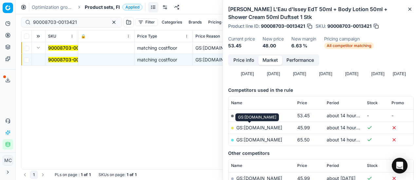
click at [258, 129] on link "GS:Deloox.fi" at bounding box center [259, 128] width 46 height 6
click at [86, 3] on div "Optimization groups Product sets, FI Applied Discard Download report" at bounding box center [217, 7] width 403 height 14
click at [87, 4] on span "Product sets, FI" at bounding box center [102, 7] width 35 height 7
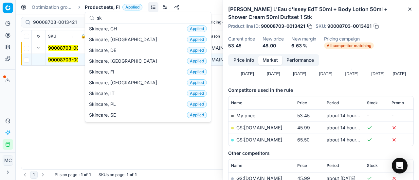
scroll to position [0, 0]
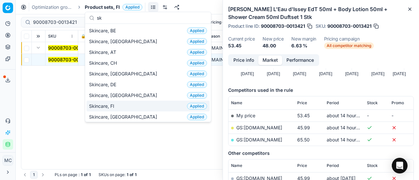
type input "sk"
click at [127, 103] on div "Skincare, FI Applied" at bounding box center [147, 106] width 123 height 11
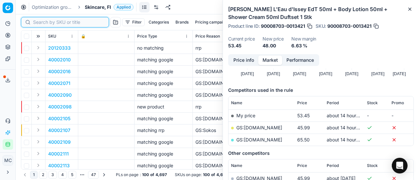
click at [43, 22] on input at bounding box center [69, 22] width 72 height 7
paste input "80016827-300"
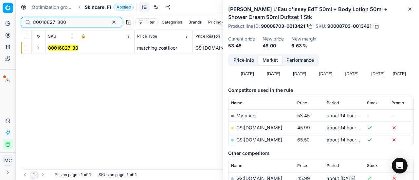
type input "80016827-300"
click at [40, 49] on button "Expand" at bounding box center [38, 48] width 8 height 8
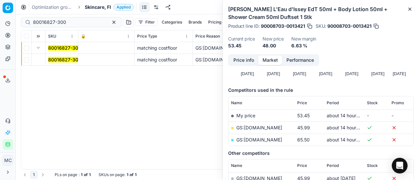
click at [58, 57] on mark "80016827-300" at bounding box center [64, 60] width 33 height 6
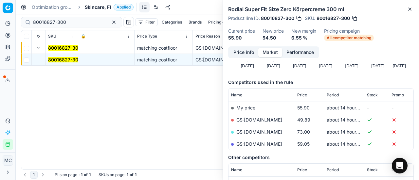
click at [239, 52] on button "Price info" at bounding box center [243, 52] width 29 height 9
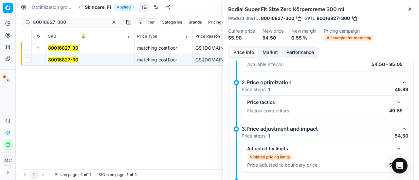
click at [395, 102] on button "button" at bounding box center [399, 102] width 8 height 8
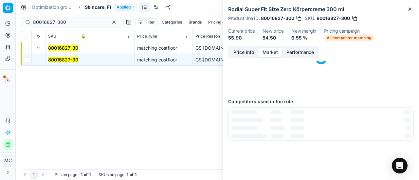
click at [268, 52] on button "Market" at bounding box center [270, 52] width 24 height 9
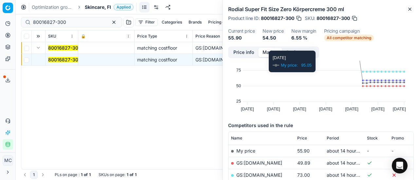
scroll to position [33, 0]
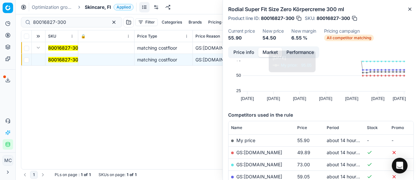
click at [258, 150] on link "GS:Deloox.fi" at bounding box center [259, 153] width 46 height 6
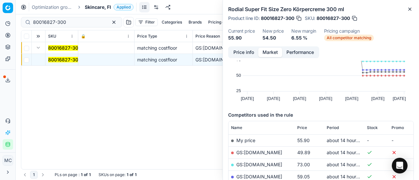
click at [100, 8] on span "Skincare, FI" at bounding box center [98, 7] width 26 height 7
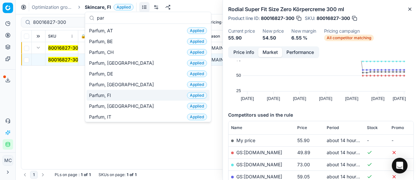
type input "par"
click at [107, 97] on span "Parfum, FI" at bounding box center [101, 95] width 25 height 7
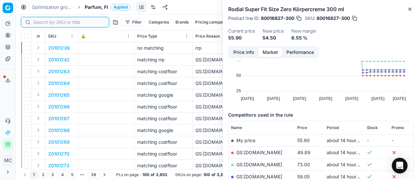
click at [38, 20] on input at bounding box center [69, 22] width 72 height 7
paste input "20101852"
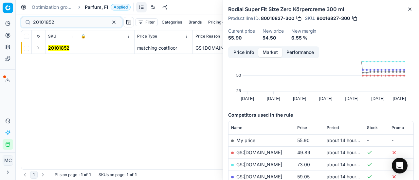
click at [39, 46] on button "Expand" at bounding box center [38, 48] width 8 height 8
click at [57, 57] on span "20101852" at bounding box center [58, 60] width 21 height 7
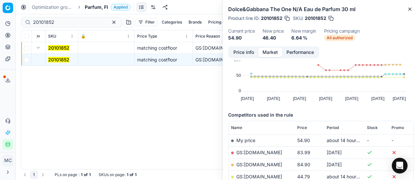
click at [244, 48] on button "Price info" at bounding box center [243, 52] width 29 height 9
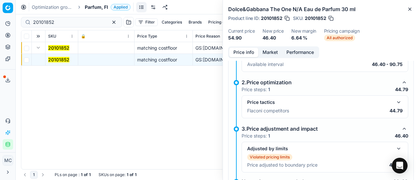
click at [395, 101] on button "button" at bounding box center [399, 102] width 8 height 8
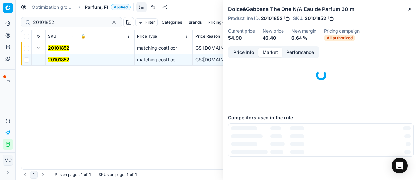
click at [271, 48] on button "Market" at bounding box center [270, 52] width 24 height 9
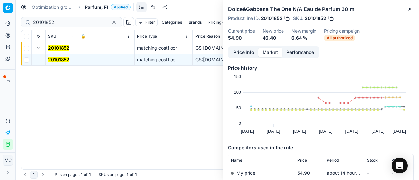
scroll to position [65, 0]
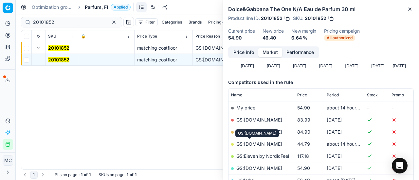
click at [250, 145] on link "GS:Deloox.fi" at bounding box center [259, 144] width 46 height 6
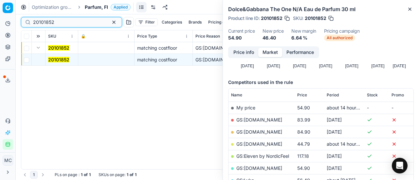
drag, startPoint x: 67, startPoint y: 21, endPoint x: 0, endPoint y: 3, distance: 68.9
click at [0, 2] on div "Pricing platform Analytics Pricing Product portfolio Templates Export service 2…" at bounding box center [209, 90] width 419 height 180
paste input "30"
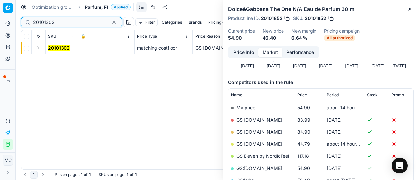
type input "20101302"
click at [38, 49] on button "Expand" at bounding box center [38, 48] width 8 height 8
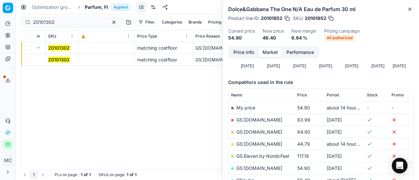
click at [49, 61] on mark "20101302" at bounding box center [59, 60] width 22 height 6
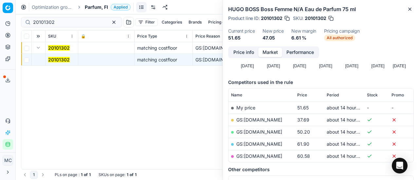
drag, startPoint x: 61, startPoint y: 60, endPoint x: 97, endPoint y: 70, distance: 37.3
click at [61, 63] on td "20101302" at bounding box center [61, 60] width 33 height 12
click at [248, 53] on button "Price info" at bounding box center [243, 52] width 29 height 9
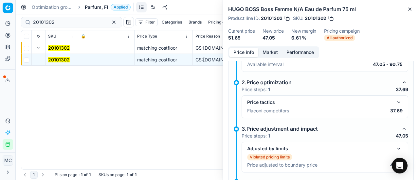
click at [397, 102] on div "Price tactics Flaconi competitors 37.69" at bounding box center [324, 107] width 167 height 23
click at [395, 102] on button "button" at bounding box center [399, 102] width 8 height 8
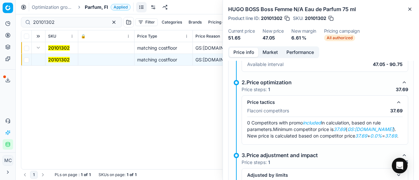
click at [265, 53] on button "Market" at bounding box center [270, 52] width 24 height 9
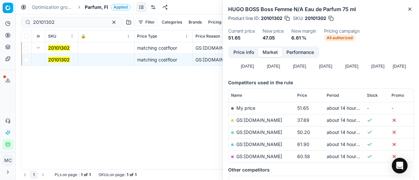
scroll to position [65, 0]
click at [256, 120] on link "GS:Deloox.fi" at bounding box center [259, 120] width 46 height 6
click at [91, 9] on span "Parfum, FI" at bounding box center [96, 7] width 23 height 7
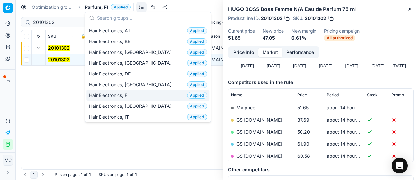
click at [144, 94] on div "Hair Electronics, FI Applied" at bounding box center [147, 95] width 123 height 11
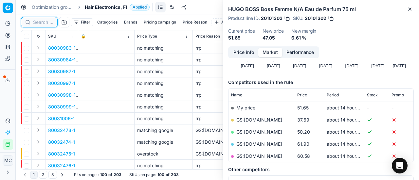
click at [42, 21] on input at bounding box center [43, 22] width 20 height 7
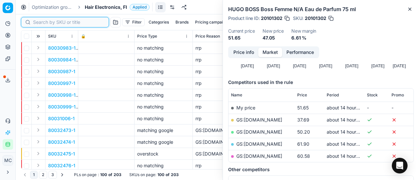
paste input "80075299-1"
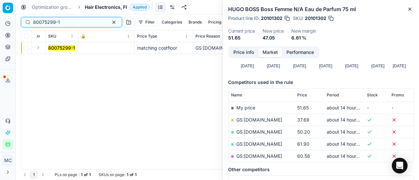
type input "80075299-1"
click at [42, 48] on button "Expand" at bounding box center [38, 48] width 8 height 8
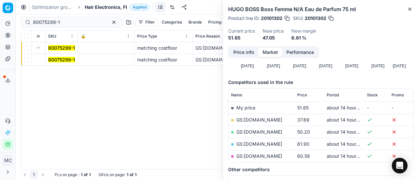
click at [51, 57] on span "80075299-1" at bounding box center [61, 60] width 27 height 7
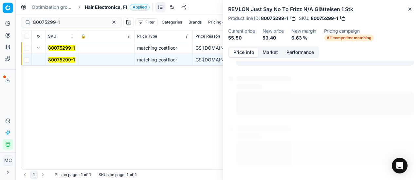
click at [250, 51] on button "Price info" at bounding box center [243, 52] width 29 height 9
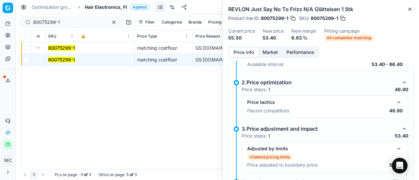
click at [395, 98] on button "button" at bounding box center [399, 102] width 8 height 8
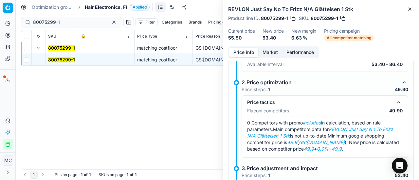
click at [273, 54] on button "Market" at bounding box center [270, 52] width 24 height 9
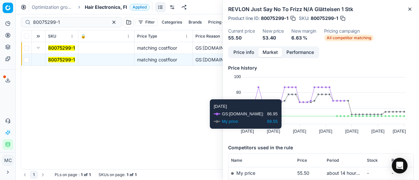
scroll to position [65, 0]
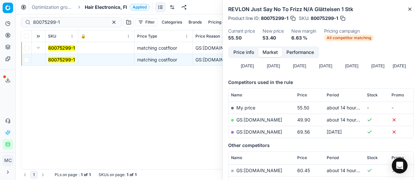
click at [256, 120] on link "GS:Notino.fi" at bounding box center [259, 120] width 46 height 6
click at [92, 6] on span "Hair Electronics, FI" at bounding box center [106, 7] width 42 height 7
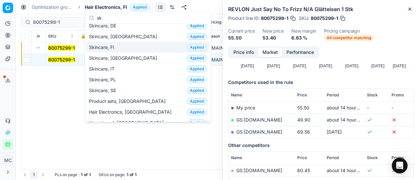
scroll to position [49, 0]
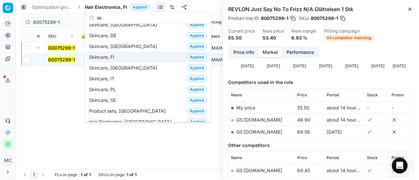
type input "sk"
click at [120, 54] on div "Skincare, FI Applied" at bounding box center [147, 57] width 123 height 11
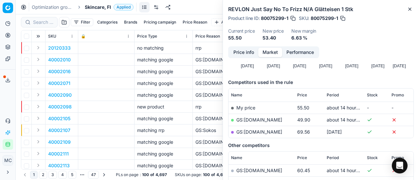
click at [37, 26] on div at bounding box center [39, 22] width 37 height 10
paste input "80075961-1"
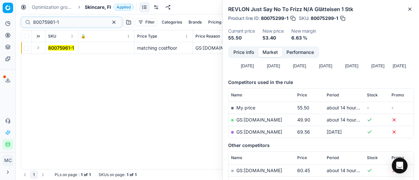
click at [38, 48] on button "Expand" at bounding box center [38, 48] width 8 height 8
click at [54, 60] on mark "80075961-1" at bounding box center [61, 60] width 26 height 6
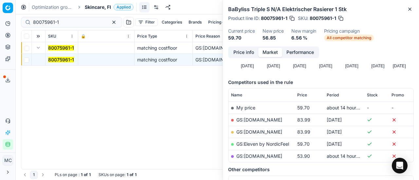
click at [243, 53] on button "Price info" at bounding box center [243, 52] width 29 height 9
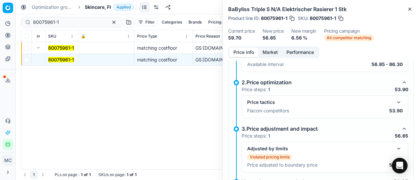
click at [395, 100] on button "button" at bounding box center [399, 102] width 8 height 8
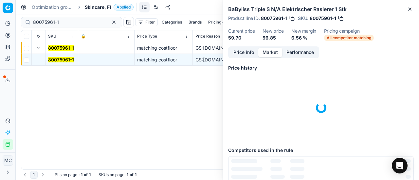
click at [272, 53] on button "Market" at bounding box center [270, 52] width 24 height 9
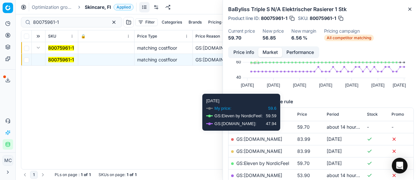
scroll to position [65, 0]
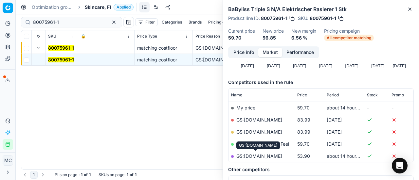
click at [263, 156] on link "GS:bangerhead.fi" at bounding box center [259, 156] width 46 height 6
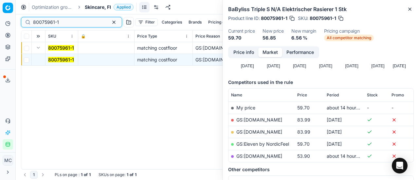
drag, startPoint x: 69, startPoint y: 25, endPoint x: 0, endPoint y: 15, distance: 69.3
click at [0, 15] on div "Pricing platform Analytics Pricing Product portfolio Templates Export service 2…" at bounding box center [209, 90] width 419 height 180
paste input "69052"
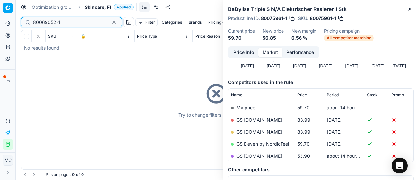
type input "80069052-1"
click at [94, 10] on div "Optimization groups Skincare, FI Applied Discard Download report" at bounding box center [217, 7] width 403 height 14
click at [94, 9] on span "Skincare, FI" at bounding box center [98, 7] width 26 height 7
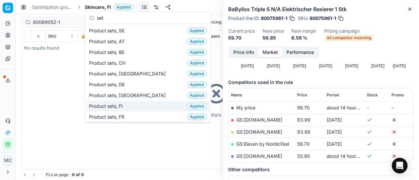
type input "set"
click at [130, 107] on div "Product sets, FI Applied" at bounding box center [147, 106] width 123 height 11
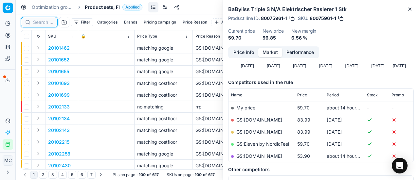
click at [46, 25] on input at bounding box center [43, 22] width 20 height 7
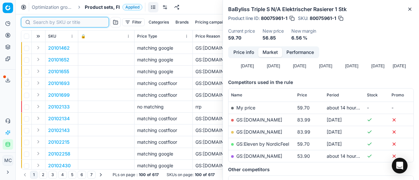
paste input "80069052-1"
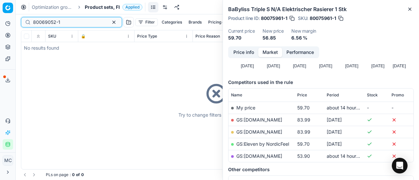
type input "80069052-1"
click at [100, 9] on span "Product sets, FI" at bounding box center [102, 7] width 35 height 7
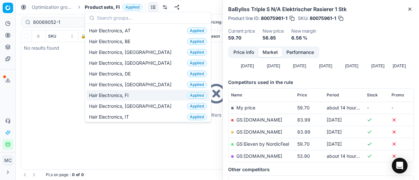
click at [142, 96] on div "Hair Electronics, FI Applied" at bounding box center [147, 95] width 123 height 11
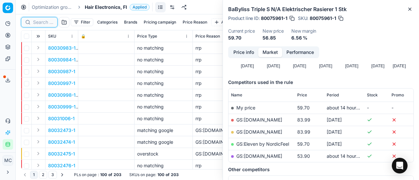
click at [39, 21] on input at bounding box center [43, 22] width 20 height 7
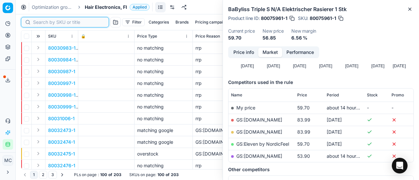
paste input "80069052-1"
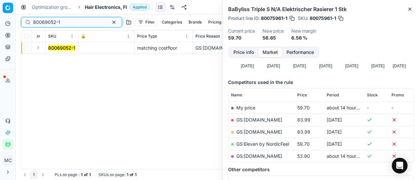
type input "80069052-1"
click at [39, 49] on button "Expand" at bounding box center [38, 48] width 8 height 8
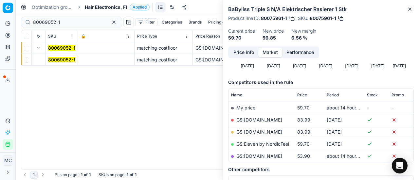
click at [57, 61] on mark "80069052-1" at bounding box center [61, 60] width 27 height 6
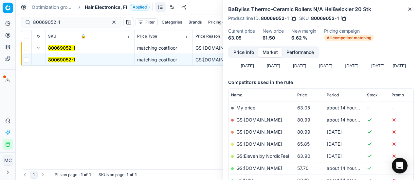
click at [236, 53] on button "Price info" at bounding box center [243, 52] width 29 height 9
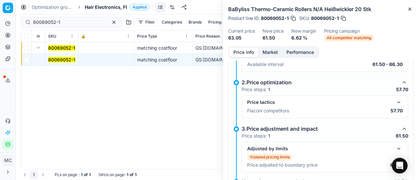
click at [395, 102] on button "button" at bounding box center [399, 102] width 8 height 8
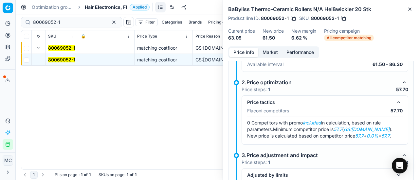
click at [278, 51] on button "Market" at bounding box center [270, 52] width 24 height 9
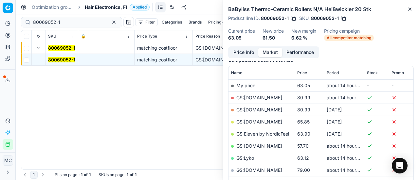
scroll to position [98, 0]
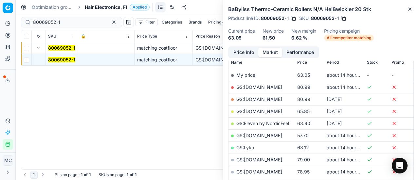
click at [255, 136] on link "GS:Luxplus.fi" at bounding box center [259, 136] width 46 height 6
click at [91, 8] on span "Hair Electronics, FI" at bounding box center [106, 7] width 42 height 7
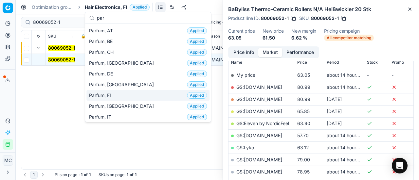
type input "par"
click at [103, 95] on span "Parfum, FI" at bounding box center [101, 95] width 25 height 7
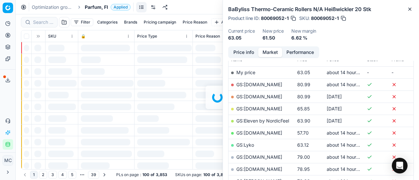
scroll to position [98, 0]
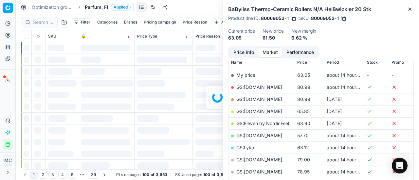
click at [39, 22] on div at bounding box center [217, 97] width 403 height 166
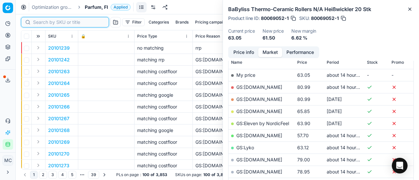
click at [39, 22] on input at bounding box center [69, 22] width 72 height 7
paste input "20102209"
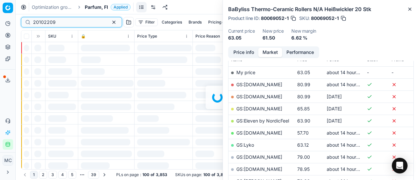
scroll to position [98, 0]
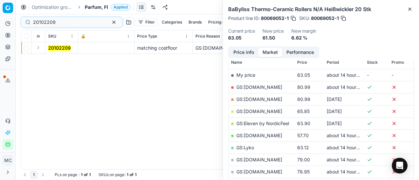
click at [40, 49] on button "Expand" at bounding box center [38, 48] width 8 height 8
click at [58, 61] on mark "20102209" at bounding box center [59, 60] width 23 height 6
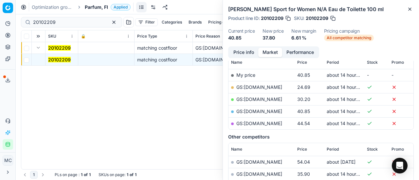
click at [243, 53] on button "Price info" at bounding box center [243, 52] width 29 height 9
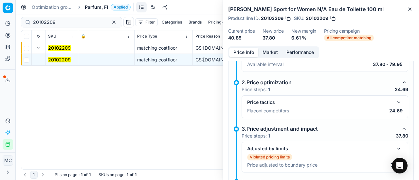
click at [395, 102] on button "button" at bounding box center [399, 102] width 8 height 8
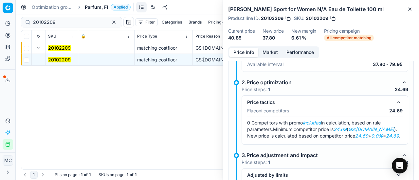
click at [267, 52] on button "Market" at bounding box center [270, 52] width 24 height 9
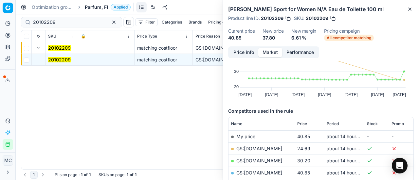
scroll to position [65, 0]
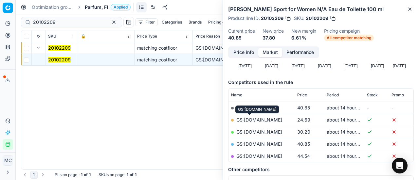
click at [256, 121] on link "GS:Deloox.fi" at bounding box center [259, 120] width 46 height 6
click at [91, 6] on span "Parfum, FI" at bounding box center [96, 7] width 23 height 7
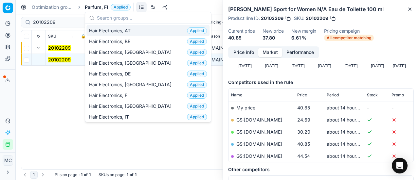
drag, startPoint x: 54, startPoint y: 15, endPoint x: 70, endPoint y: 21, distance: 17.8
click at [54, 15] on div "20102209 Filter Categories Brands Pricing campaign Price Reason Add filter Bulk…" at bounding box center [217, 22] width 393 height 16
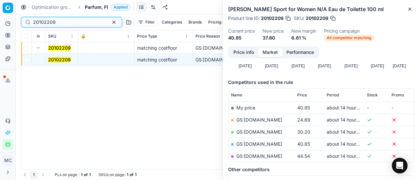
drag, startPoint x: 70, startPoint y: 21, endPoint x: 0, endPoint y: -2, distance: 74.1
click at [0, 0] on html "Pricing platform Analytics Pricing Product portfolio Templates Export service 2…" at bounding box center [209, 90] width 419 height 180
paste input "90010884-0017256"
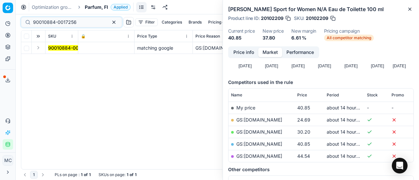
click at [39, 49] on button "Expand" at bounding box center [38, 48] width 8 height 8
click at [63, 58] on mark "90010884-0017256" at bounding box center [70, 60] width 44 height 6
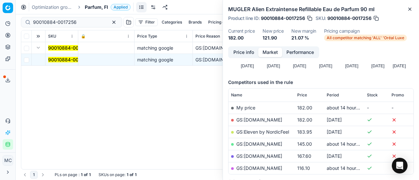
click at [240, 52] on button "Price info" at bounding box center [243, 52] width 29 height 9
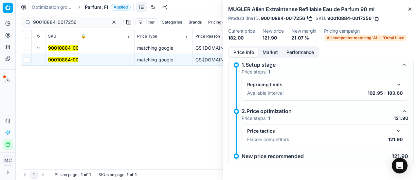
scroll to position [5, 0]
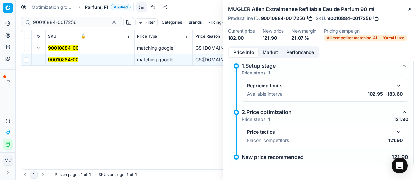
click at [395, 131] on button "button" at bounding box center [399, 132] width 8 height 8
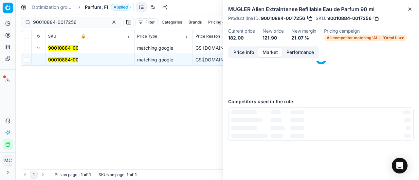
click at [269, 49] on button "Market" at bounding box center [270, 52] width 24 height 9
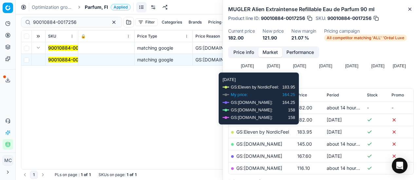
scroll to position [131, 0]
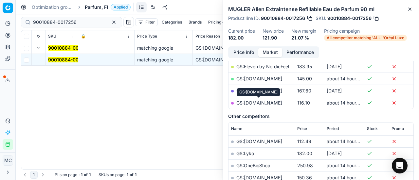
click at [271, 101] on link "GS:parfumdreams.FI" at bounding box center [259, 103] width 46 height 6
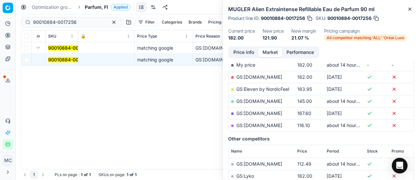
scroll to position [98, 0]
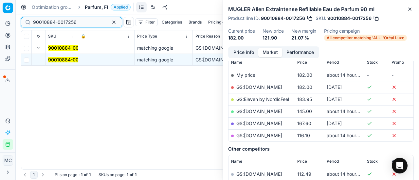
drag, startPoint x: 79, startPoint y: 20, endPoint x: 0, endPoint y: -2, distance: 81.8
click at [0, 0] on html "Pricing platform Analytics Pricing Product portfolio Templates Export service 2…" at bounding box center [209, 90] width 419 height 180
paste input "80063214-150"
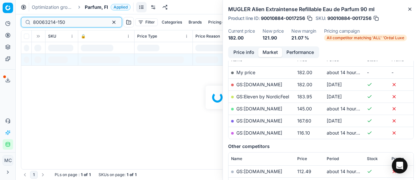
scroll to position [98, 0]
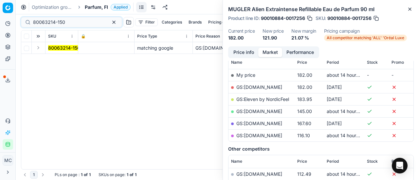
click at [37, 48] on button "Expand" at bounding box center [38, 48] width 8 height 8
click at [61, 58] on mark "80063214-150" at bounding box center [64, 60] width 32 height 6
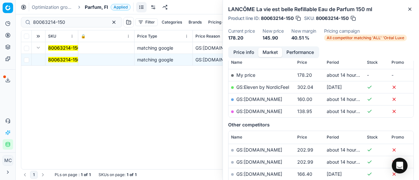
click at [241, 48] on button "Price info" at bounding box center [243, 52] width 29 height 9
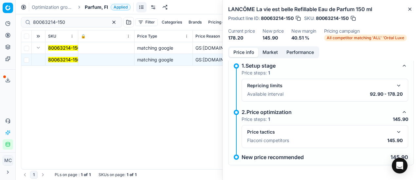
click at [395, 132] on button "button" at bounding box center [399, 132] width 8 height 8
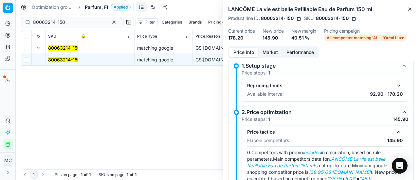
click at [267, 50] on button "Market" at bounding box center [270, 52] width 24 height 9
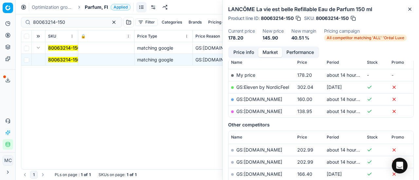
click at [259, 111] on link "GS:parfumdreams.FI" at bounding box center [259, 112] width 46 height 6
drag, startPoint x: 66, startPoint y: 21, endPoint x: 0, endPoint y: 15, distance: 66.6
click at [0, 15] on div "Pricing platform Analytics Pricing Product portfolio Templates Export service 2…" at bounding box center [209, 90] width 419 height 180
paste input "10170-9"
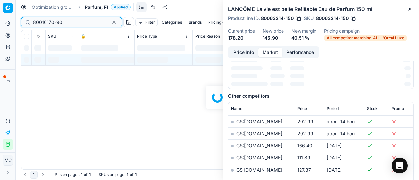
scroll to position [98, 0]
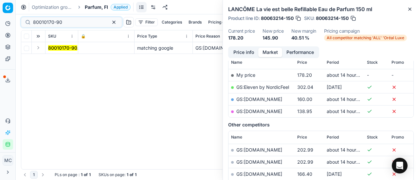
click at [39, 47] on button "Expand" at bounding box center [38, 48] width 8 height 8
click at [58, 58] on mark "80010170-90" at bounding box center [62, 60] width 29 height 6
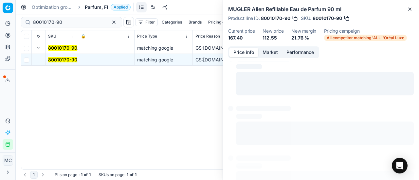
click at [249, 49] on button "Price info" at bounding box center [243, 52] width 29 height 9
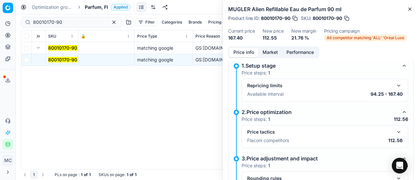
click at [395, 131] on button "button" at bounding box center [399, 132] width 8 height 8
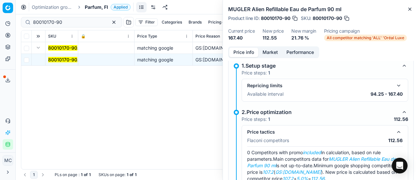
click at [270, 50] on button "Market" at bounding box center [270, 52] width 24 height 9
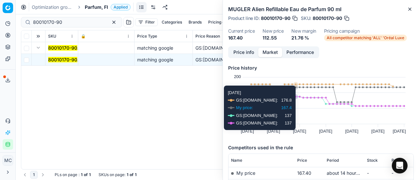
scroll to position [65, 0]
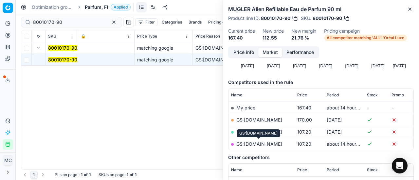
click at [269, 146] on link "GS:parfumdreams.FI" at bounding box center [259, 144] width 46 height 6
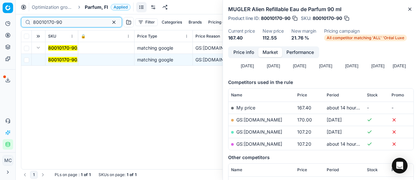
drag, startPoint x: 67, startPoint y: 21, endPoint x: 0, endPoint y: 1, distance: 69.8
click at [0, 6] on div "Pricing platform Analytics Pricing Product portfolio Templates Export service 2…" at bounding box center [209, 90] width 419 height 180
paste input "35331-10"
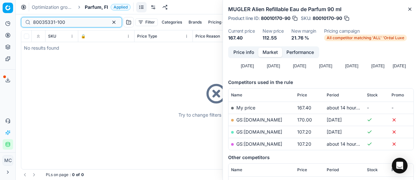
type input "80035331-100"
click at [92, 6] on span "Parfum, FI" at bounding box center [96, 7] width 23 height 7
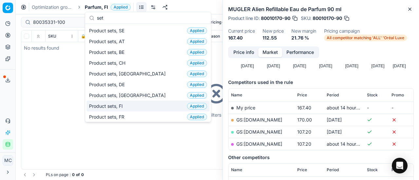
type input "set"
click at [132, 101] on div "Product sets, FI Applied" at bounding box center [147, 106] width 123 height 11
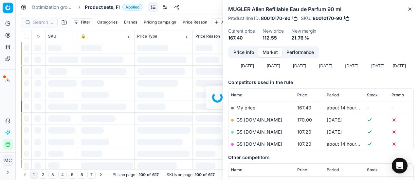
click at [47, 22] on div at bounding box center [217, 97] width 403 height 166
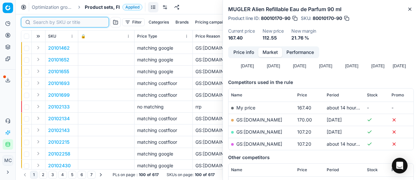
click at [47, 22] on input at bounding box center [69, 22] width 72 height 7
paste input "80035331-100"
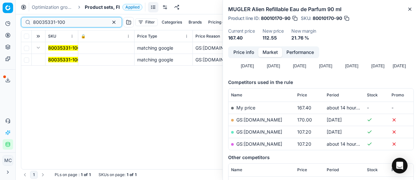
type input "80035331-100"
click at [58, 59] on mark "80035331-100" at bounding box center [64, 60] width 32 height 6
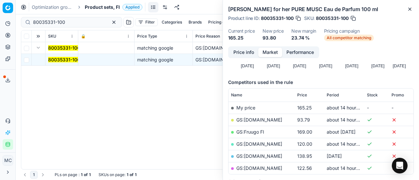
click at [239, 55] on button "Price info" at bounding box center [243, 52] width 29 height 9
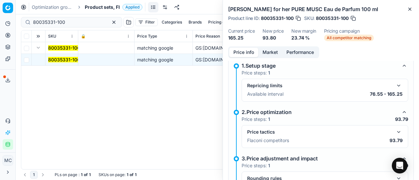
click at [395, 133] on button "button" at bounding box center [399, 132] width 8 height 8
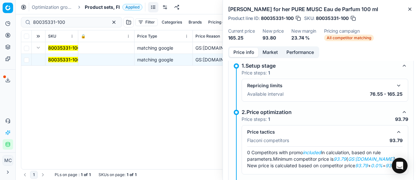
click at [276, 48] on button "Market" at bounding box center [270, 52] width 24 height 9
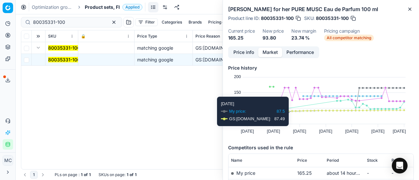
scroll to position [65, 0]
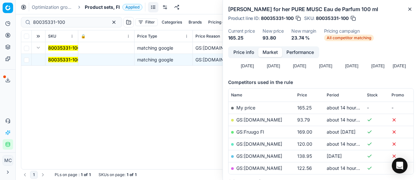
click at [257, 122] on link "GS:Deloox.fi" at bounding box center [259, 120] width 46 height 6
click at [100, 5] on span "Product sets, FI" at bounding box center [102, 7] width 35 height 7
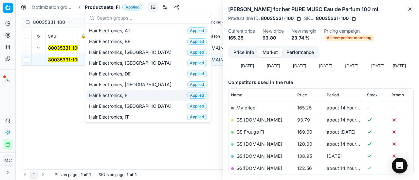
click at [160, 96] on div "Hair Electronics, FI Applied" at bounding box center [147, 95] width 123 height 11
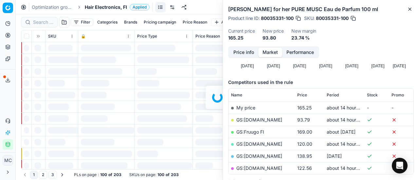
click at [44, 18] on div at bounding box center [217, 97] width 403 height 166
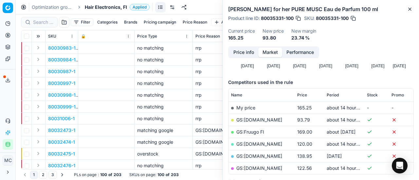
click at [44, 18] on div at bounding box center [39, 22] width 37 height 10
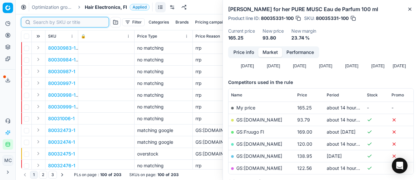
paste input "90009879-0015226"
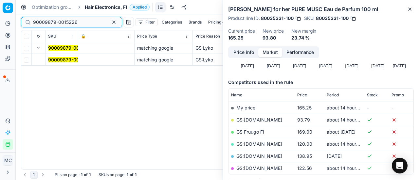
type input "90009879-0015226"
drag, startPoint x: 54, startPoint y: 57, endPoint x: 88, endPoint y: 60, distance: 33.8
click at [54, 57] on mark "90009879-0015226" at bounding box center [70, 60] width 44 height 6
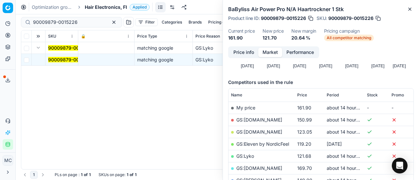
click at [242, 53] on button "Price info" at bounding box center [243, 52] width 29 height 9
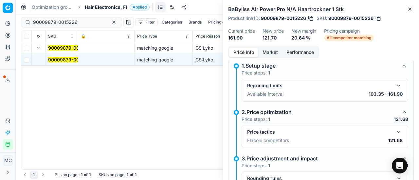
click at [395, 132] on button "button" at bounding box center [399, 132] width 8 height 8
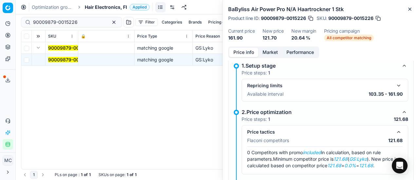
click at [273, 54] on button "Market" at bounding box center [270, 52] width 24 height 9
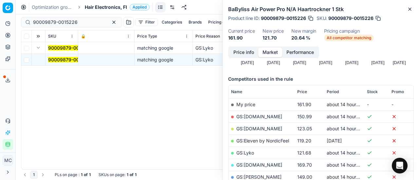
scroll to position [98, 0]
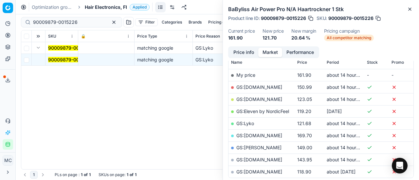
click at [252, 122] on link "GS:Lyko" at bounding box center [245, 124] width 18 height 6
click at [88, 5] on span "Hair Electronics, FI" at bounding box center [106, 7] width 42 height 7
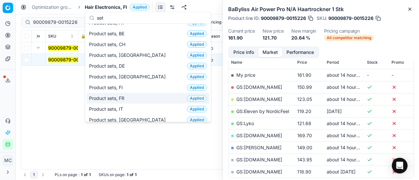
scroll to position [0, 0]
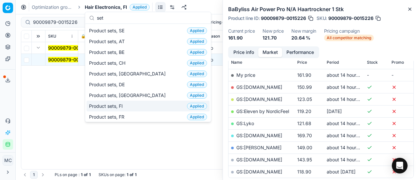
type input "set"
click at [130, 102] on div "Product sets, FI Applied" at bounding box center [147, 106] width 123 height 11
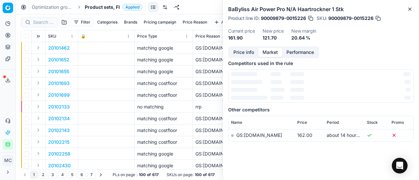
scroll to position [98, 0]
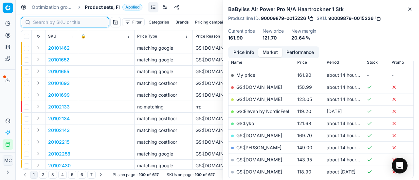
click at [42, 22] on input at bounding box center [69, 22] width 72 height 7
paste input "90011084-0017553"
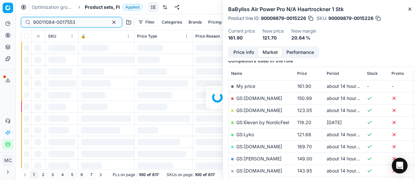
scroll to position [98, 0]
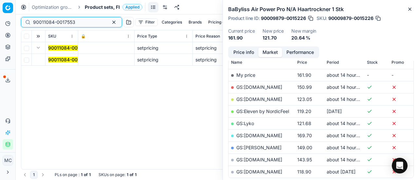
type input "90011084-0017553"
click at [57, 60] on mark "90011084-0017553" at bounding box center [69, 60] width 42 height 6
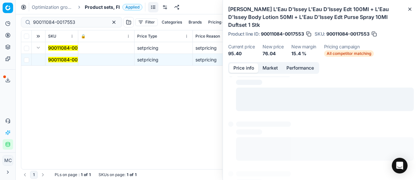
click at [245, 63] on button "Price info" at bounding box center [243, 67] width 29 height 9
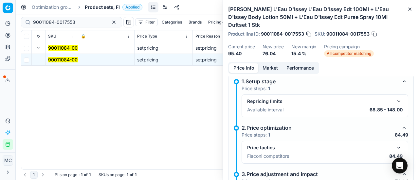
click at [395, 144] on button "button" at bounding box center [399, 148] width 8 height 8
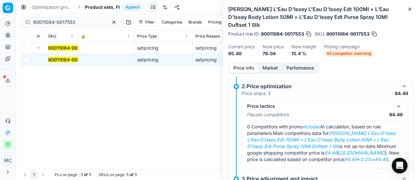
scroll to position [70, 0]
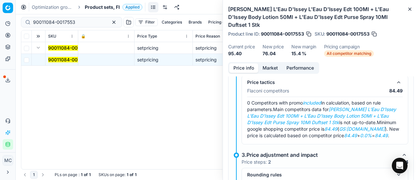
click at [271, 63] on button "Market" at bounding box center [270, 67] width 24 height 9
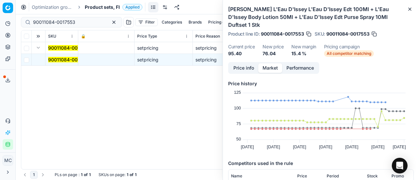
scroll to position [65, 0]
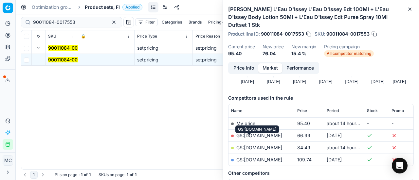
click at [255, 145] on link "GS:Notino.fi" at bounding box center [259, 148] width 46 height 6
click at [103, 9] on span "Product sets, FI" at bounding box center [102, 7] width 35 height 7
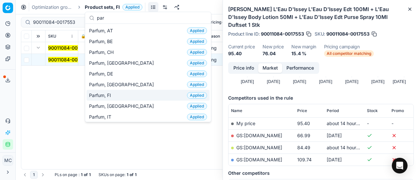
type input "par"
click at [121, 97] on div "Parfum, FI Applied" at bounding box center [147, 95] width 123 height 11
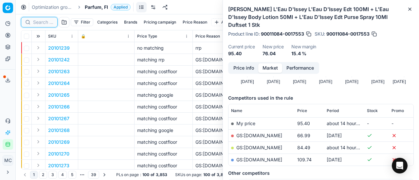
click at [48, 23] on input at bounding box center [43, 22] width 20 height 7
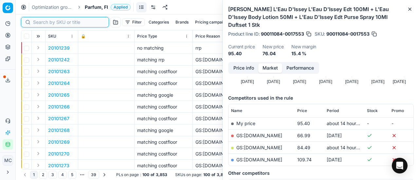
paste input "20102349"
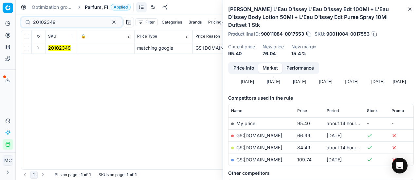
click at [39, 48] on button "Expand" at bounding box center [38, 48] width 8 height 8
click at [53, 57] on mark "20102349" at bounding box center [59, 60] width 23 height 6
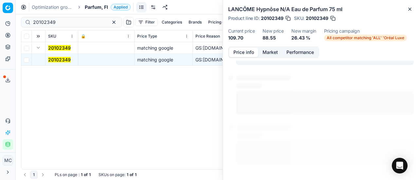
click at [249, 51] on button "Price info" at bounding box center [243, 52] width 29 height 9
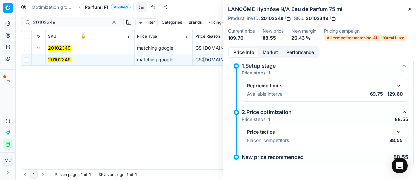
click at [395, 132] on button "button" at bounding box center [399, 132] width 8 height 8
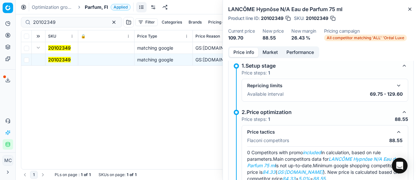
click at [264, 54] on button "Market" at bounding box center [270, 52] width 24 height 9
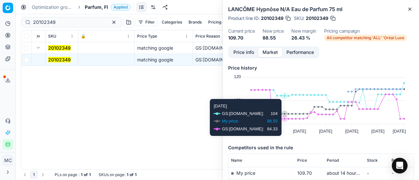
scroll to position [98, 0]
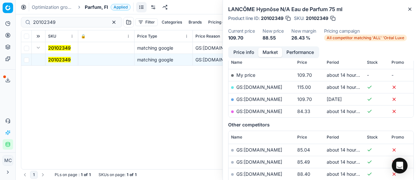
click at [270, 110] on link "GS:parfumdreams.FI" at bounding box center [259, 112] width 46 height 6
drag, startPoint x: 85, startPoint y: 22, endPoint x: 0, endPoint y: -3, distance: 88.8
click at [0, 0] on html "Pricing platform Analytics Pricing Product portfolio Templates Export service 2…" at bounding box center [209, 90] width 419 height 180
paste input "80033114-0009241"
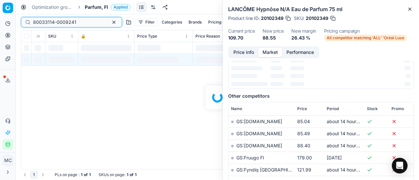
scroll to position [98, 0]
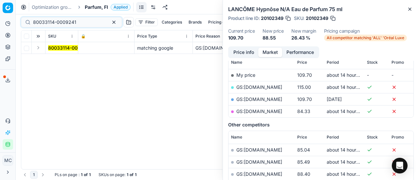
click at [37, 49] on button "Expand" at bounding box center [38, 48] width 8 height 8
click at [61, 62] on mark "80033114-0009241" at bounding box center [69, 60] width 43 height 6
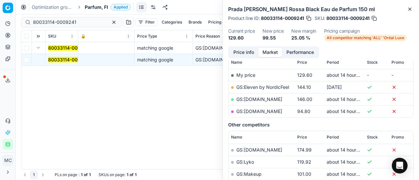
click at [239, 49] on button "Price info" at bounding box center [243, 52] width 29 height 9
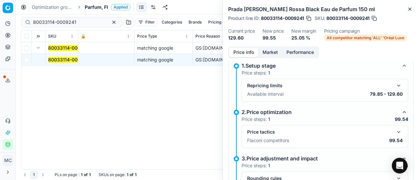
click at [396, 128] on button "button" at bounding box center [399, 132] width 8 height 8
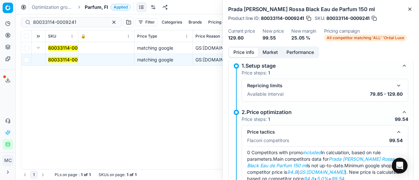
click at [271, 51] on button "Market" at bounding box center [270, 52] width 24 height 9
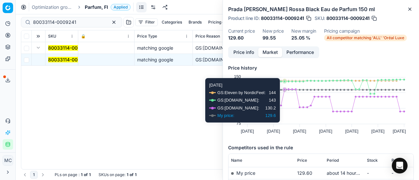
scroll to position [65, 0]
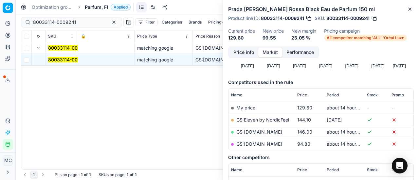
click at [272, 143] on link "GS:parfumdreams.FI" at bounding box center [259, 144] width 46 height 6
drag, startPoint x: 80, startPoint y: 23, endPoint x: 0, endPoint y: -13, distance: 87.9
click at [0, 0] on html "Pricing platform Analytics Pricing Product portfolio Templates Export service 2…" at bounding box center [209, 90] width 419 height 180
paste input "19042-0009244"
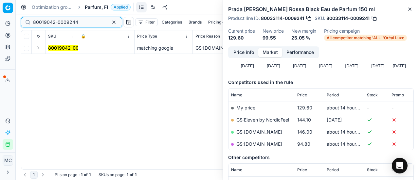
type input "80019042-0009244"
click at [41, 49] on button "Expand" at bounding box center [38, 48] width 8 height 8
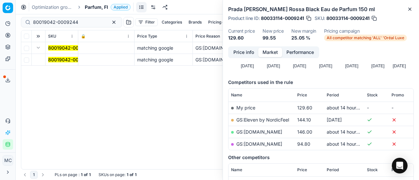
click at [64, 62] on mark "80019042-0009244" at bounding box center [70, 60] width 45 height 6
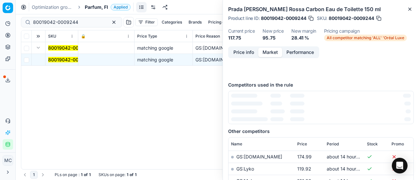
click at [243, 52] on button "Price info" at bounding box center [243, 52] width 29 height 9
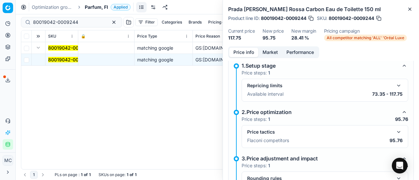
click at [395, 131] on button "button" at bounding box center [399, 132] width 8 height 8
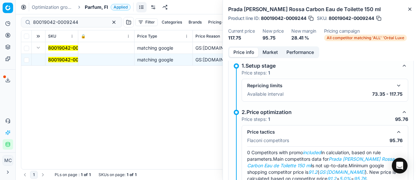
click at [275, 48] on button "Market" at bounding box center [270, 52] width 24 height 9
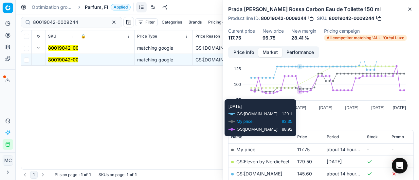
scroll to position [65, 0]
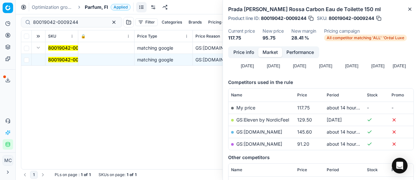
click at [275, 142] on link "GS:parfumdreams.FI" at bounding box center [259, 144] width 46 height 6
click at [100, 8] on span "Parfum, FI" at bounding box center [96, 7] width 23 height 7
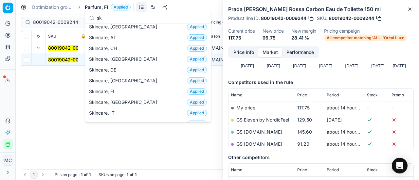
scroll to position [0, 0]
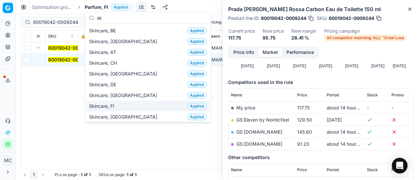
type input "sk"
click at [129, 105] on div "Skincare, FI Applied" at bounding box center [147, 106] width 123 height 11
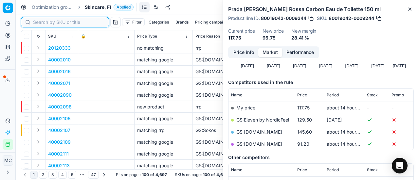
click at [39, 24] on input at bounding box center [69, 22] width 72 height 7
paste input "80049616-50"
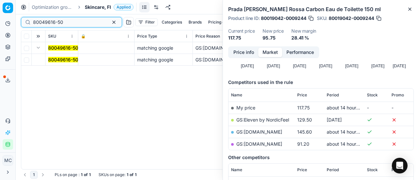
type input "80049616-50"
click at [39, 48] on button "Expand" at bounding box center [38, 48] width 8 height 8
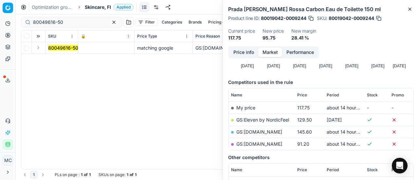
click at [40, 49] on button "Expand" at bounding box center [38, 48] width 8 height 8
click at [68, 62] on mark "80049616-50" at bounding box center [63, 60] width 30 height 6
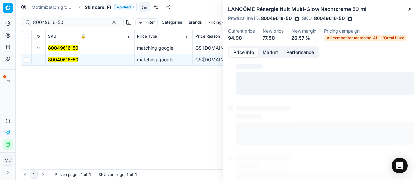
click at [242, 55] on button "Price info" at bounding box center [243, 52] width 29 height 9
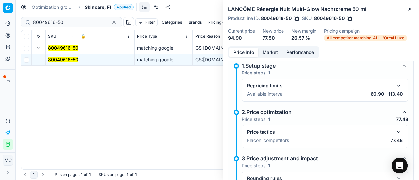
click at [395, 132] on button "button" at bounding box center [399, 132] width 8 height 8
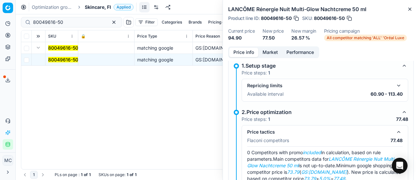
click at [274, 49] on button "Market" at bounding box center [270, 52] width 24 height 9
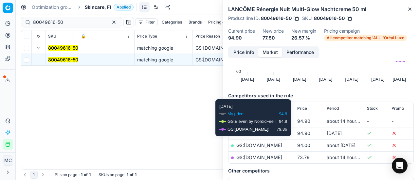
scroll to position [98, 0]
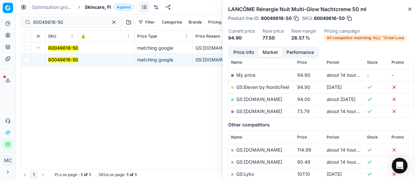
click at [252, 111] on link "GS:parfumdreams.FI" at bounding box center [259, 112] width 46 height 6
click at [98, 9] on span "Skincare, FI" at bounding box center [98, 7] width 26 height 7
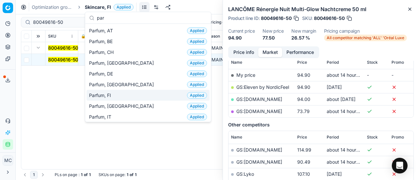
type input "par"
click at [128, 94] on div "Parfum, FI Applied" at bounding box center [147, 95] width 123 height 11
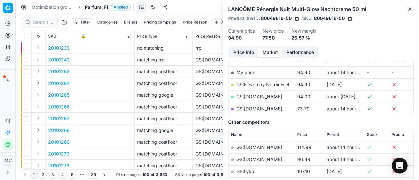
scroll to position [98, 0]
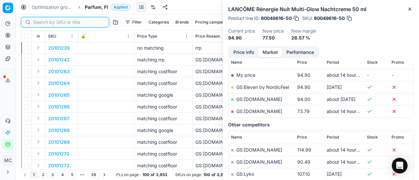
click at [47, 22] on input at bounding box center [69, 22] width 72 height 7
paste input "90004559-0006852"
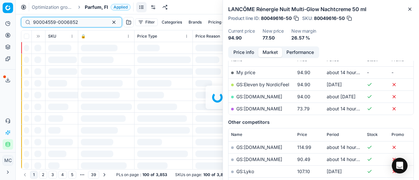
scroll to position [98, 0]
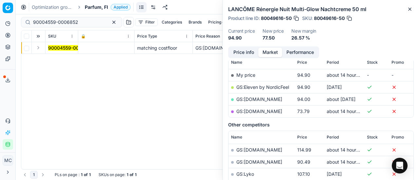
click at [39, 48] on button "Expand" at bounding box center [38, 48] width 8 height 8
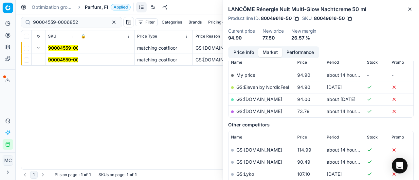
click at [70, 62] on mark "90004559-0006852" at bounding box center [70, 60] width 45 height 6
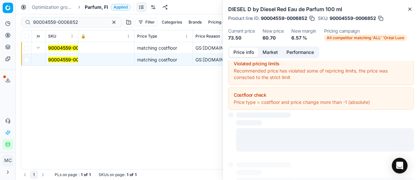
click at [239, 52] on button "Price info" at bounding box center [243, 52] width 29 height 9
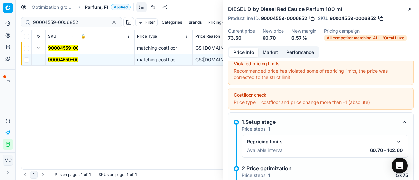
scroll to position [70, 0]
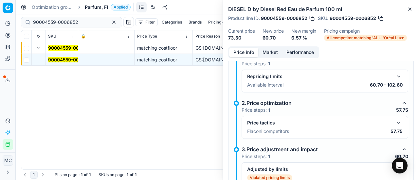
click at [395, 119] on button "button" at bounding box center [399, 123] width 8 height 8
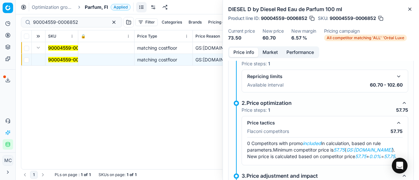
drag, startPoint x: 272, startPoint y: 49, endPoint x: 289, endPoint y: 62, distance: 21.9
click at [276, 53] on button "Market" at bounding box center [270, 52] width 24 height 9
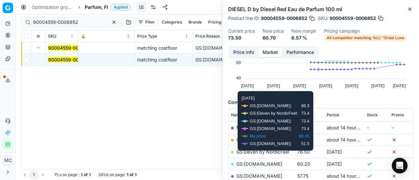
scroll to position [98, 0]
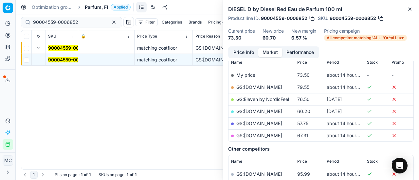
click at [259, 123] on link "GS:Parfyymi-Klikkaus.fi" at bounding box center [259, 124] width 46 height 6
click at [102, 7] on span "Parfum, FI" at bounding box center [96, 7] width 23 height 7
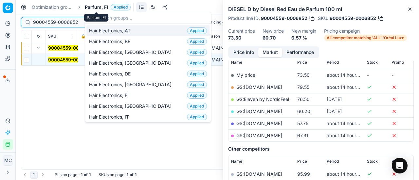
click at [77, 20] on input "90004559-0006852" at bounding box center [69, 22] width 72 height 7
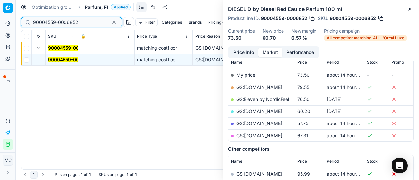
drag, startPoint x: 84, startPoint y: 22, endPoint x: 0, endPoint y: 13, distance: 84.9
click at [0, 13] on div "Pricing platform Analytics Pricing Product portfolio Templates Export service 2…" at bounding box center [209, 90] width 419 height 180
paste input "80020156-125"
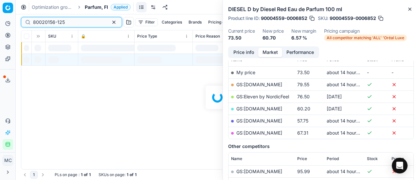
scroll to position [98, 0]
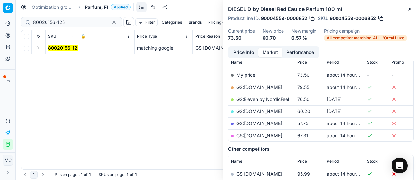
click at [40, 50] on button "Expand" at bounding box center [38, 48] width 8 height 8
click at [74, 61] on mark "80020156-125" at bounding box center [64, 60] width 32 height 6
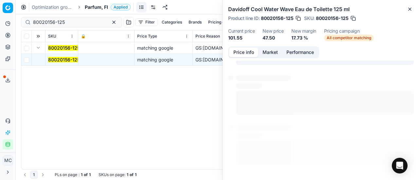
click at [236, 52] on button "Price info" at bounding box center [243, 52] width 29 height 9
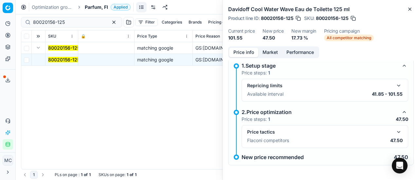
click at [395, 132] on button "button" at bounding box center [399, 132] width 8 height 8
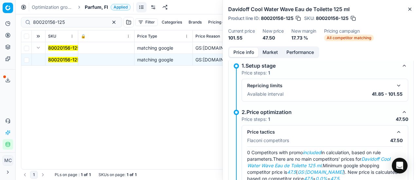
click at [273, 50] on button "Market" at bounding box center [270, 52] width 24 height 9
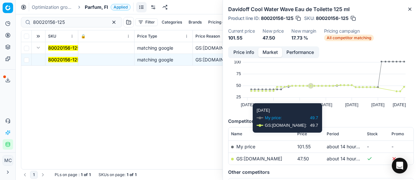
scroll to position [98, 0]
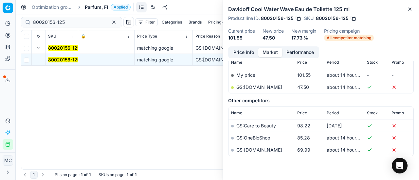
click at [248, 89] on link "GS:Notino.fi" at bounding box center [259, 87] width 46 height 6
drag, startPoint x: 71, startPoint y: 26, endPoint x: 0, endPoint y: -16, distance: 82.4
click at [0, 0] on html "Pricing platform Analytics Pricing Product portfolio Templates Export service 2…" at bounding box center [209, 90] width 419 height 180
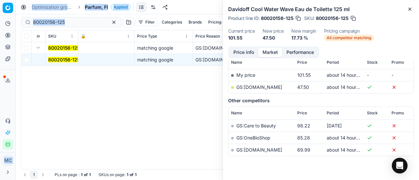
click at [54, 10] on div "Optimization groups Parfum, FI Applied Discard Download report" at bounding box center [217, 7] width 403 height 14
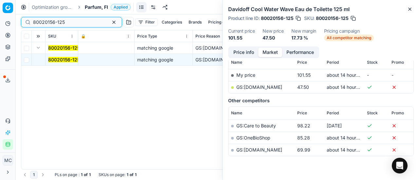
drag, startPoint x: 77, startPoint y: 21, endPoint x: 0, endPoint y: -4, distance: 80.7
click at [0, 0] on html "Pricing platform Analytics Pricing Product portfolio Templates Export service 2…" at bounding box center [209, 90] width 419 height 180
paste input "52133-100"
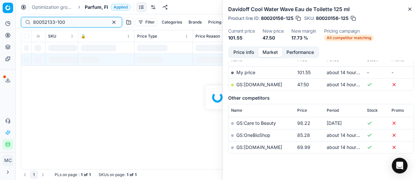
scroll to position [98, 0]
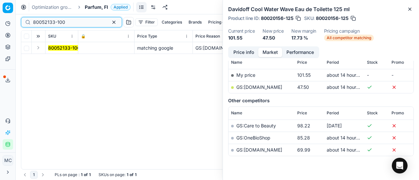
type input "80052133-100"
click at [39, 48] on button "Expand" at bounding box center [38, 48] width 8 height 8
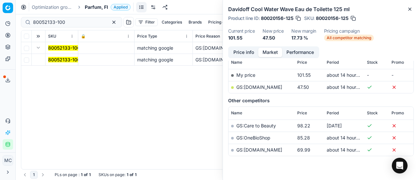
click at [68, 61] on mark "80052133-100" at bounding box center [64, 60] width 32 height 6
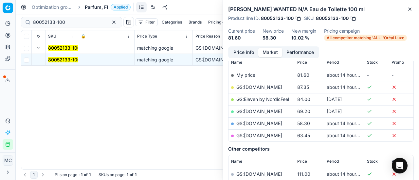
click at [248, 54] on button "Price info" at bounding box center [243, 52] width 29 height 9
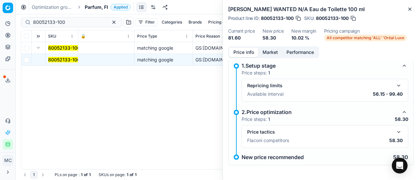
click at [396, 131] on div "Price tactics Flaconi competitors 58.30" at bounding box center [324, 136] width 167 height 23
drag, startPoint x: 396, startPoint y: 131, endPoint x: 277, endPoint y: 44, distance: 147.6
click at [395, 131] on button "button" at bounding box center [399, 132] width 8 height 8
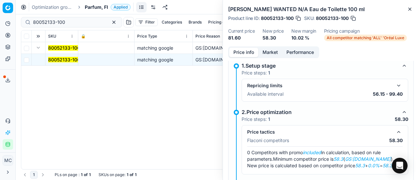
click at [273, 50] on button "Market" at bounding box center [270, 52] width 24 height 9
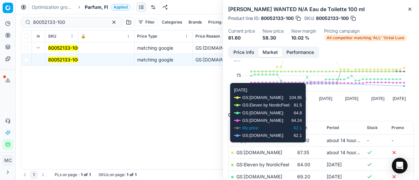
scroll to position [65, 0]
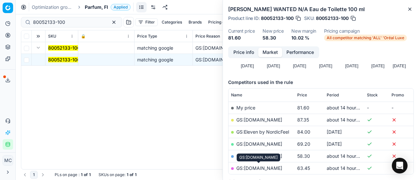
click at [274, 156] on div "GS:parfumdreams.FI" at bounding box center [259, 158] width 44 height 8
click at [282, 155] on link "GS:Parfyymi-Klikkaus.fi" at bounding box center [259, 156] width 46 height 6
click at [90, 5] on span "Parfum, FI" at bounding box center [96, 7] width 23 height 7
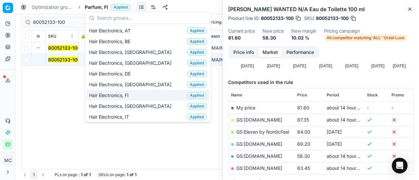
click at [145, 92] on div "Hair Electronics, FI Applied" at bounding box center [147, 95] width 123 height 11
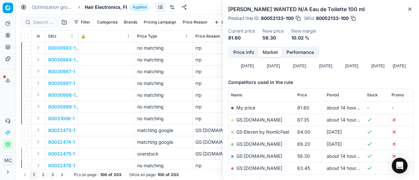
click at [91, 5] on span "Hair Electronics, FI" at bounding box center [106, 7] width 42 height 7
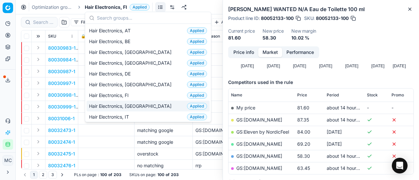
scroll to position [131, 0]
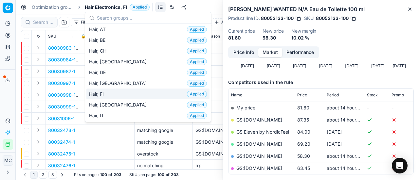
click at [124, 93] on div "Hair, FI Applied" at bounding box center [147, 94] width 123 height 11
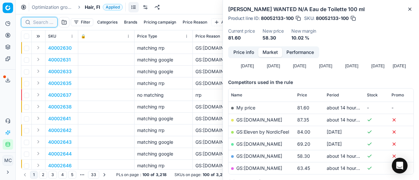
click at [41, 20] on input at bounding box center [43, 22] width 20 height 7
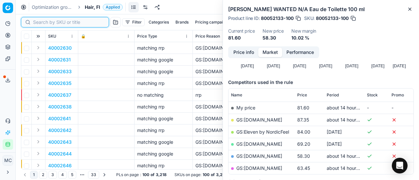
paste input "80009400-125"
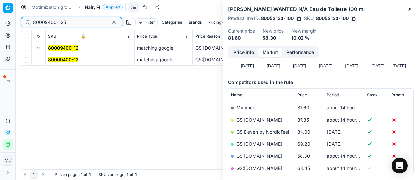
type input "80009400-125"
click at [53, 57] on span "80009400-125" at bounding box center [64, 60] width 33 height 7
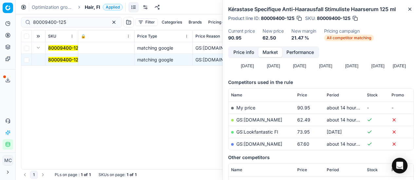
click at [248, 50] on button "Price info" at bounding box center [243, 52] width 29 height 9
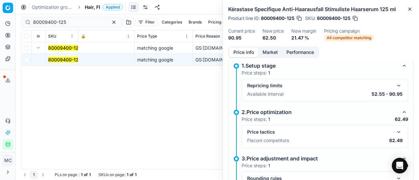
click at [395, 130] on button "button" at bounding box center [399, 132] width 8 height 8
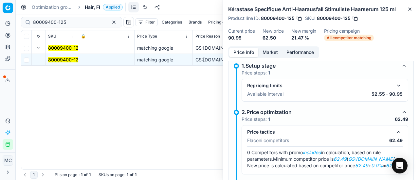
click at [269, 52] on button "Market" at bounding box center [270, 52] width 24 height 9
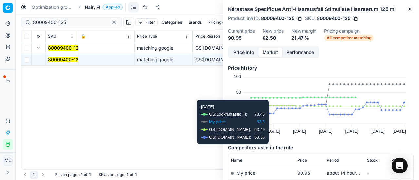
scroll to position [65, 0]
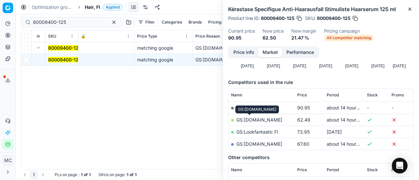
click at [258, 119] on link "GS:Deloox.fi" at bounding box center [259, 120] width 46 height 6
click at [100, 6] on div "Hair, FI Applied" at bounding box center [104, 7] width 38 height 7
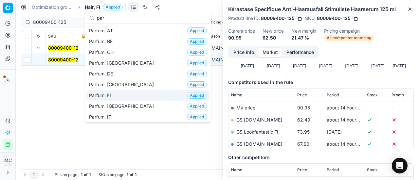
type input "par"
click at [108, 99] on div "Parfum, FI Applied" at bounding box center [147, 95] width 123 height 11
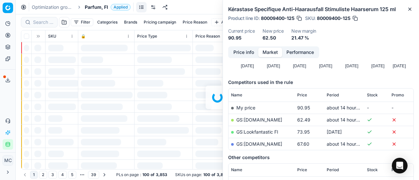
click at [41, 23] on div at bounding box center [217, 97] width 403 height 166
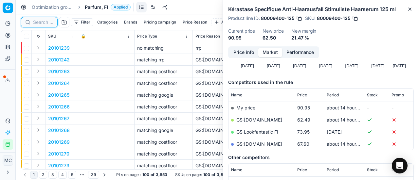
click at [41, 23] on input at bounding box center [43, 22] width 20 height 7
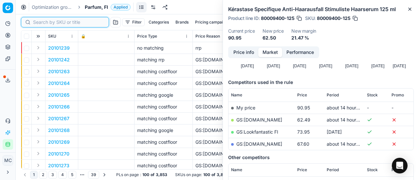
paste input "80067292-50"
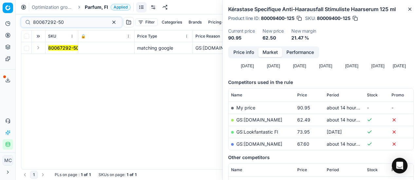
click at [37, 48] on button "Expand" at bounding box center [38, 48] width 8 height 8
click at [51, 57] on span "80067292-50" at bounding box center [63, 60] width 31 height 7
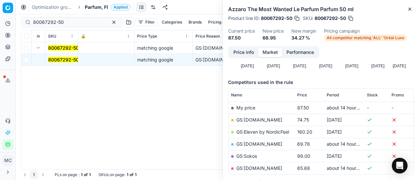
click at [246, 53] on button "Price info" at bounding box center [243, 52] width 29 height 9
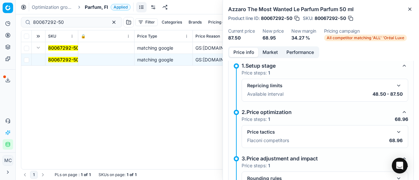
click at [395, 131] on button "button" at bounding box center [399, 132] width 8 height 8
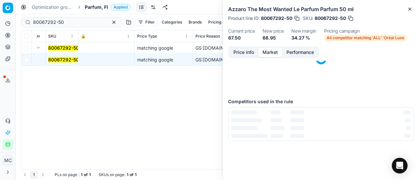
click at [273, 52] on button "Market" at bounding box center [270, 52] width 24 height 9
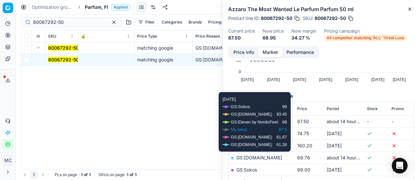
scroll to position [98, 0]
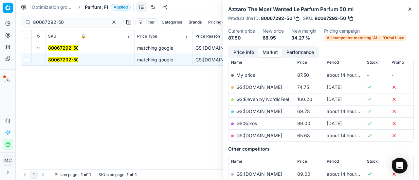
click at [258, 136] on link "GS:parfumdreams.FI" at bounding box center [259, 136] width 46 height 6
drag, startPoint x: 67, startPoint y: 20, endPoint x: 0, endPoint y: 25, distance: 67.6
click at [0, 19] on div "Pricing platform Analytics Pricing Product portfolio Templates Export service 2…" at bounding box center [209, 90] width 419 height 180
paste input "19127-75"
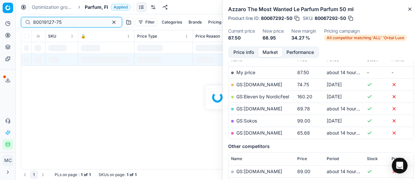
scroll to position [98, 0]
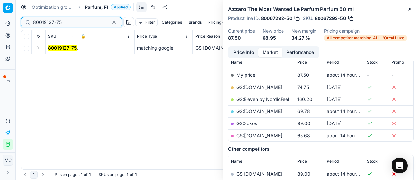
type input "80019127-75"
click at [37, 47] on button "Expand" at bounding box center [38, 48] width 8 height 8
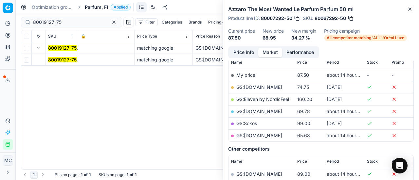
click at [65, 60] on mark "80019127-75" at bounding box center [62, 60] width 28 height 6
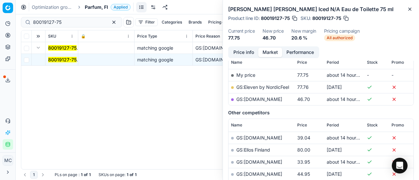
click at [248, 49] on button "Price info" at bounding box center [243, 52] width 29 height 9
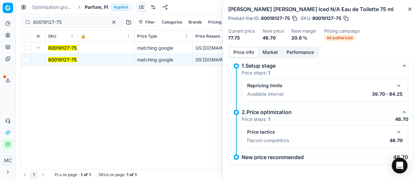
click at [396, 130] on button "button" at bounding box center [399, 132] width 8 height 8
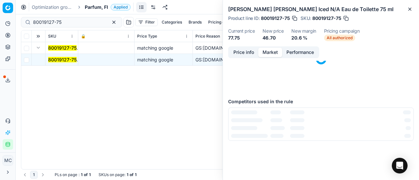
click at [271, 50] on button "Market" at bounding box center [270, 52] width 24 height 9
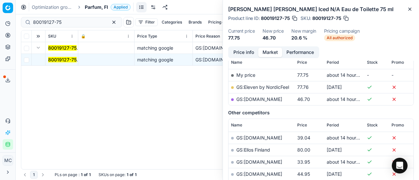
click at [251, 99] on link "GS:Notino.fi" at bounding box center [259, 100] width 46 height 6
